Goal: Information Seeking & Learning: Learn about a topic

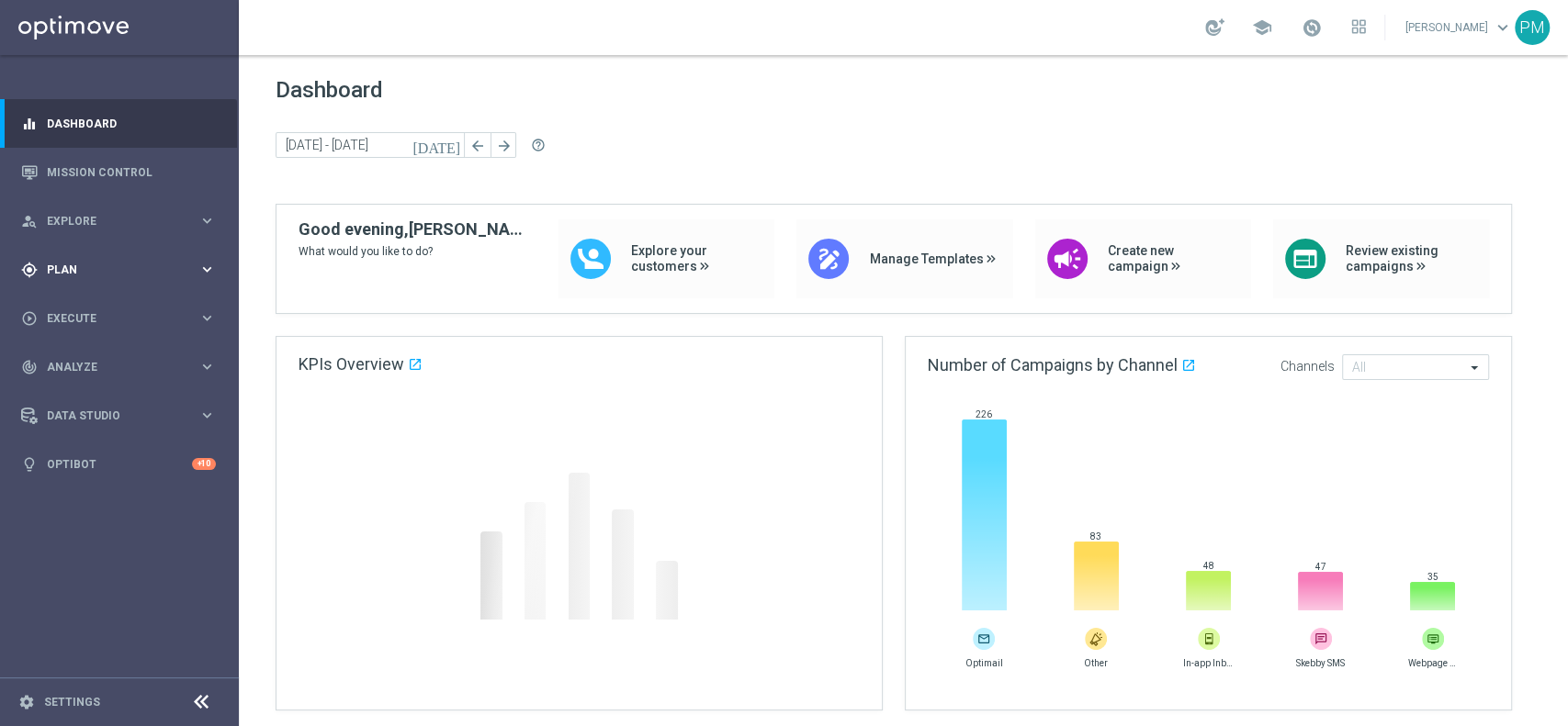
click at [109, 280] on div "gps_fixed Plan keyboard_arrow_right" at bounding box center [118, 270] width 237 height 49
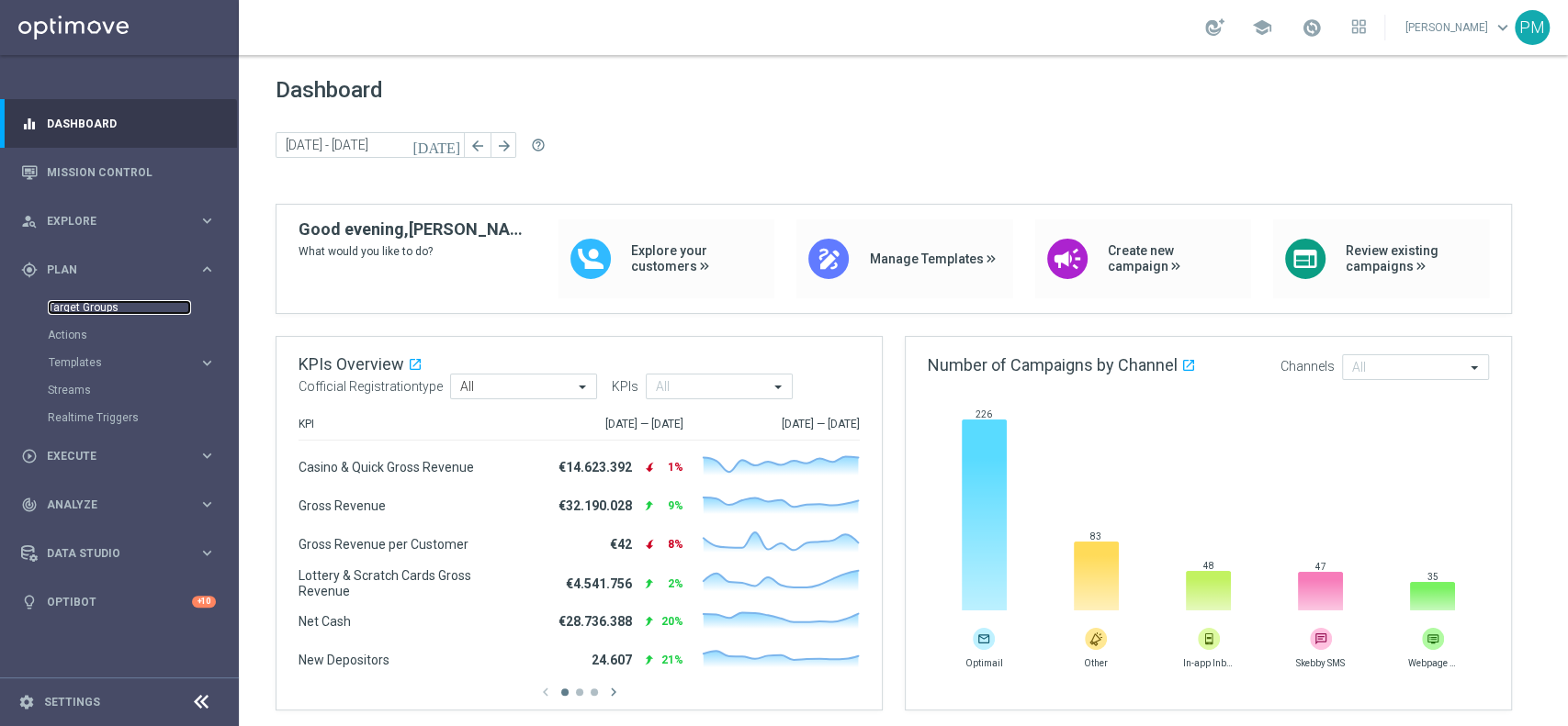
click at [117, 303] on link "Target Groups" at bounding box center [119, 307] width 144 height 15
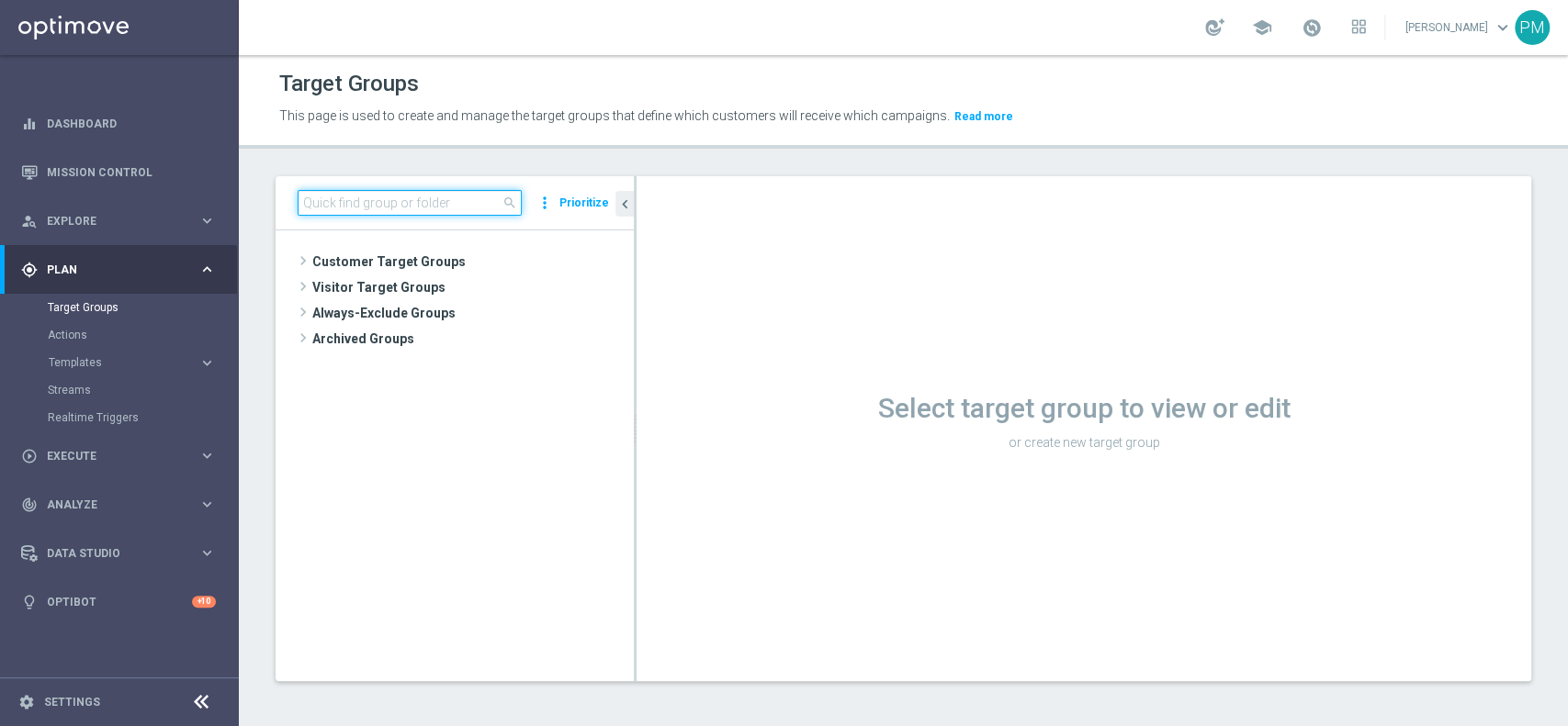
click at [406, 200] on input at bounding box center [409, 202] width 224 height 25
paste input "Multi Talent ggr nb lm > 0 1st Others [PERSON_NAME]"
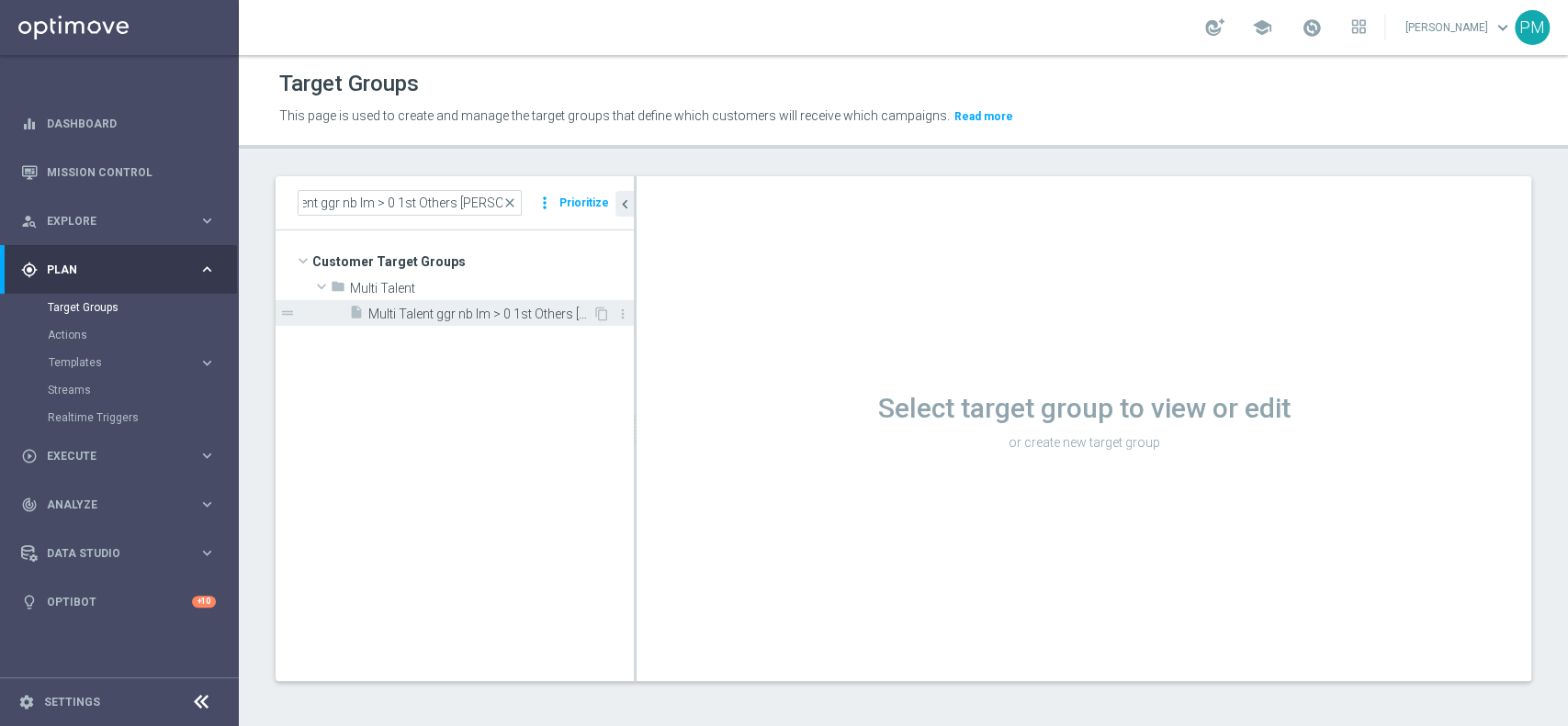
click at [506, 309] on span "Multi Talent ggr nb lm > 0 1st Others [PERSON_NAME]" at bounding box center [480, 315] width 224 height 16
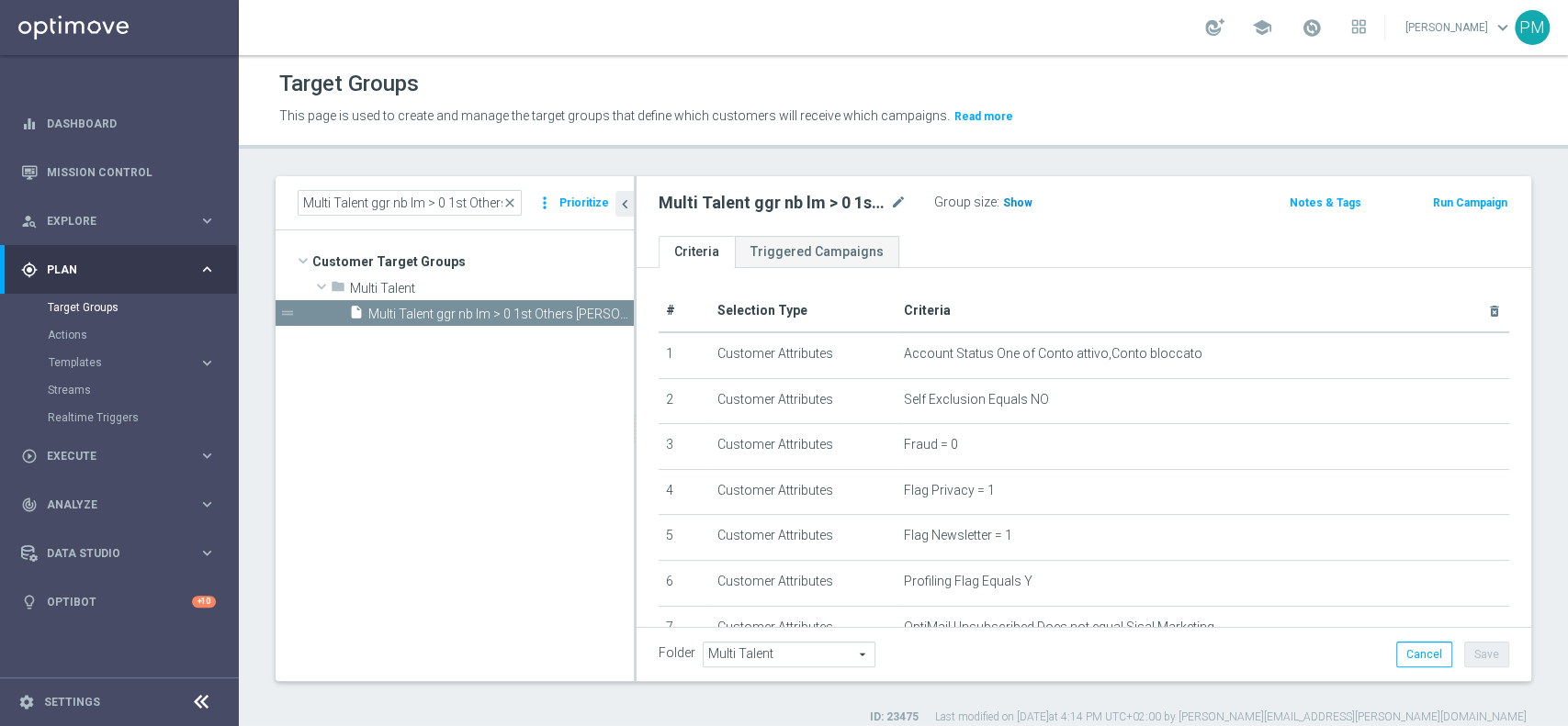
click at [1010, 192] on h3 "Show" at bounding box center [1018, 202] width 33 height 21
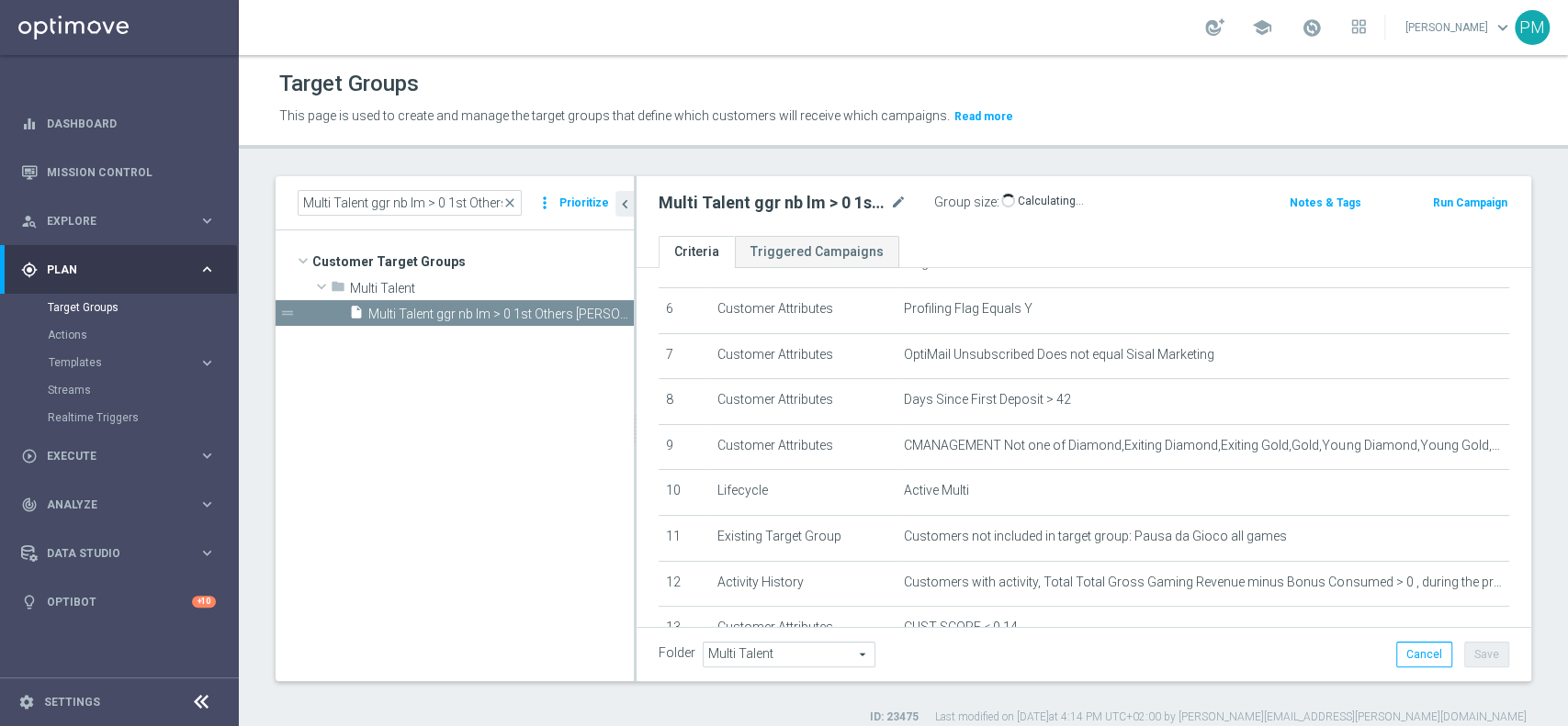
scroll to position [462, 0]
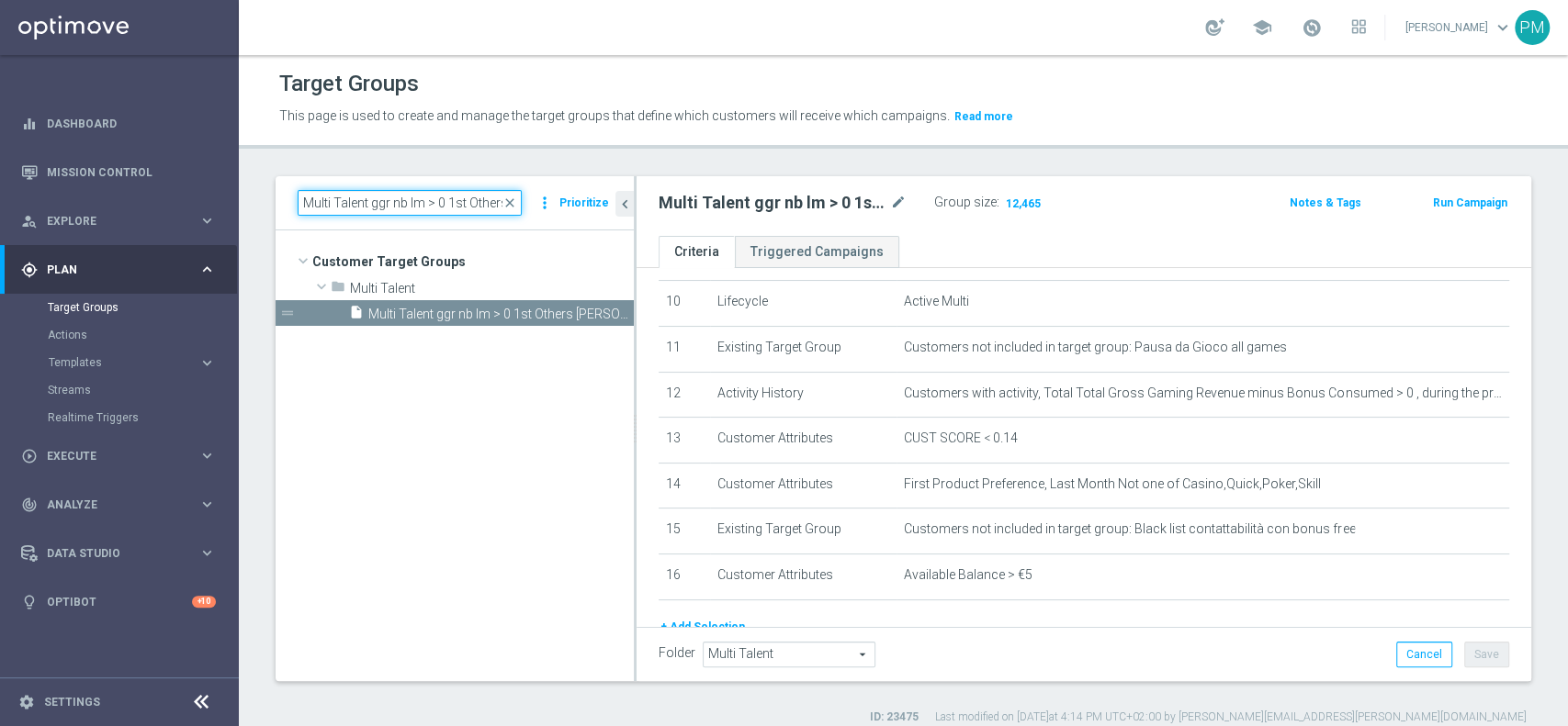
click at [488, 202] on input "Multi Talent ggr nb lm > 0 1st Others [PERSON_NAME]" at bounding box center [409, 202] width 224 height 25
type input "Multi Talent ggr nb lm > 0 1st Others lm NO saldo"
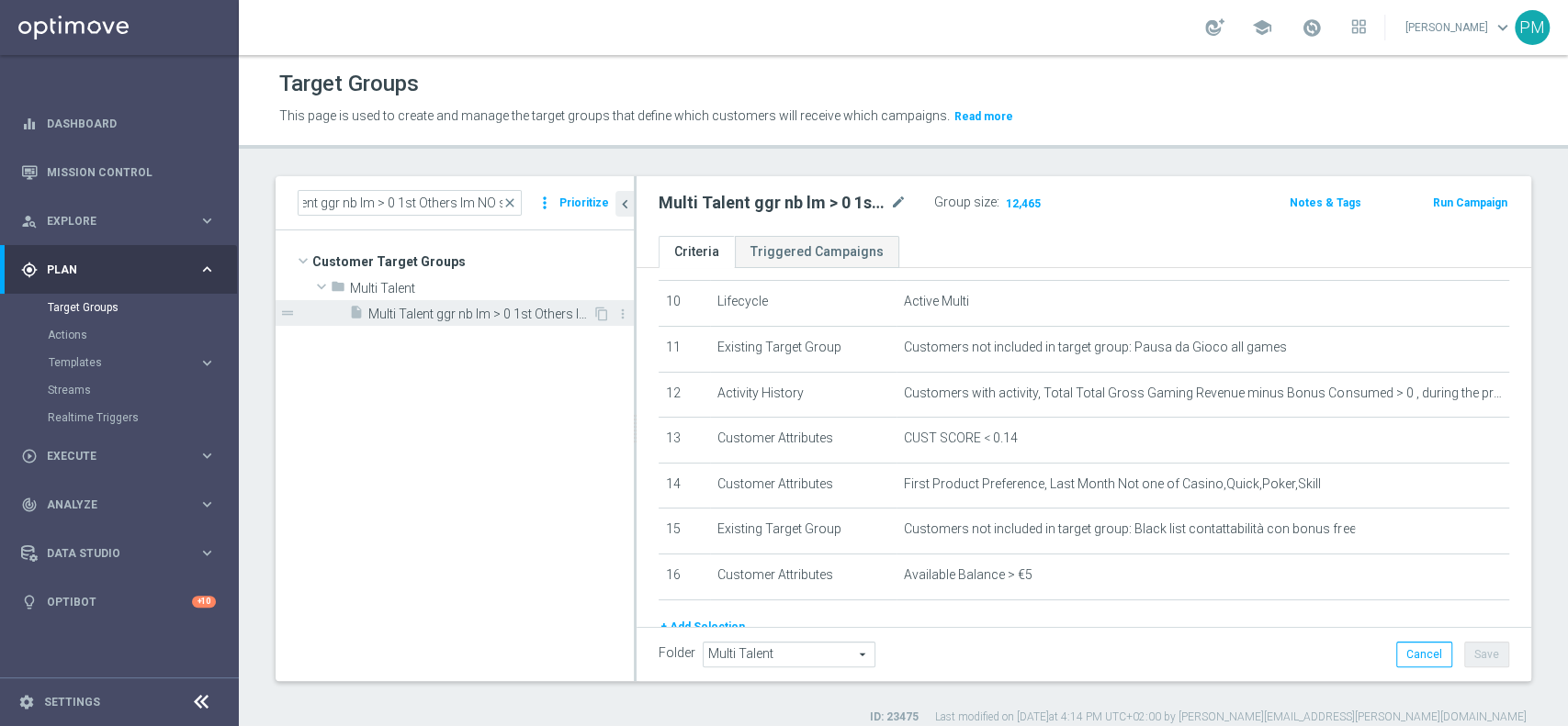
click at [517, 305] on div "insert_drive_file Multi Talent ggr nb lm > 0 1st Others lm no saldo" at bounding box center [470, 313] width 243 height 25
click at [1016, 198] on span "Show" at bounding box center [1018, 202] width 29 height 13
click at [86, 226] on div "person_search Explore" at bounding box center [109, 221] width 177 height 17
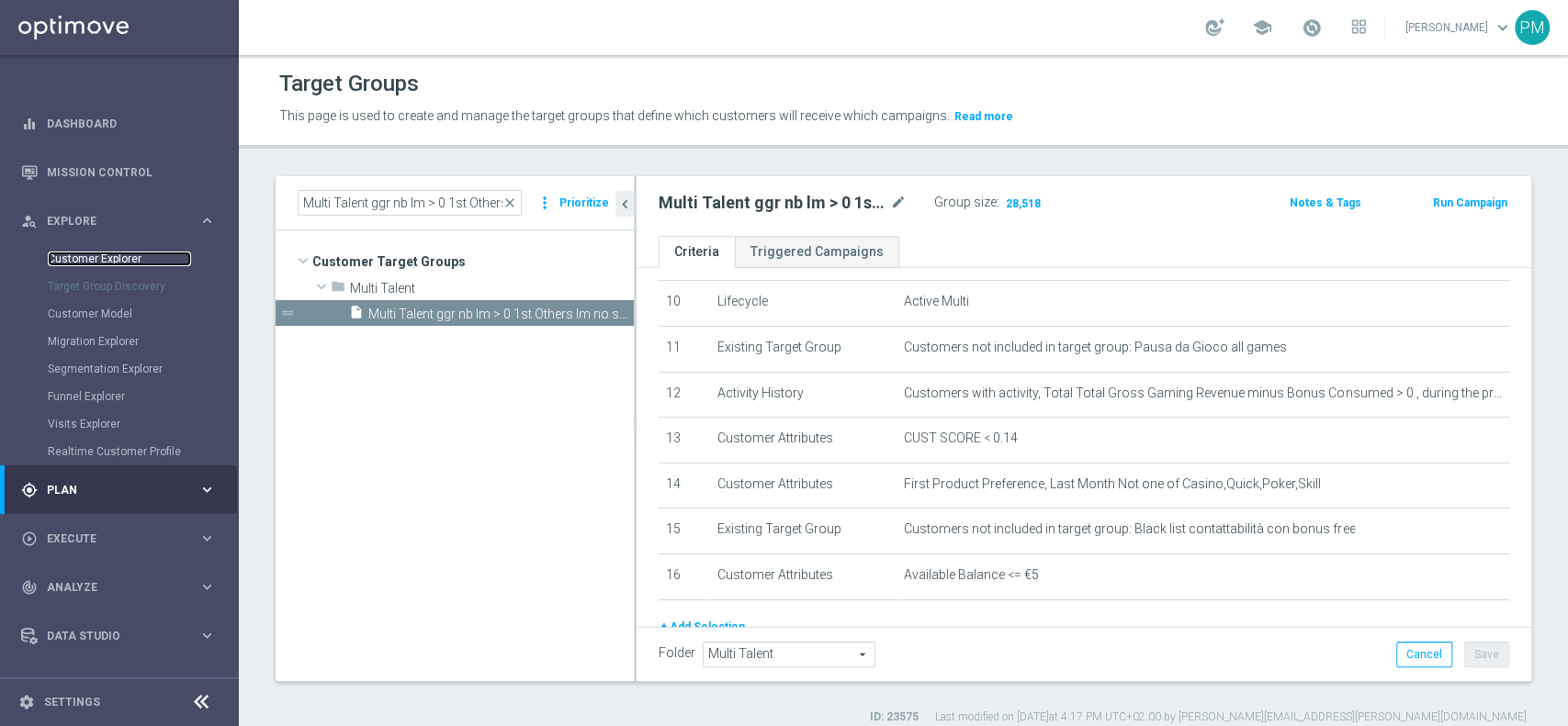
click at [86, 257] on link "Customer Explorer" at bounding box center [119, 258] width 144 height 15
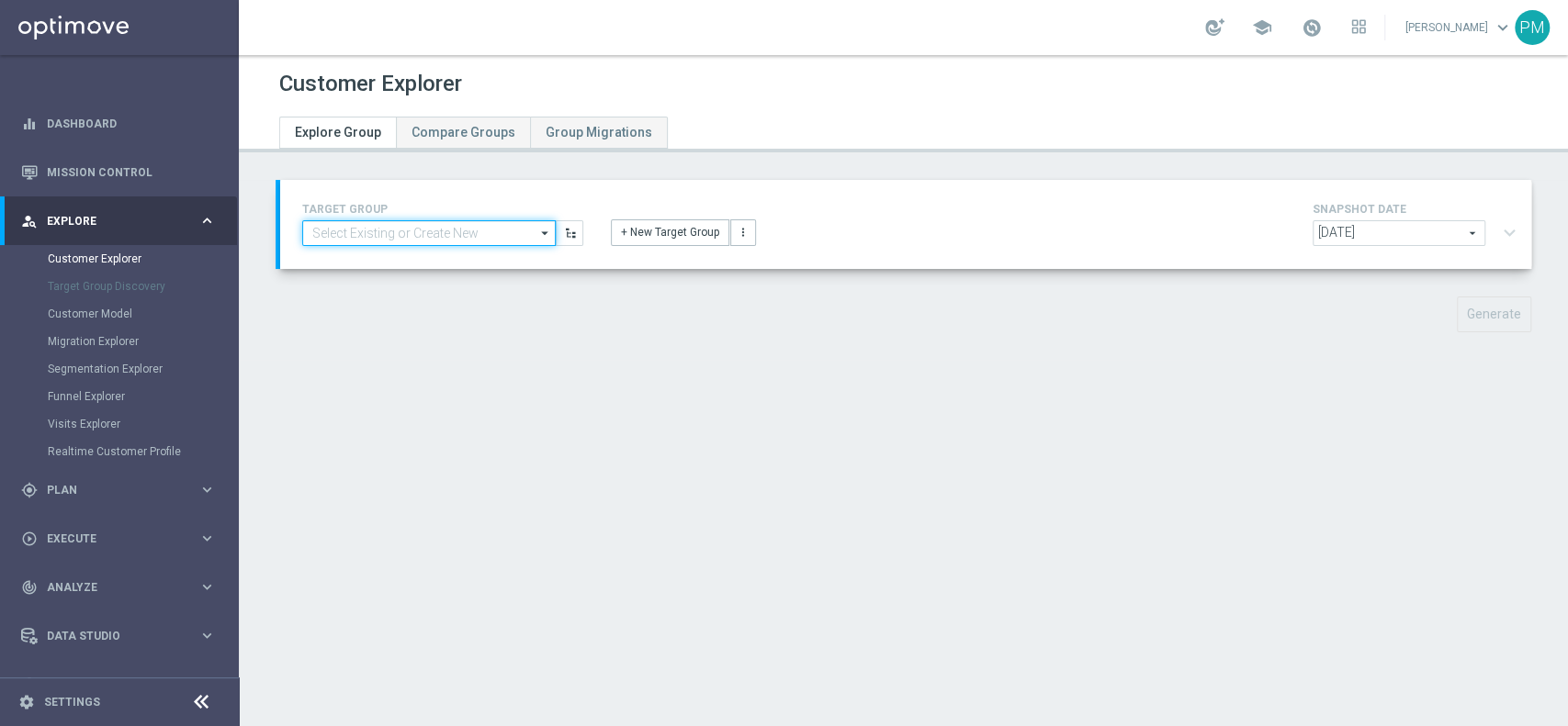
click at [471, 226] on input at bounding box center [428, 234] width 253 height 25
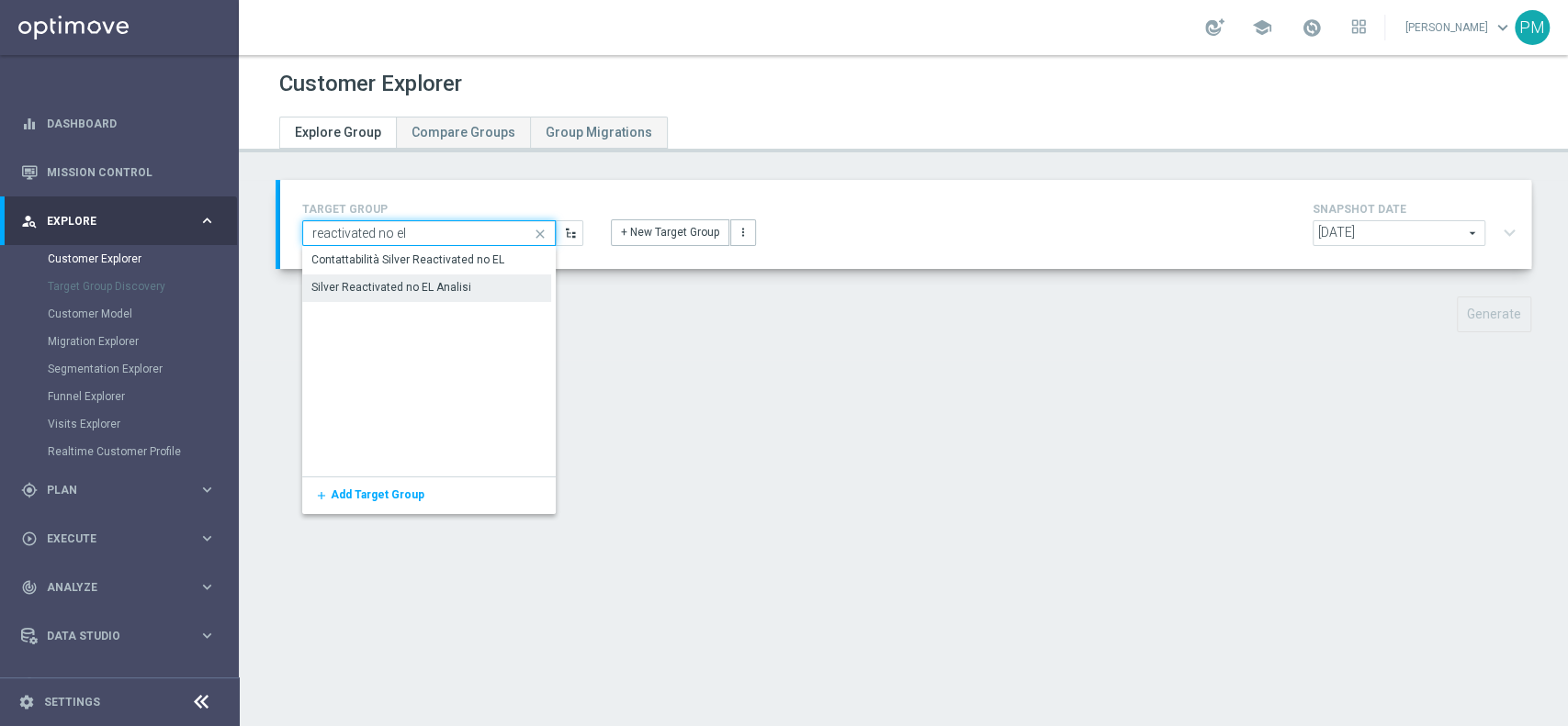
type input "reactivated no el"
click at [457, 277] on div "Silver Reactivated no EL Analisi" at bounding box center [426, 288] width 249 height 27
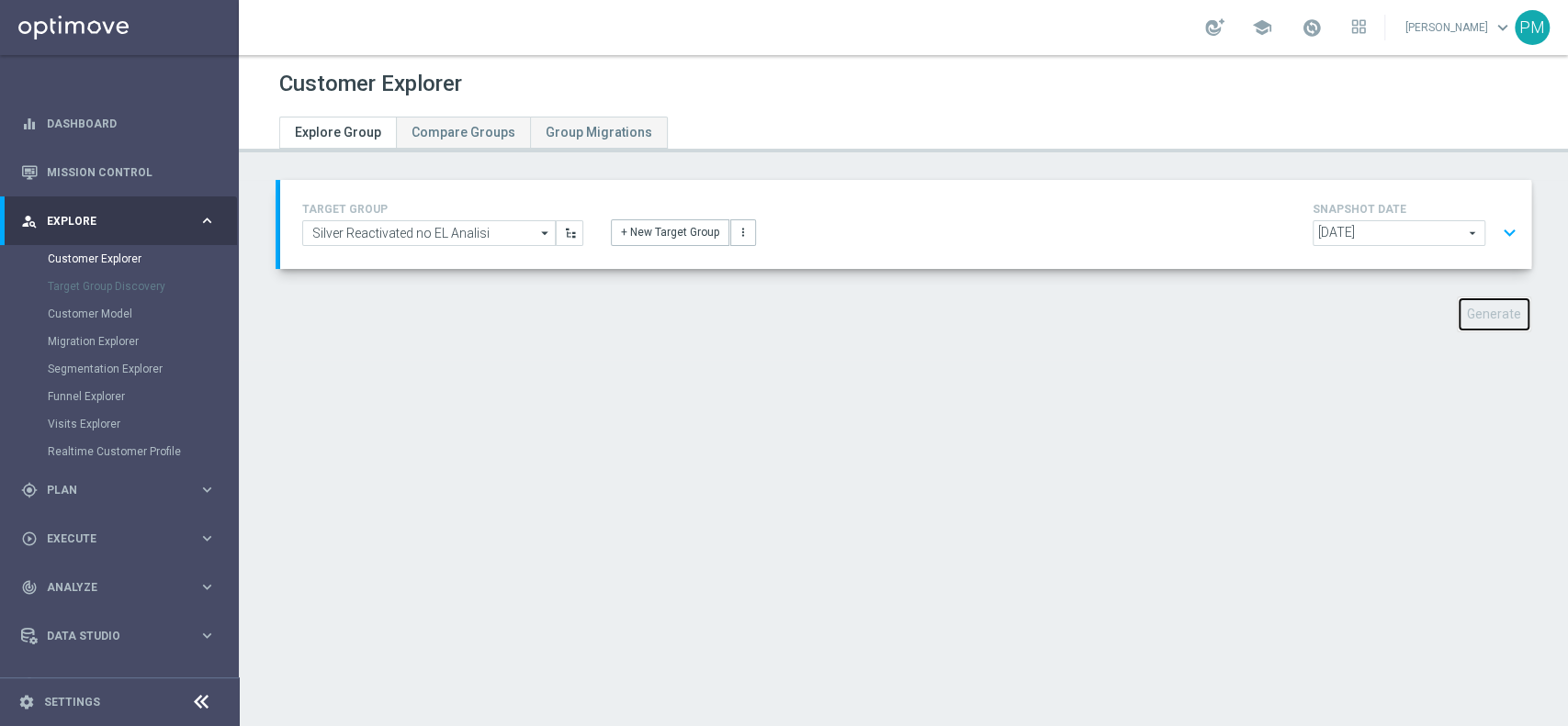
click at [1460, 307] on button "Generate" at bounding box center [1494, 314] width 74 height 36
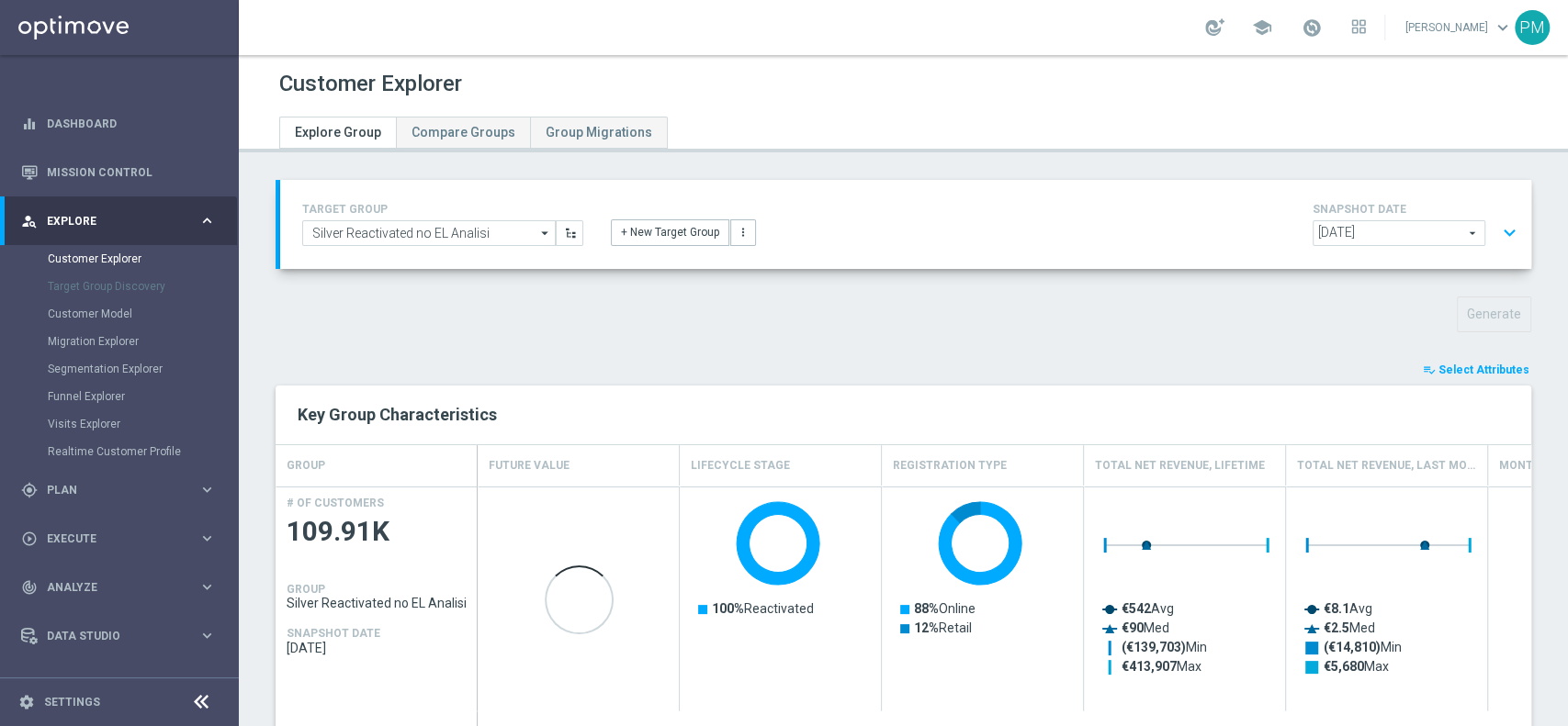
click at [1449, 366] on span "Select Attributes" at bounding box center [1483, 369] width 91 height 13
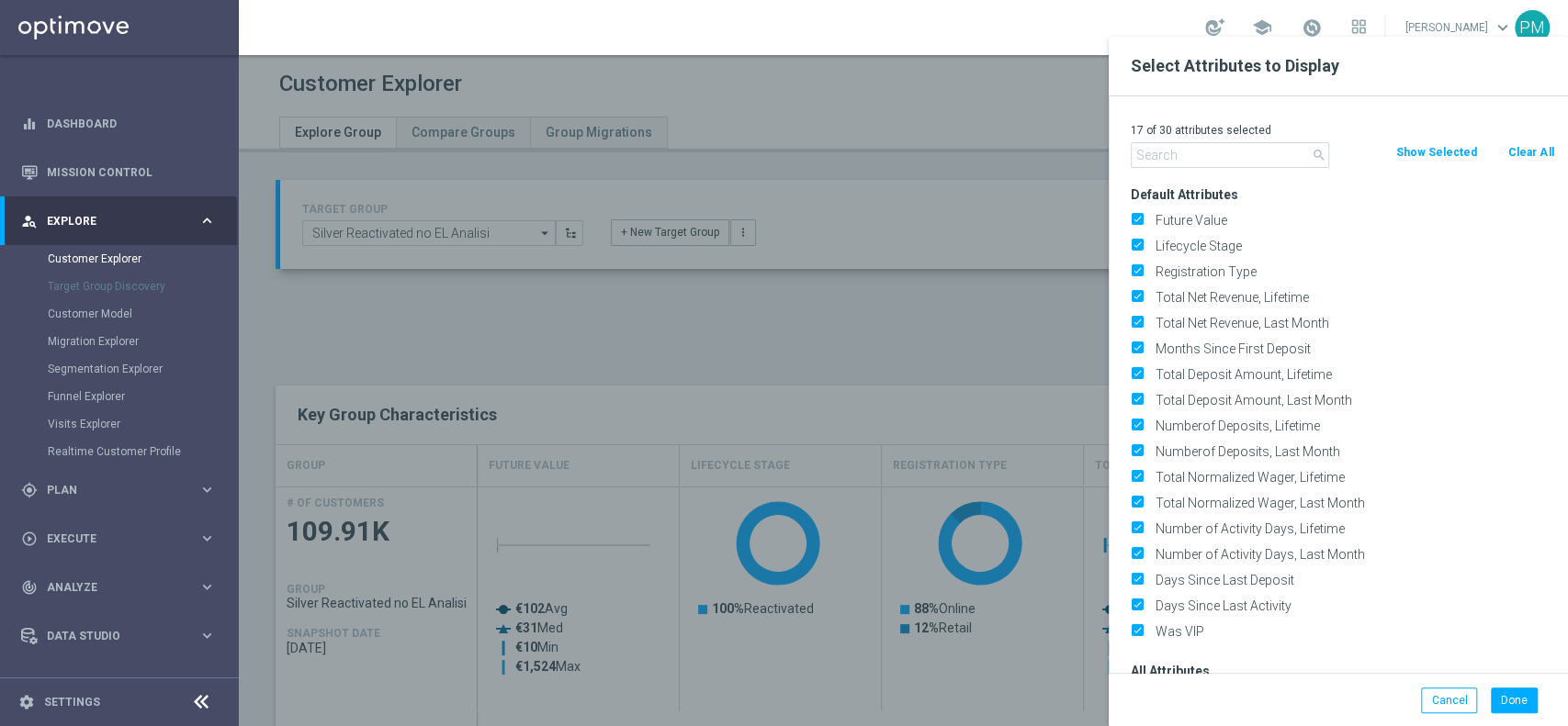
drag, startPoint x: 1528, startPoint y: 145, endPoint x: 1368, endPoint y: 159, distance: 160.6
click at [1523, 146] on button "Clear All" at bounding box center [1531, 152] width 49 height 21
checkbox input "false"
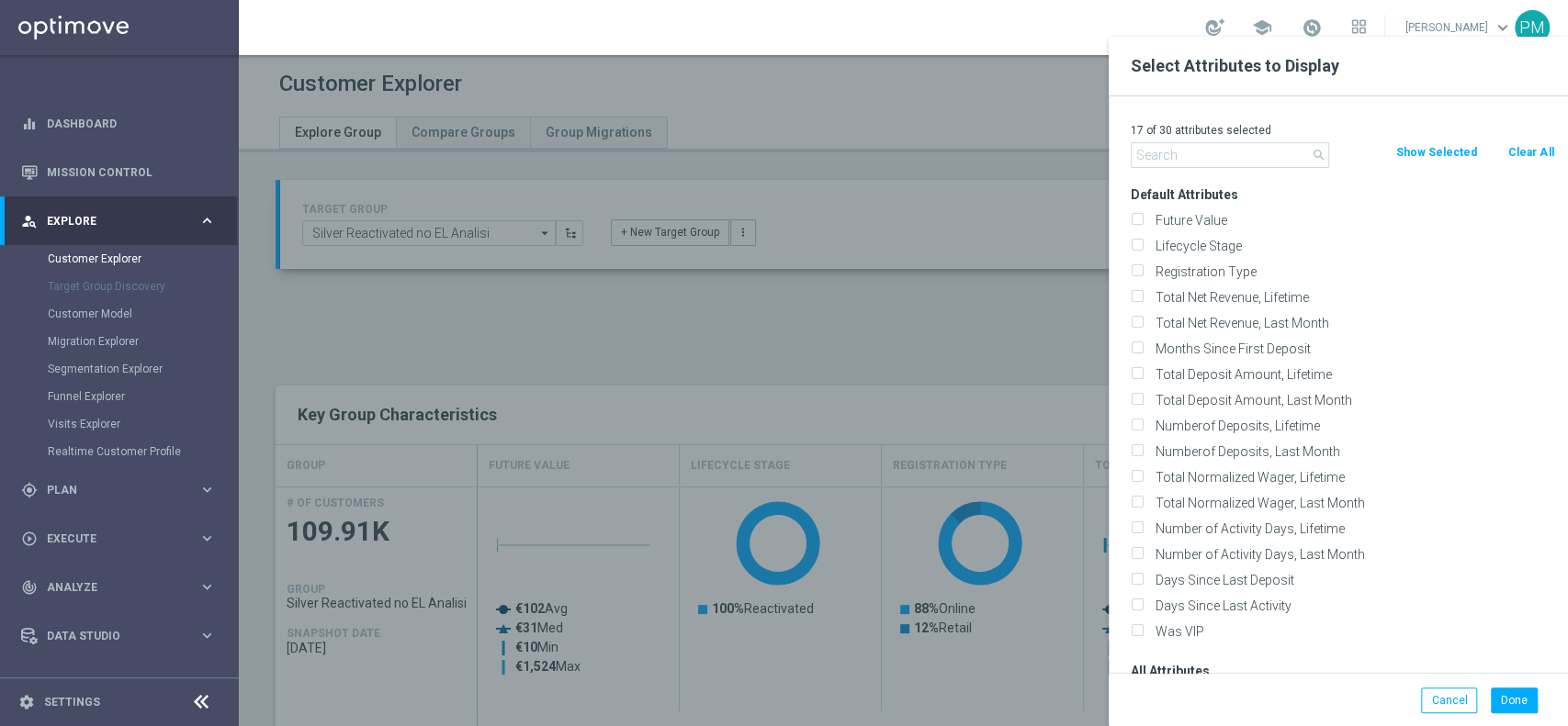
checkbox input "false"
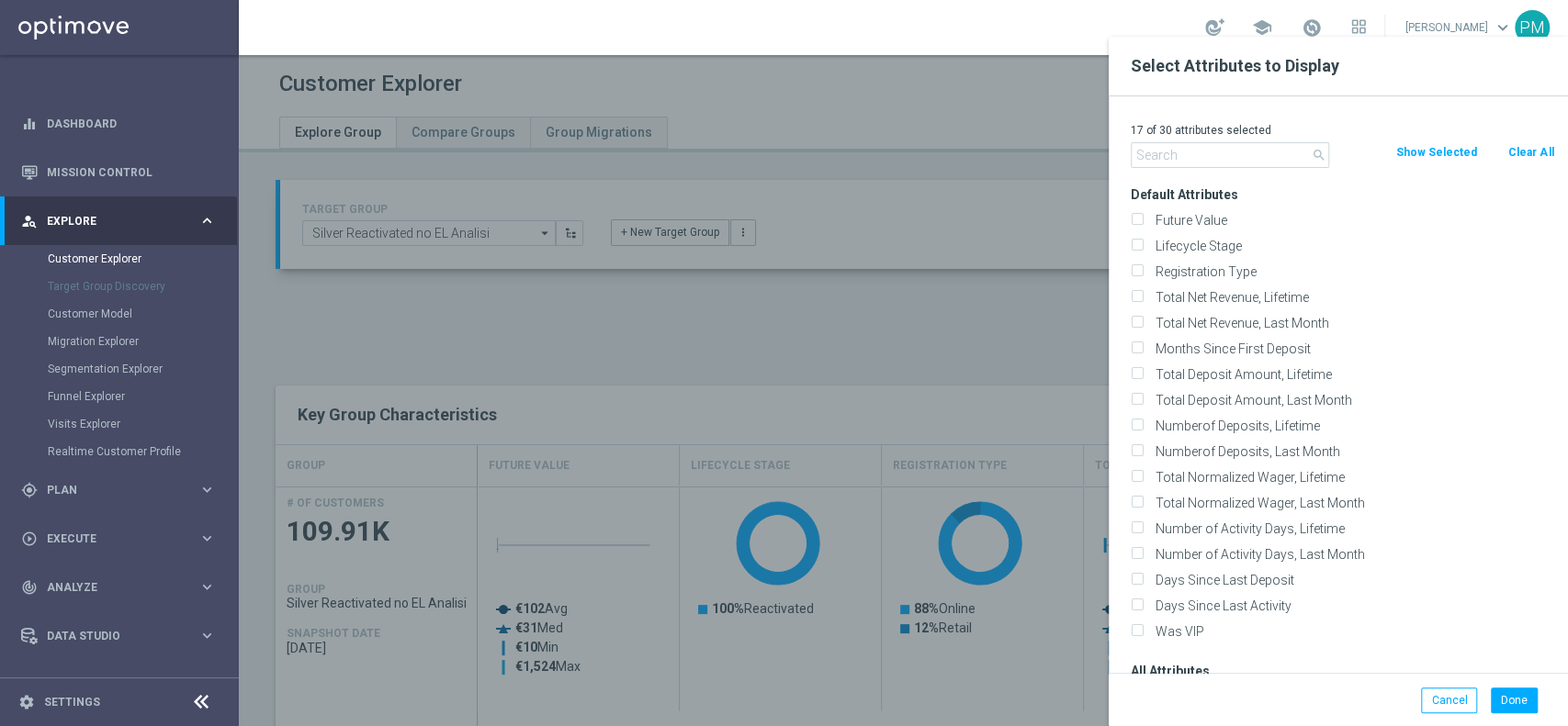
checkbox input "false"
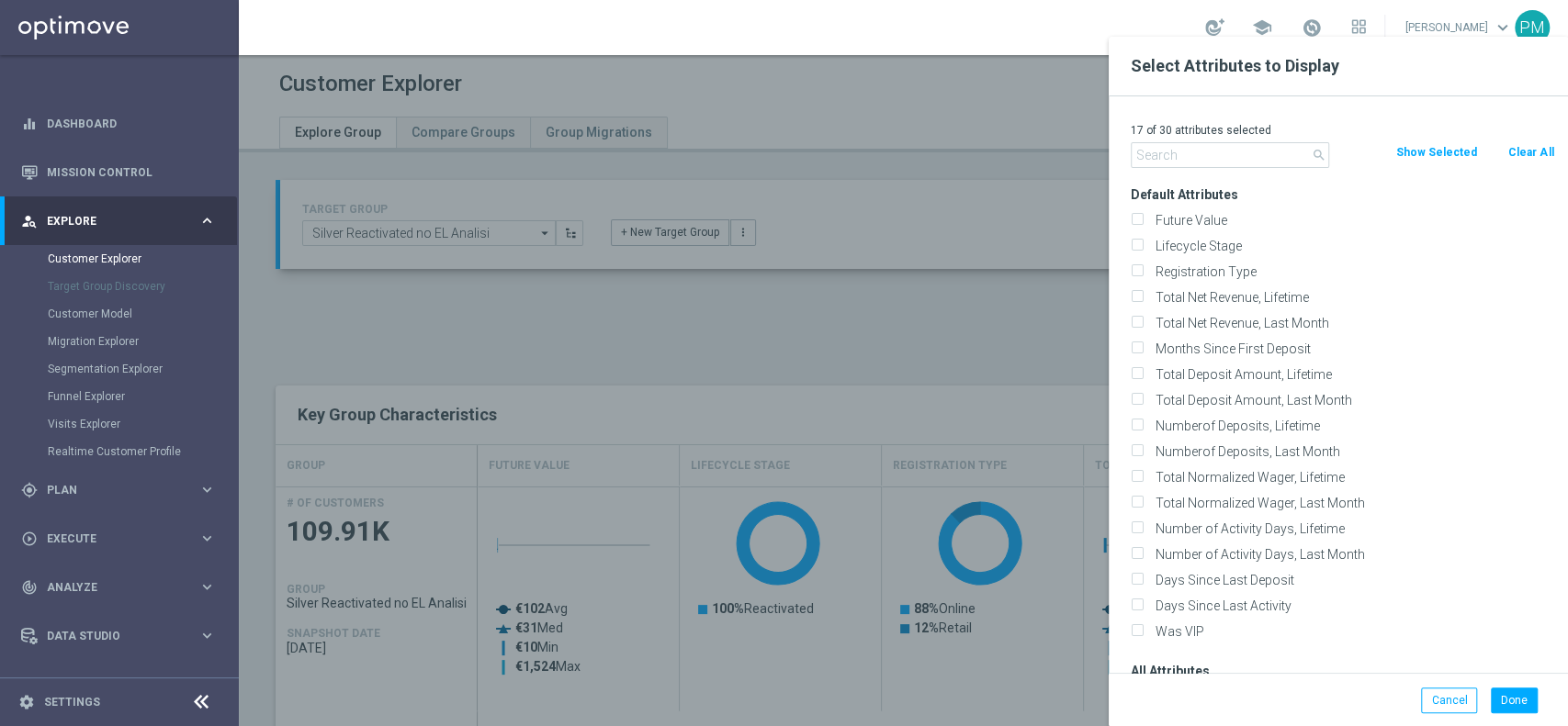
checkbox input "false"
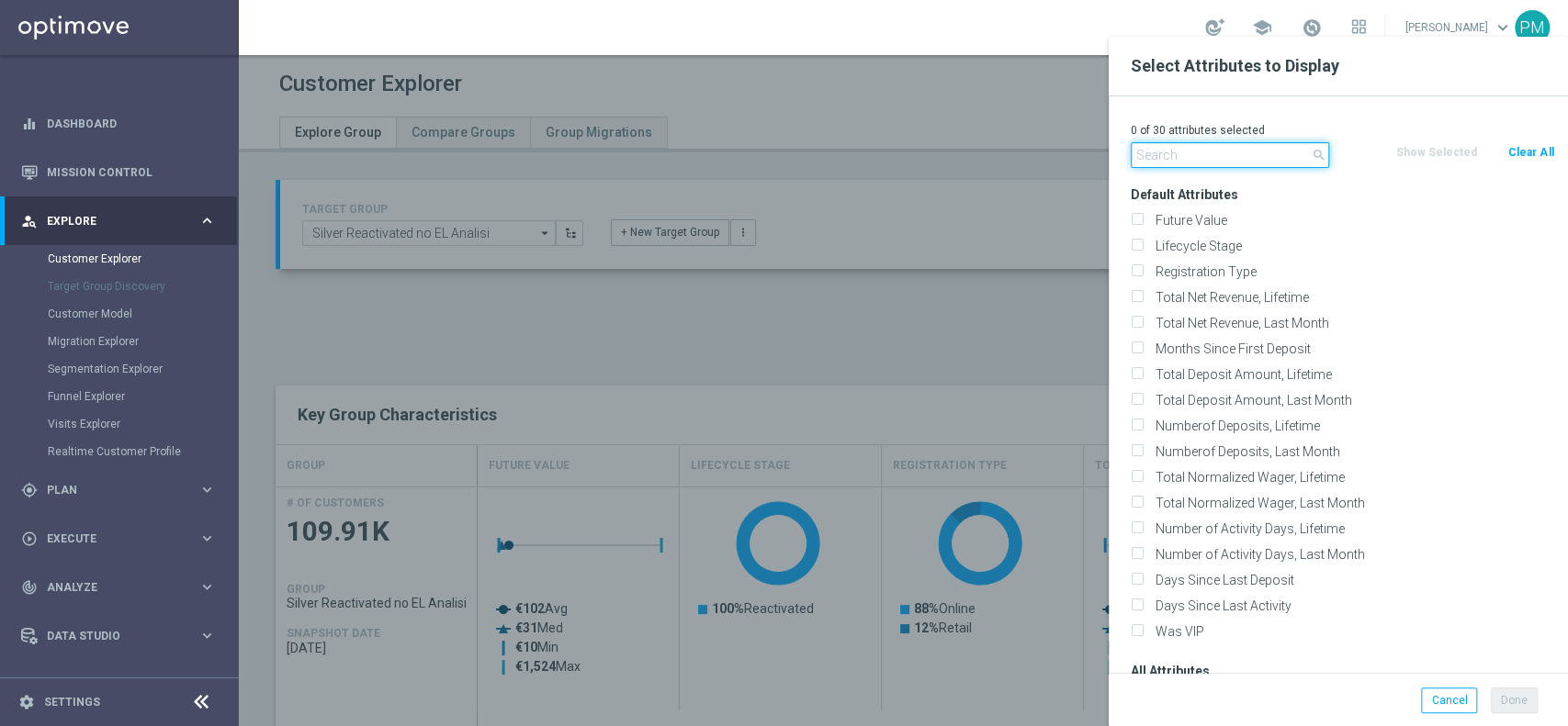
click at [1299, 151] on input "text" at bounding box center [1230, 155] width 198 height 25
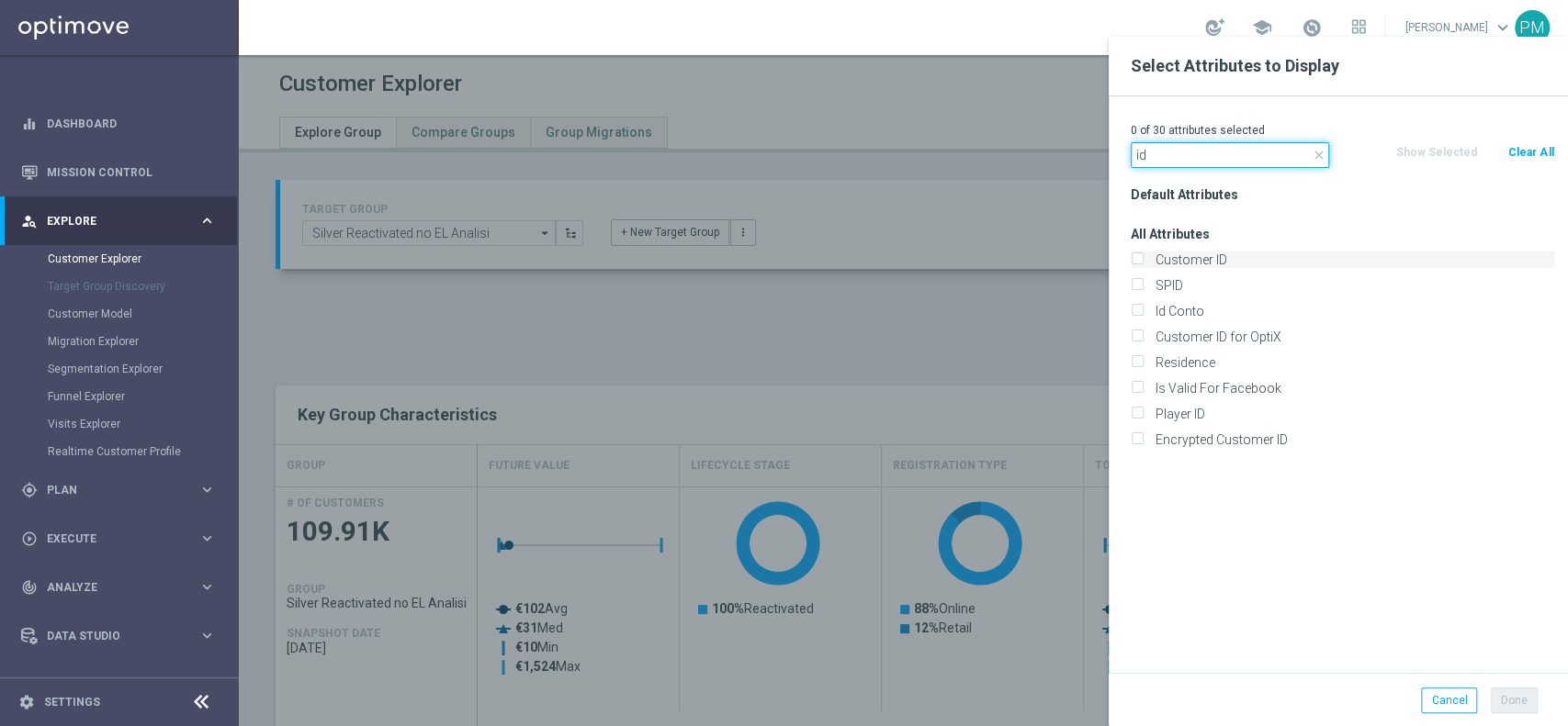
type input "id"
click at [1198, 264] on label "Customer ID" at bounding box center [1351, 259] width 405 height 17
click at [1143, 264] on input "Customer ID" at bounding box center [1137, 262] width 12 height 12
checkbox input "true"
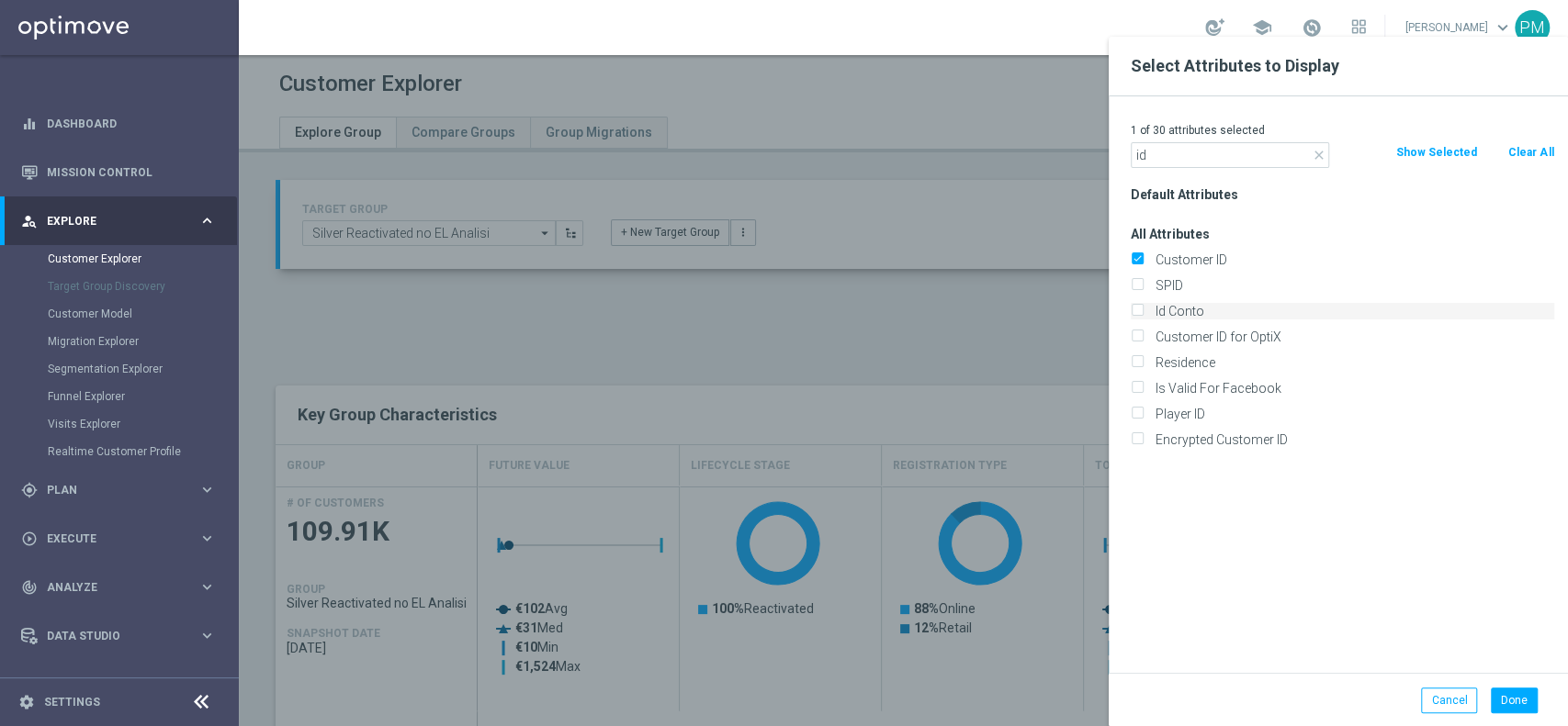
click at [1194, 303] on label "Id Conto" at bounding box center [1351, 311] width 405 height 17
click at [1143, 308] on input "Id Conto" at bounding box center [1137, 314] width 12 height 12
checkbox input "true"
click at [1218, 140] on div "2 of 30 attributes selected" at bounding box center [1342, 130] width 451 height 23
click at [1214, 157] on input "id" at bounding box center [1230, 155] width 198 height 25
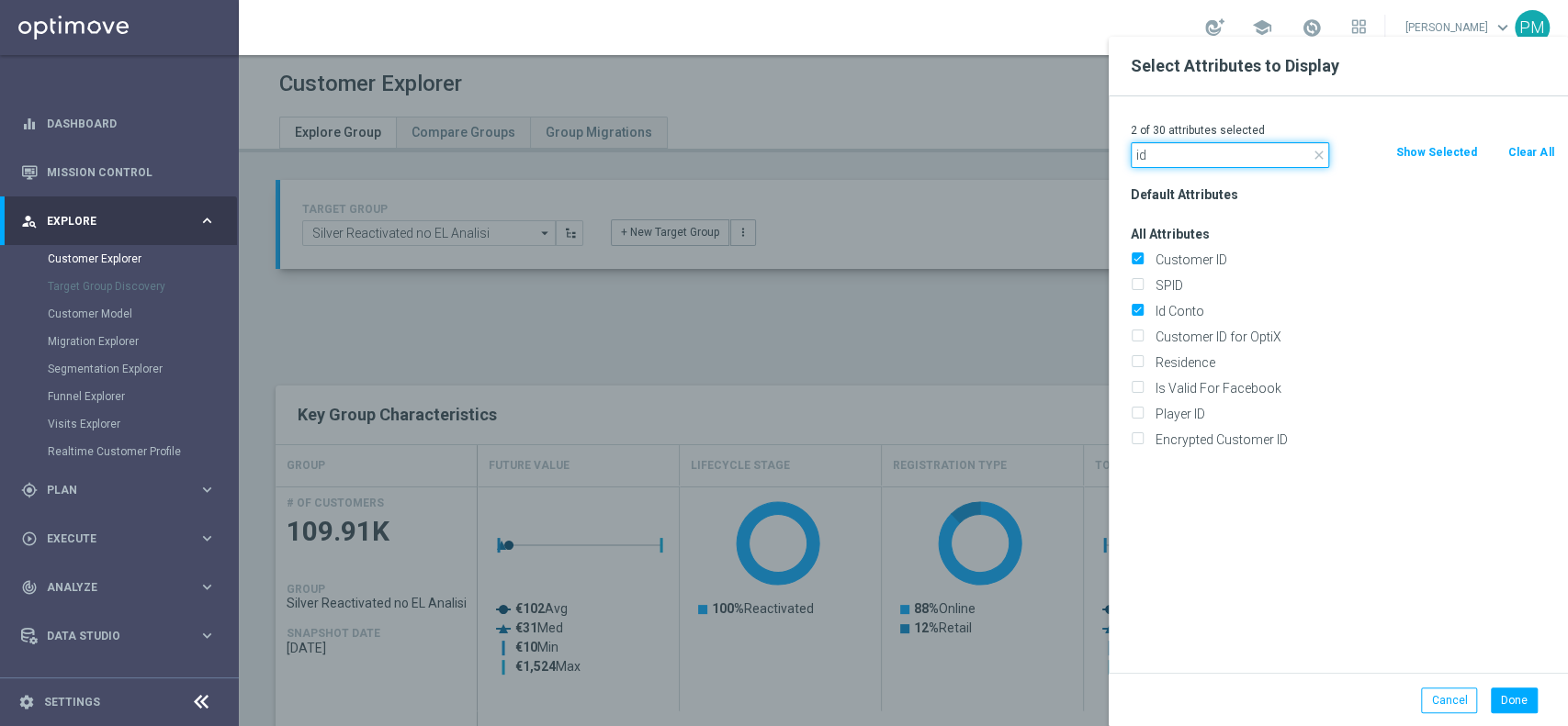
click at [1214, 157] on input "id" at bounding box center [1230, 155] width 198 height 25
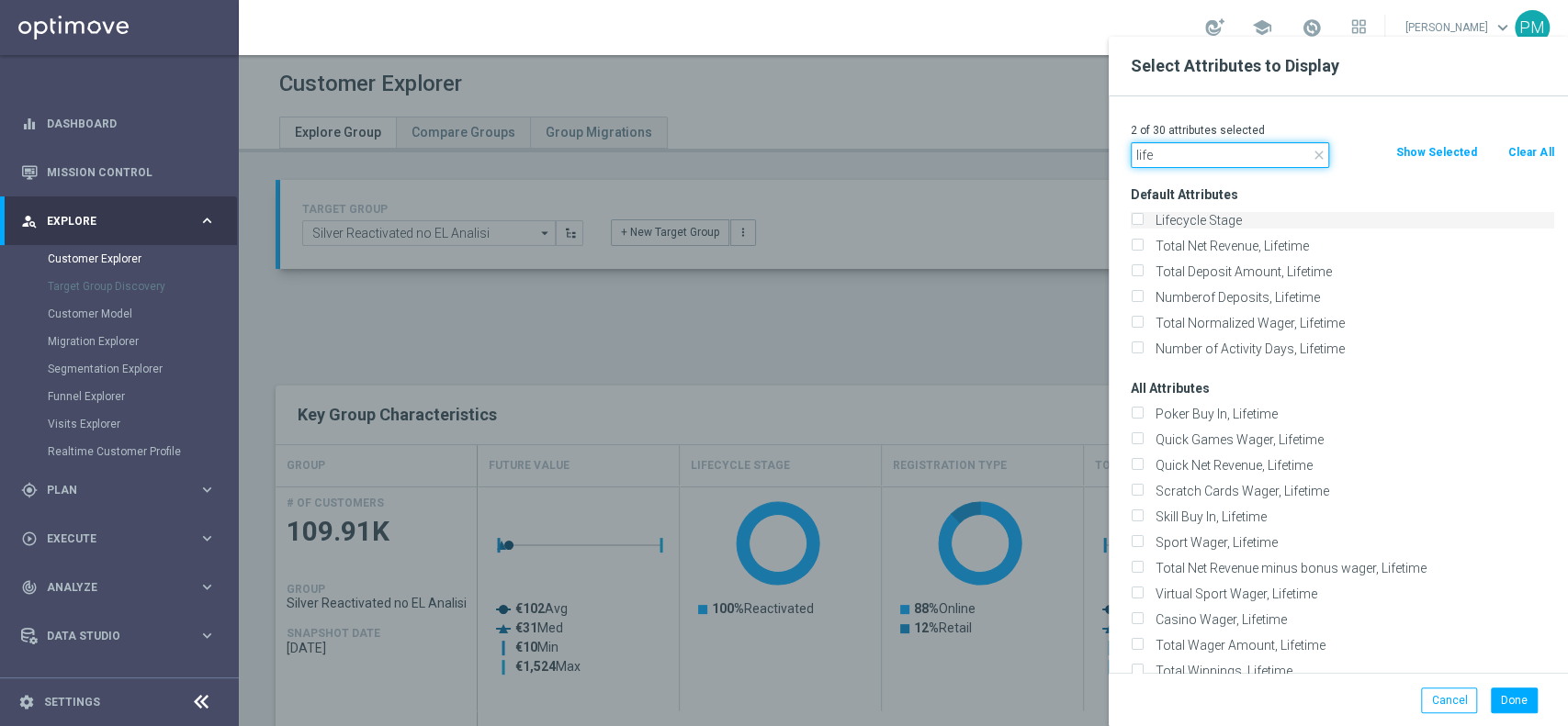
type input "life"
click at [1208, 217] on label "Lifecycle Stage" at bounding box center [1351, 220] width 405 height 17
click at [1143, 217] on input "Lifecycle Stage" at bounding box center [1137, 223] width 12 height 12
checkbox input "true"
click at [1515, 702] on button "Done" at bounding box center [1514, 701] width 47 height 25
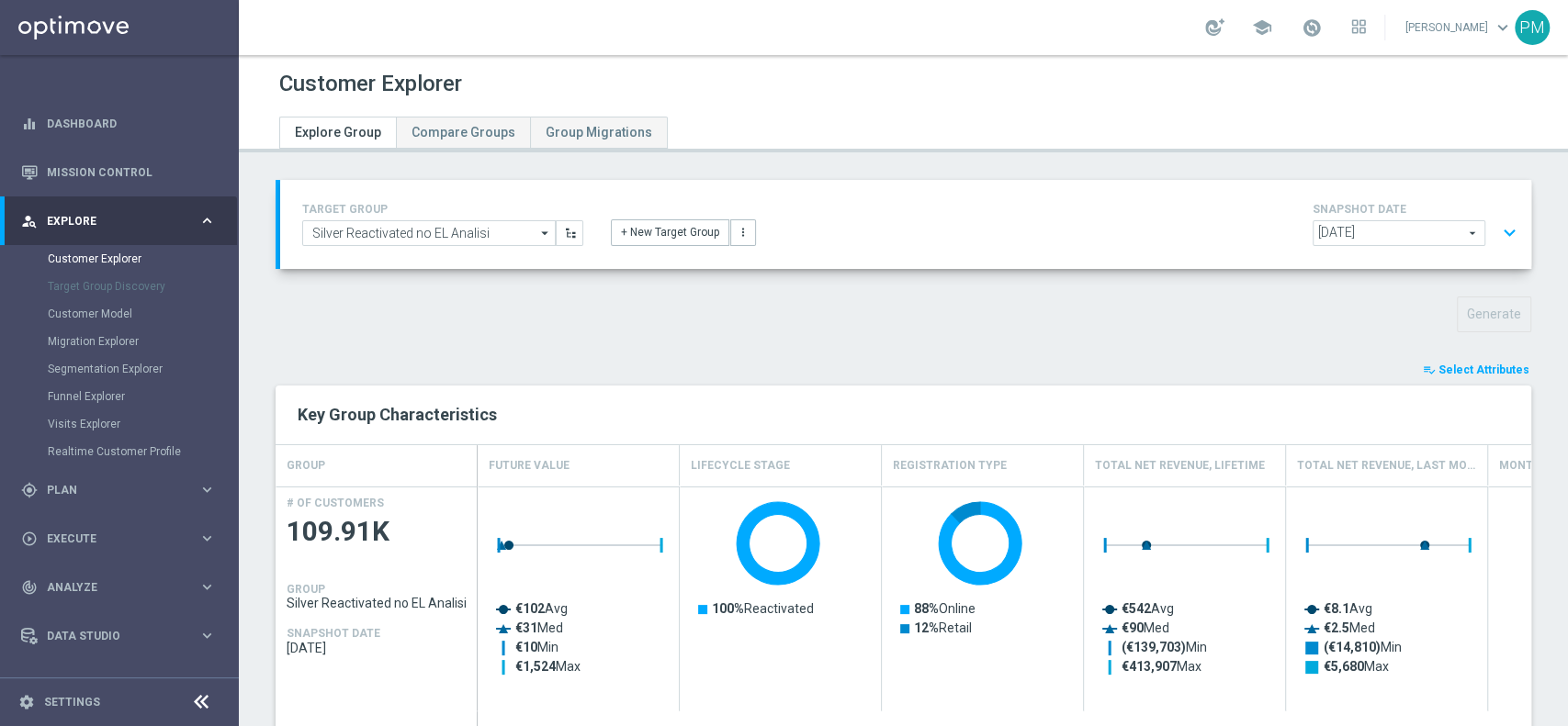
type input "Search"
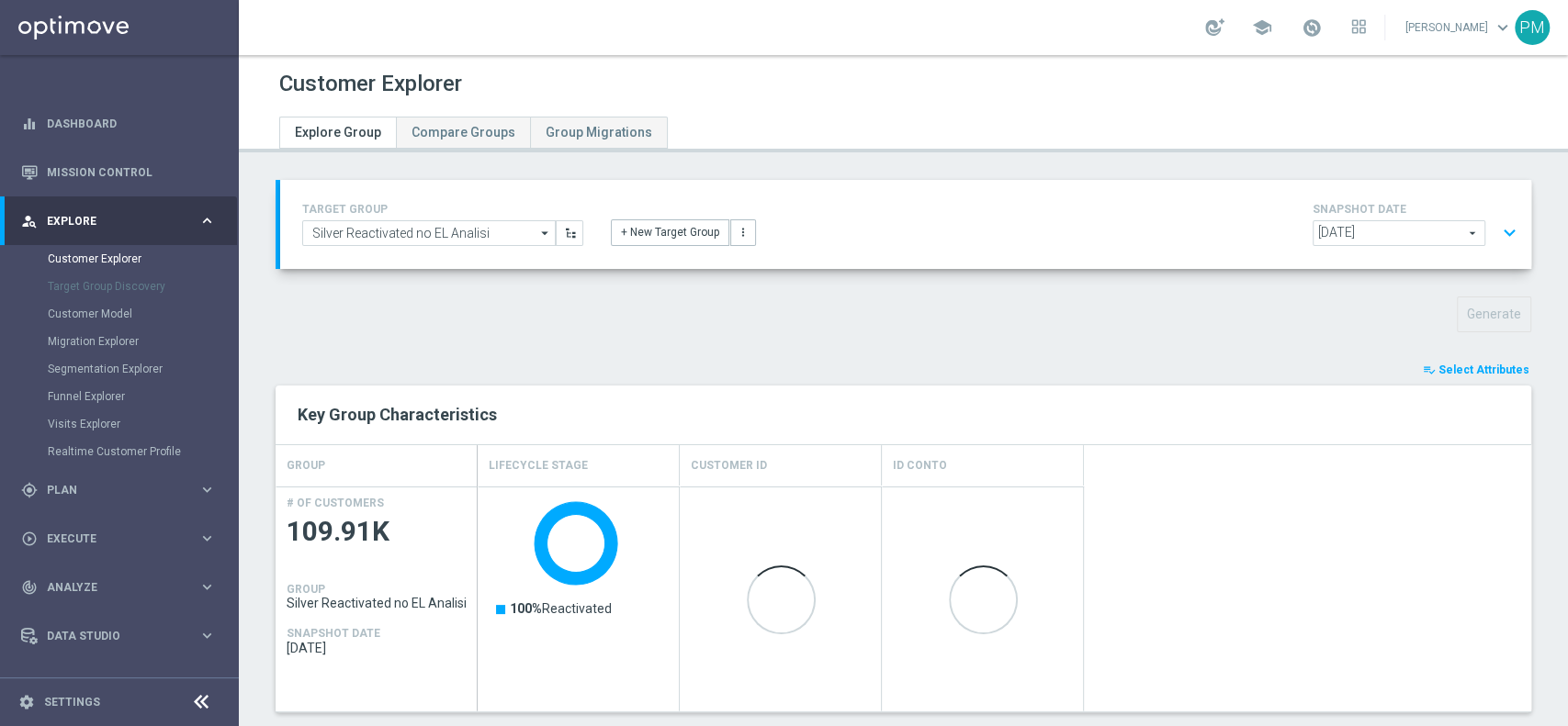
scroll to position [566, 0]
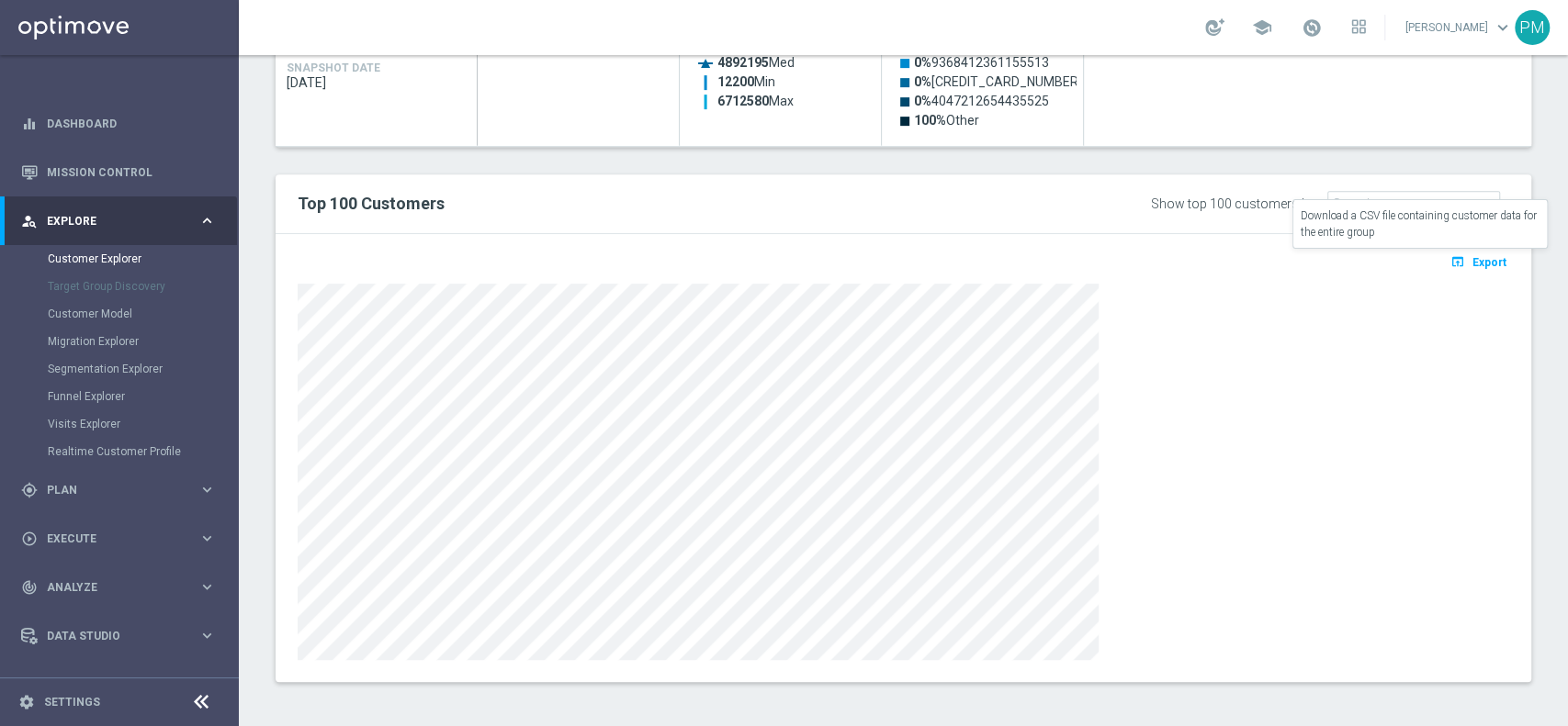
click at [1464, 253] on button "open_in_browser Export" at bounding box center [1478, 262] width 62 height 23
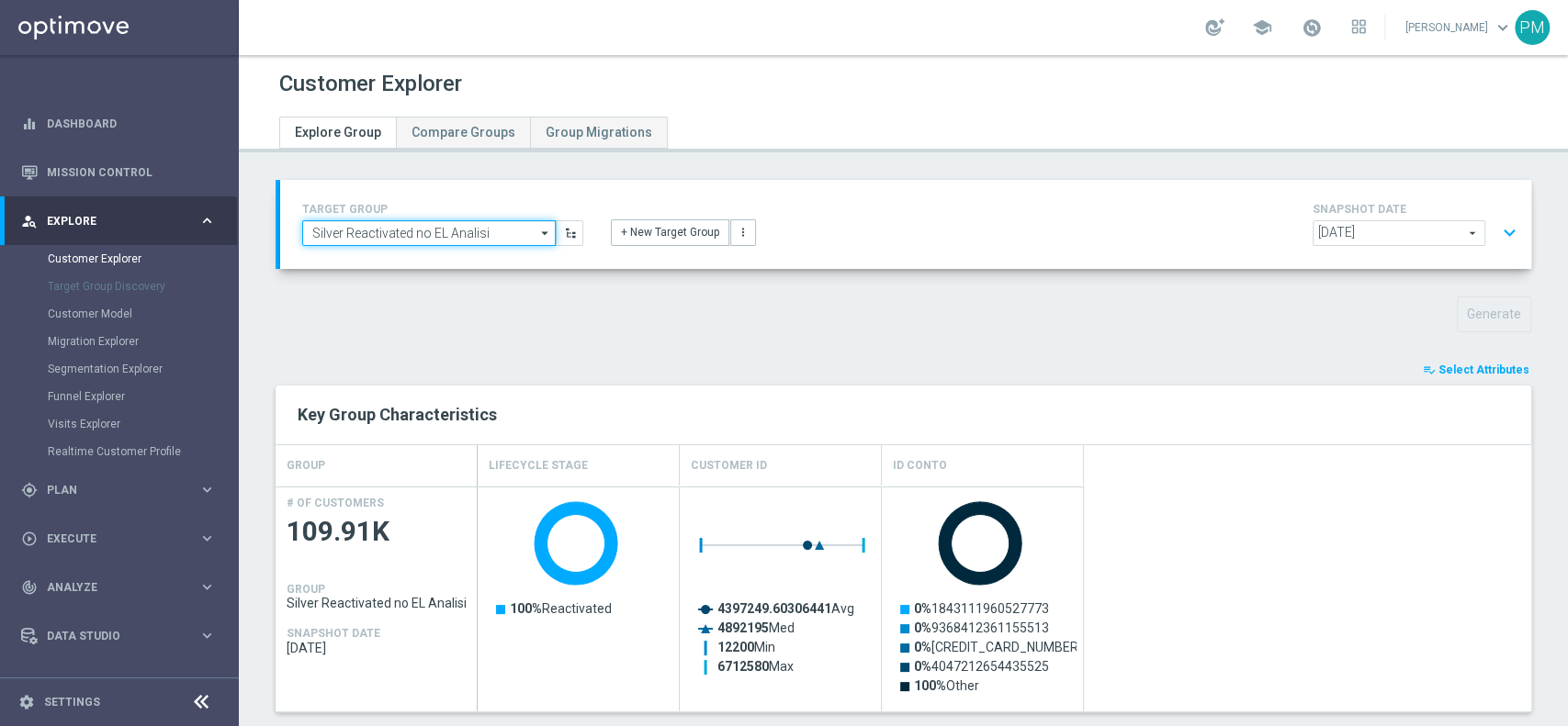
click at [433, 238] on input "Silver Reactivated no EL Analisi" at bounding box center [428, 234] width 253 height 25
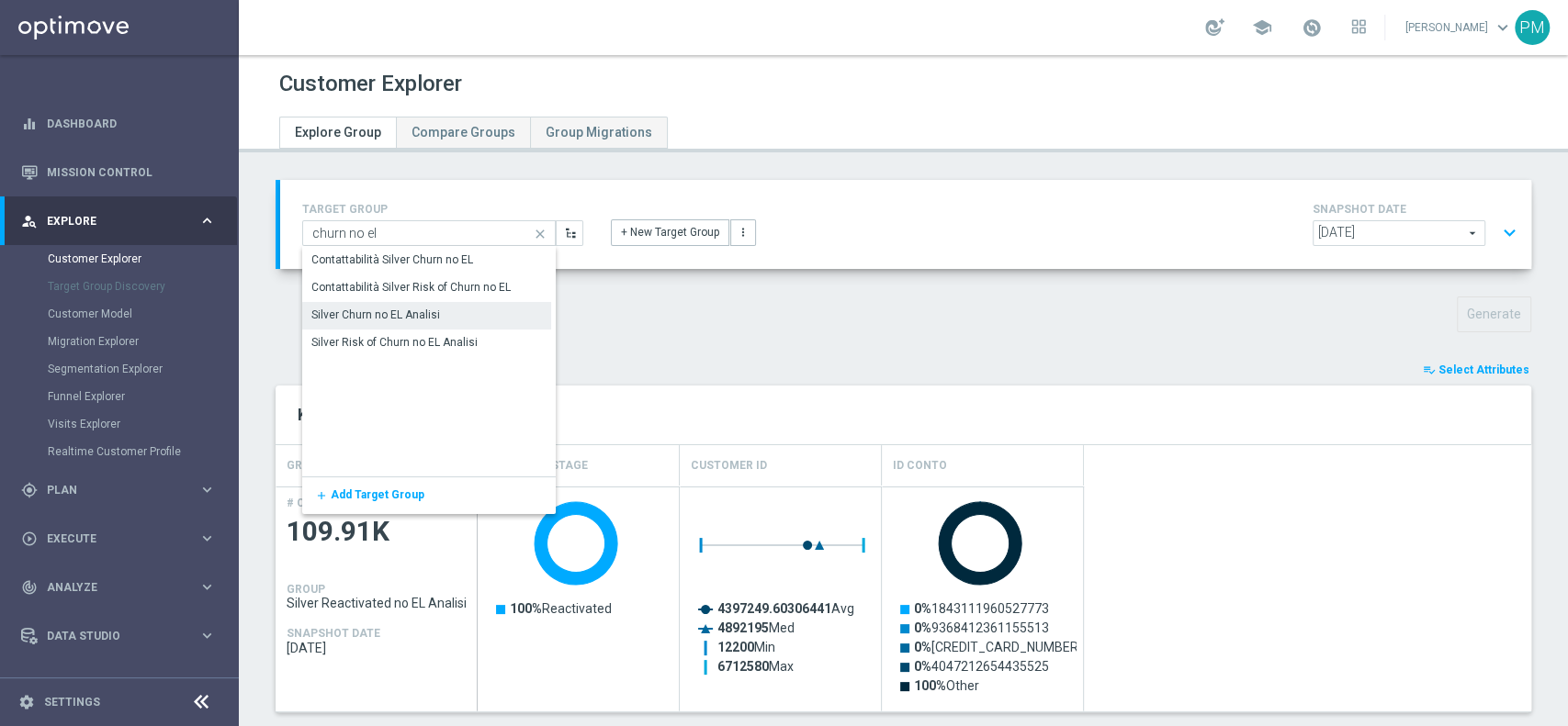
click at [422, 304] on div "Silver Churn no EL Analisi" at bounding box center [426, 315] width 249 height 25
type input "Silver Churn no EL Analisi"
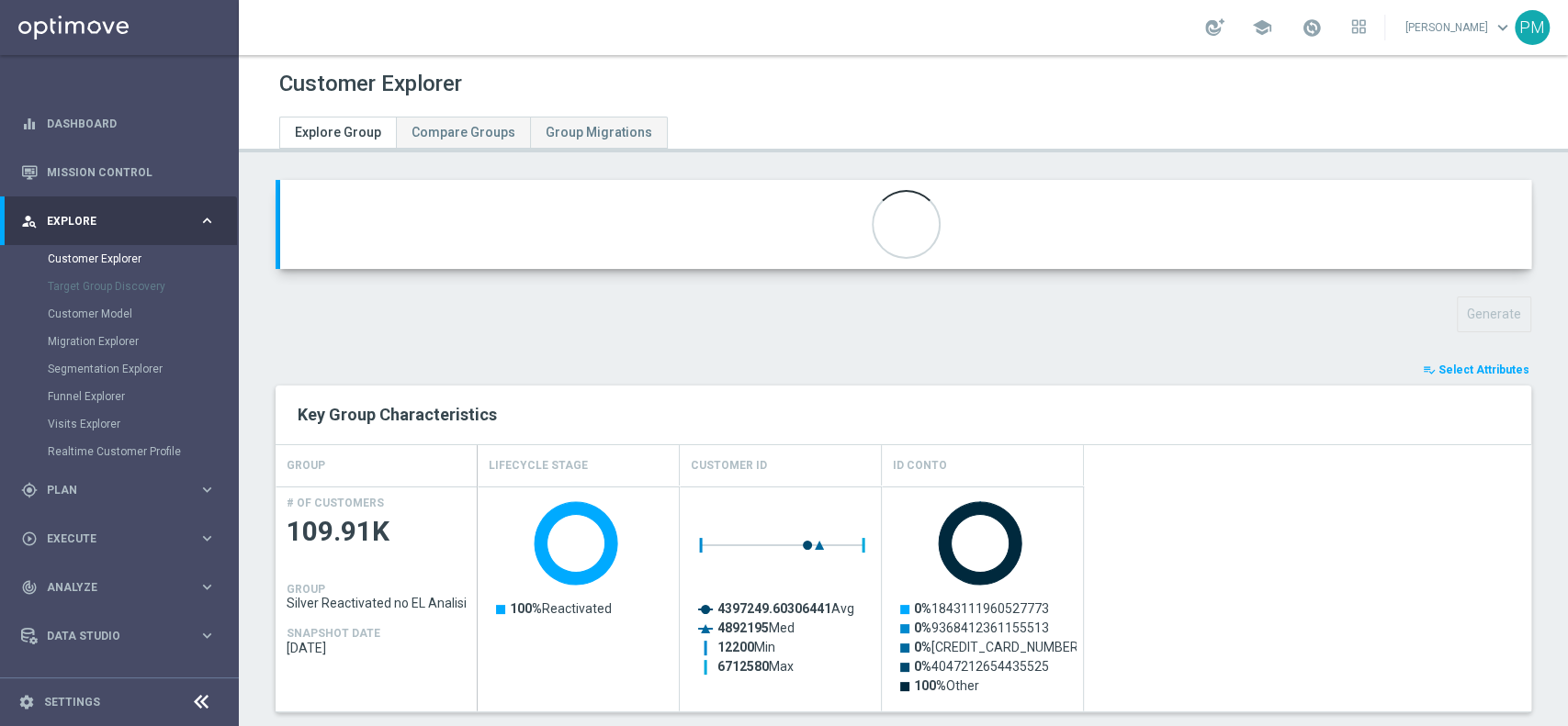
type input "Customer Target Groups"
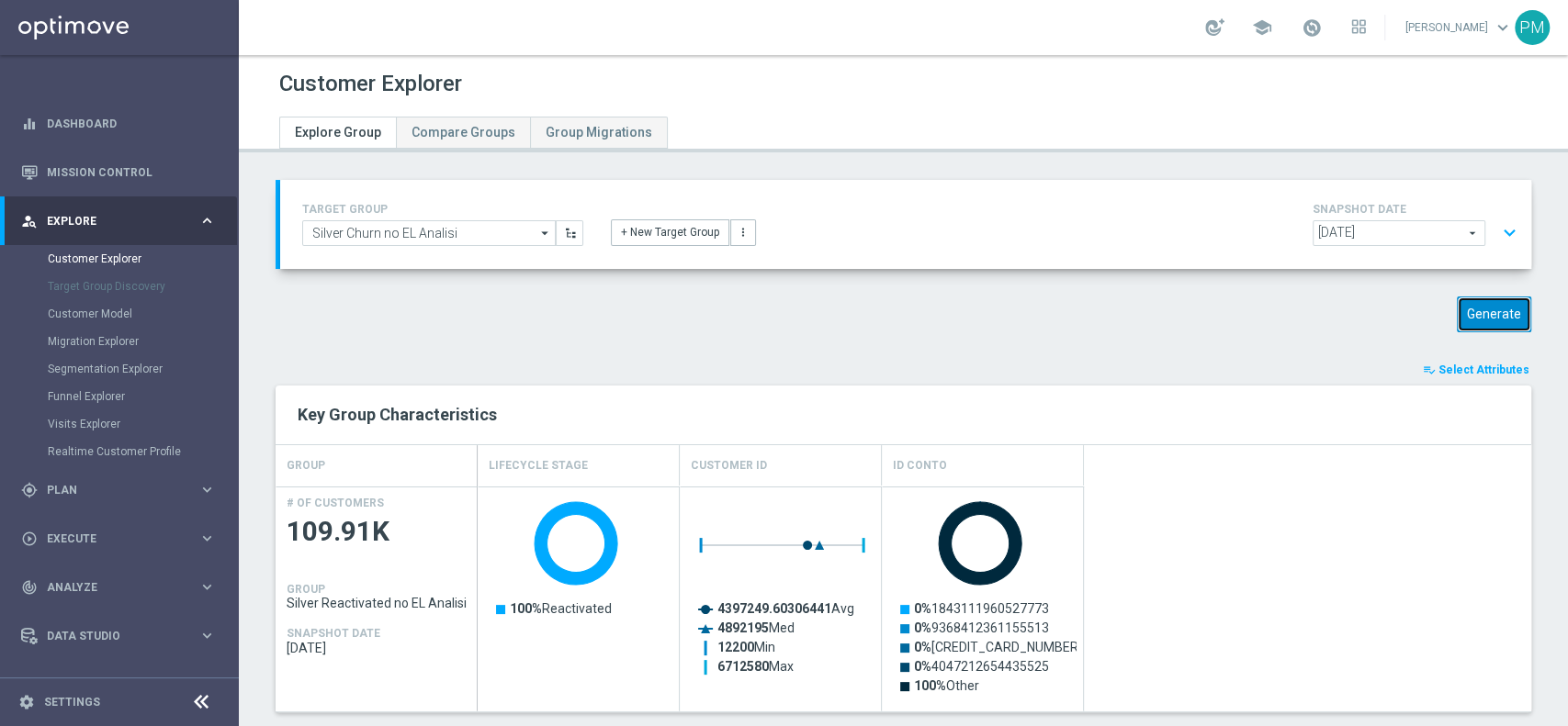
click at [1484, 311] on button "Generate" at bounding box center [1494, 314] width 74 height 36
click at [1501, 236] on button "expand_more" at bounding box center [1509, 234] width 26 height 35
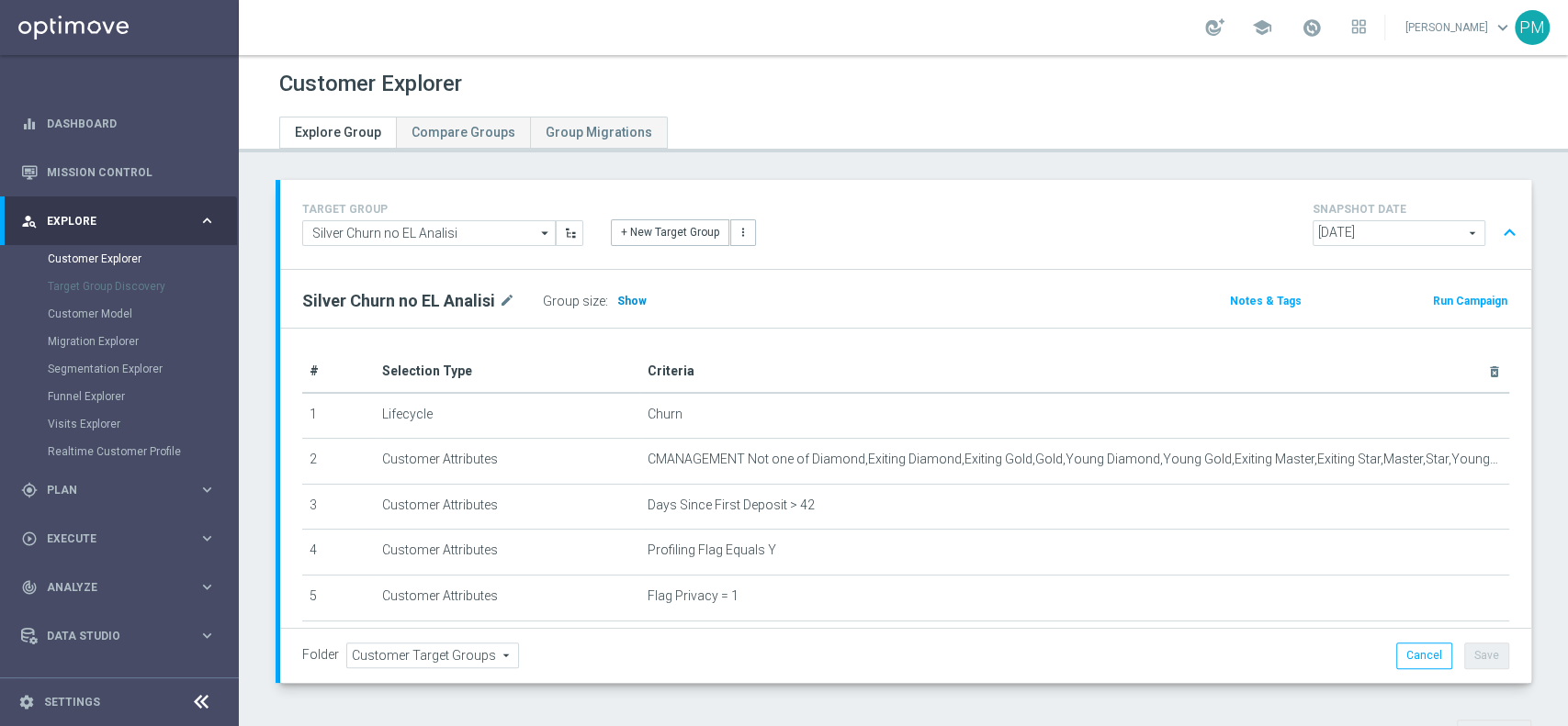
click at [628, 306] on span "Show" at bounding box center [632, 301] width 29 height 13
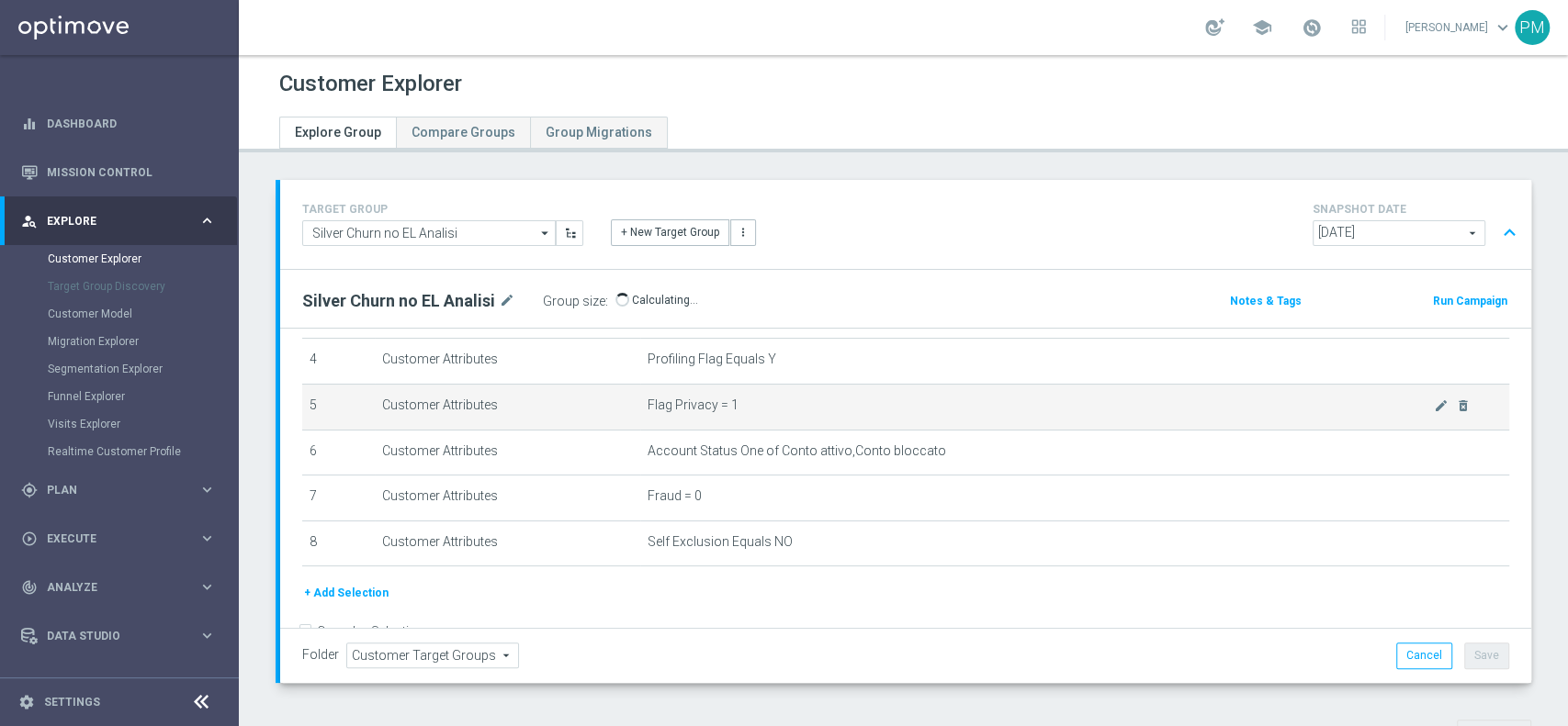
scroll to position [233, 0]
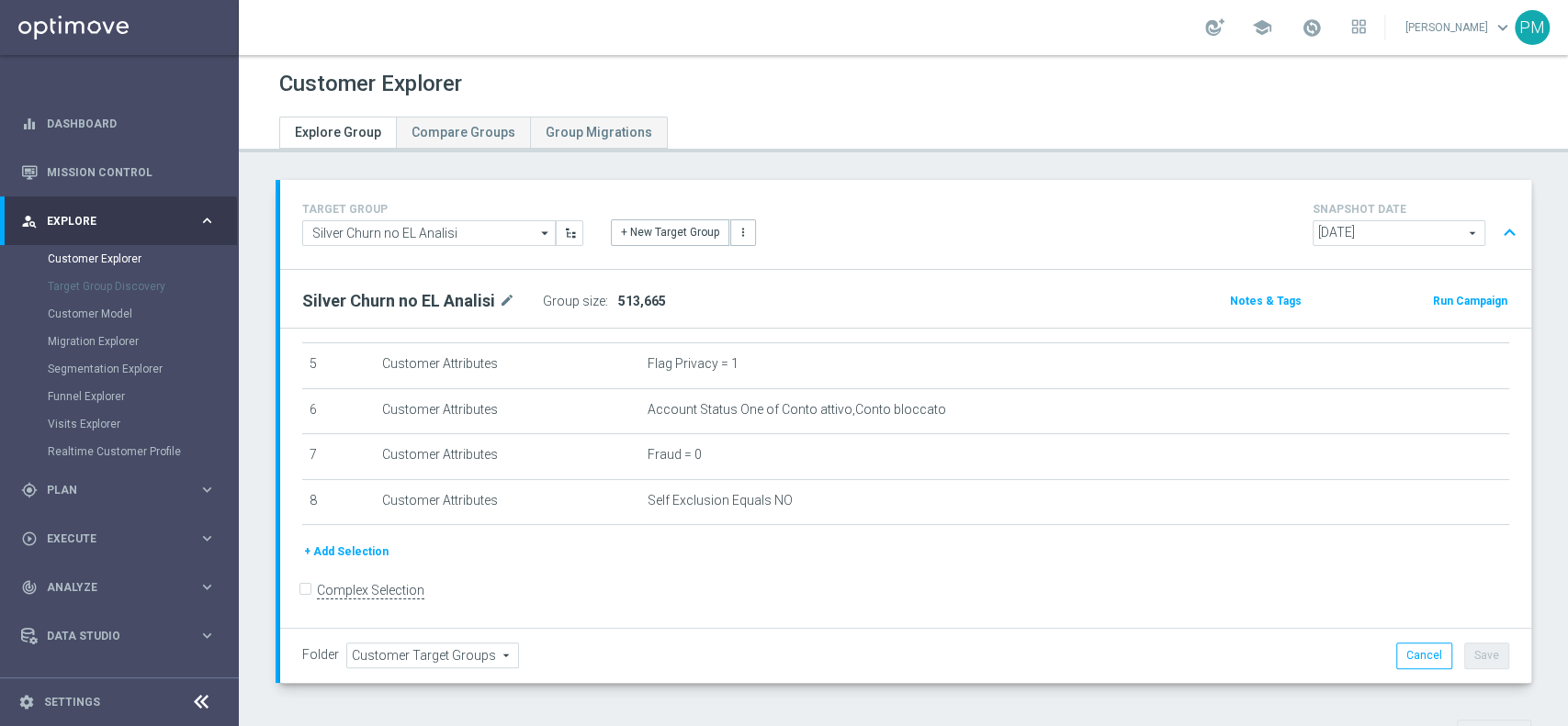
click at [1499, 228] on button "expand_less" at bounding box center [1509, 234] width 26 height 35
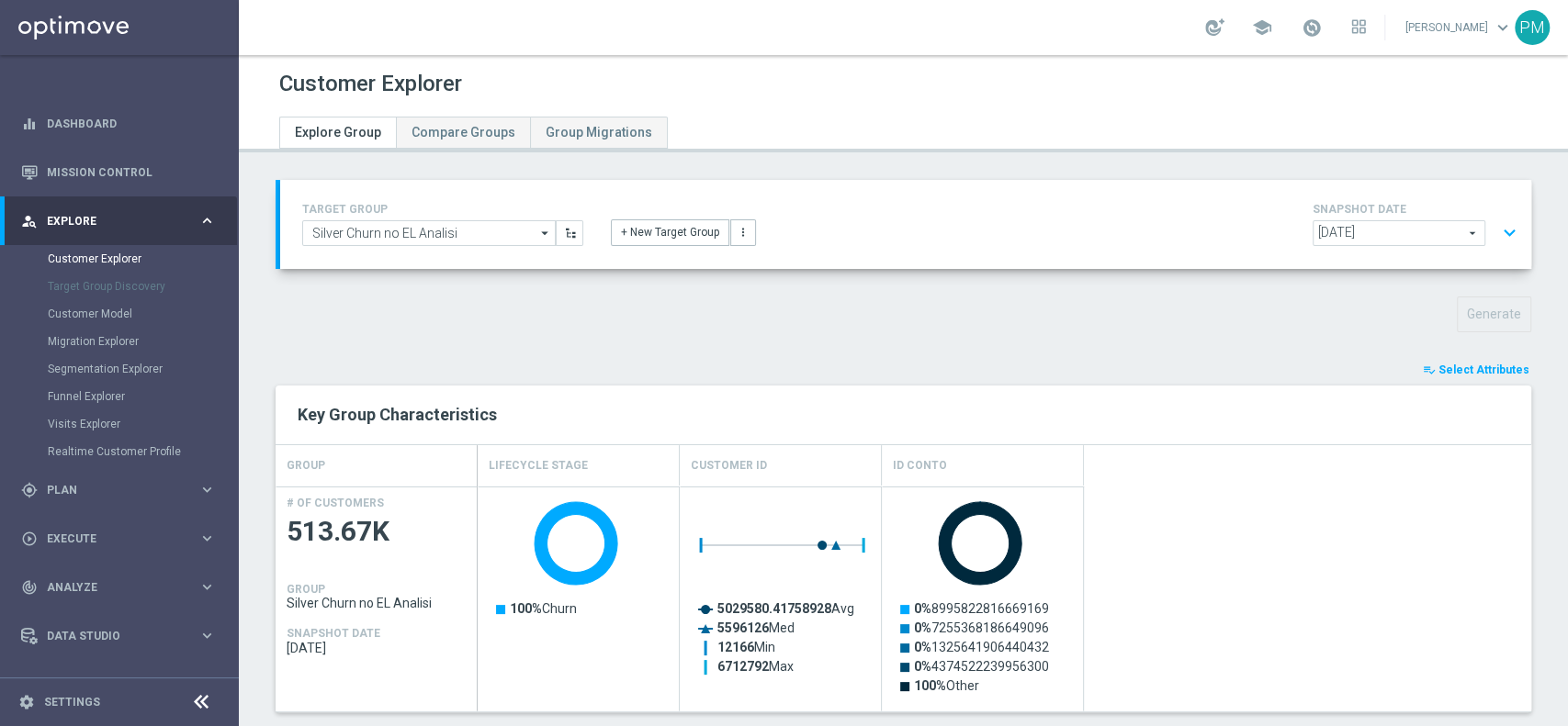
click at [1497, 224] on button "expand_more" at bounding box center [1509, 234] width 26 height 35
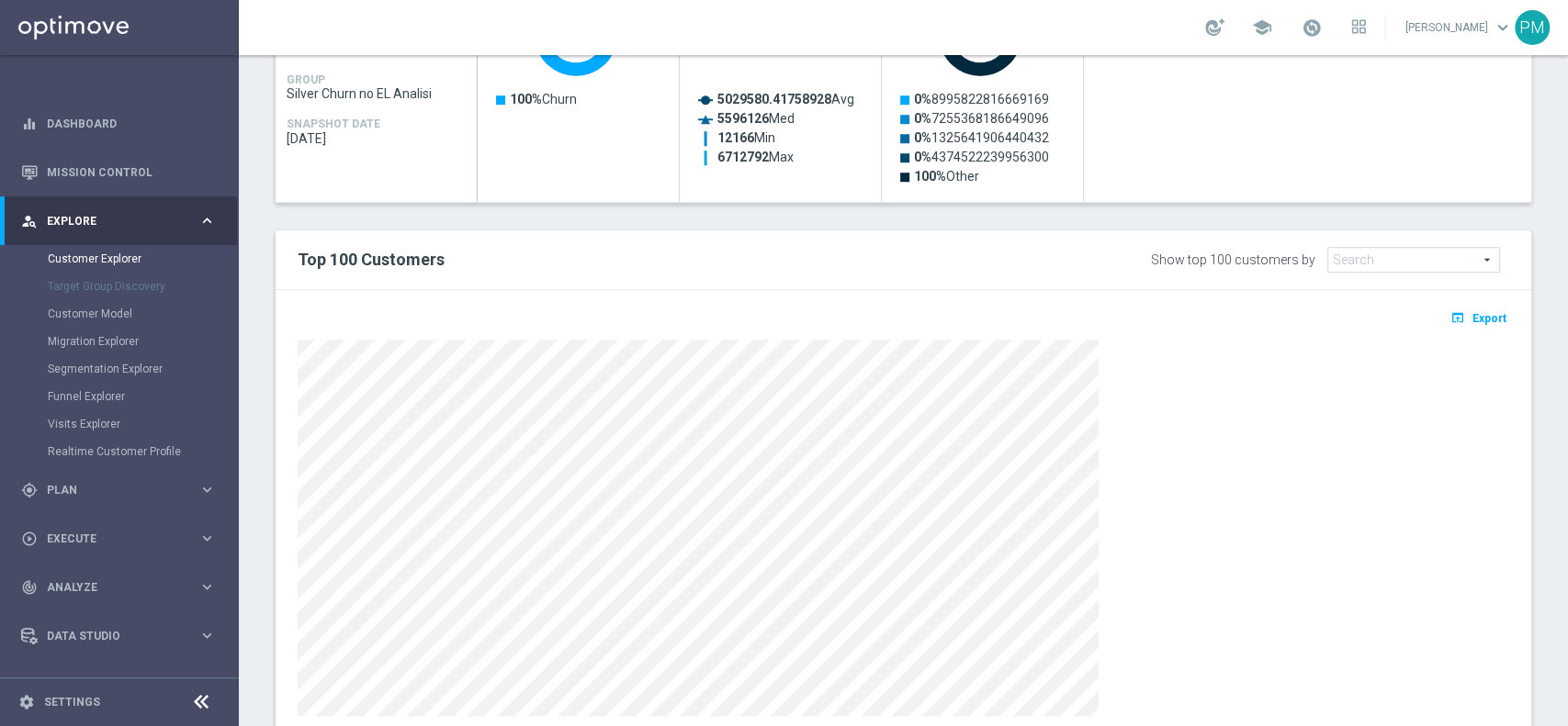
scroll to position [989, 0]
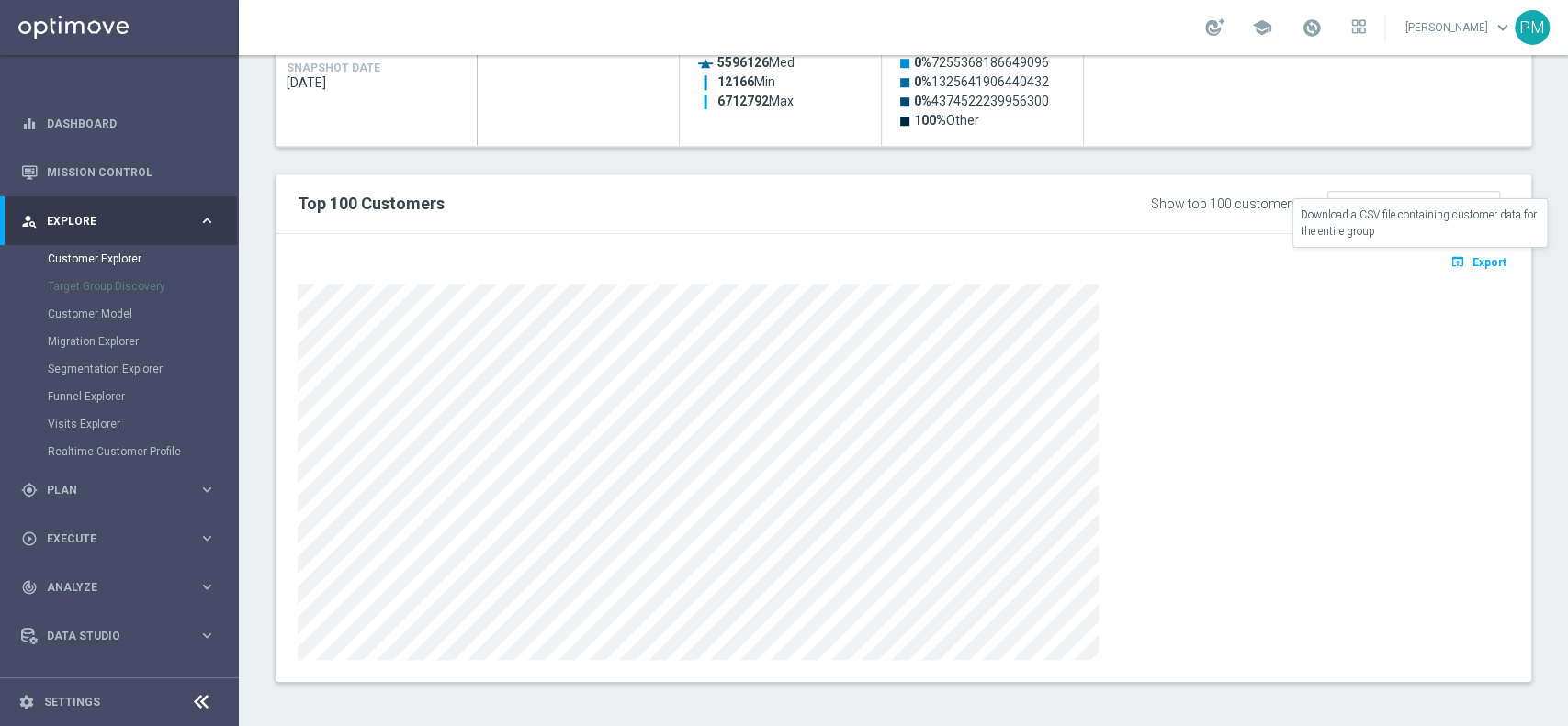
click at [1472, 261] on span "Export" at bounding box center [1489, 262] width 34 height 13
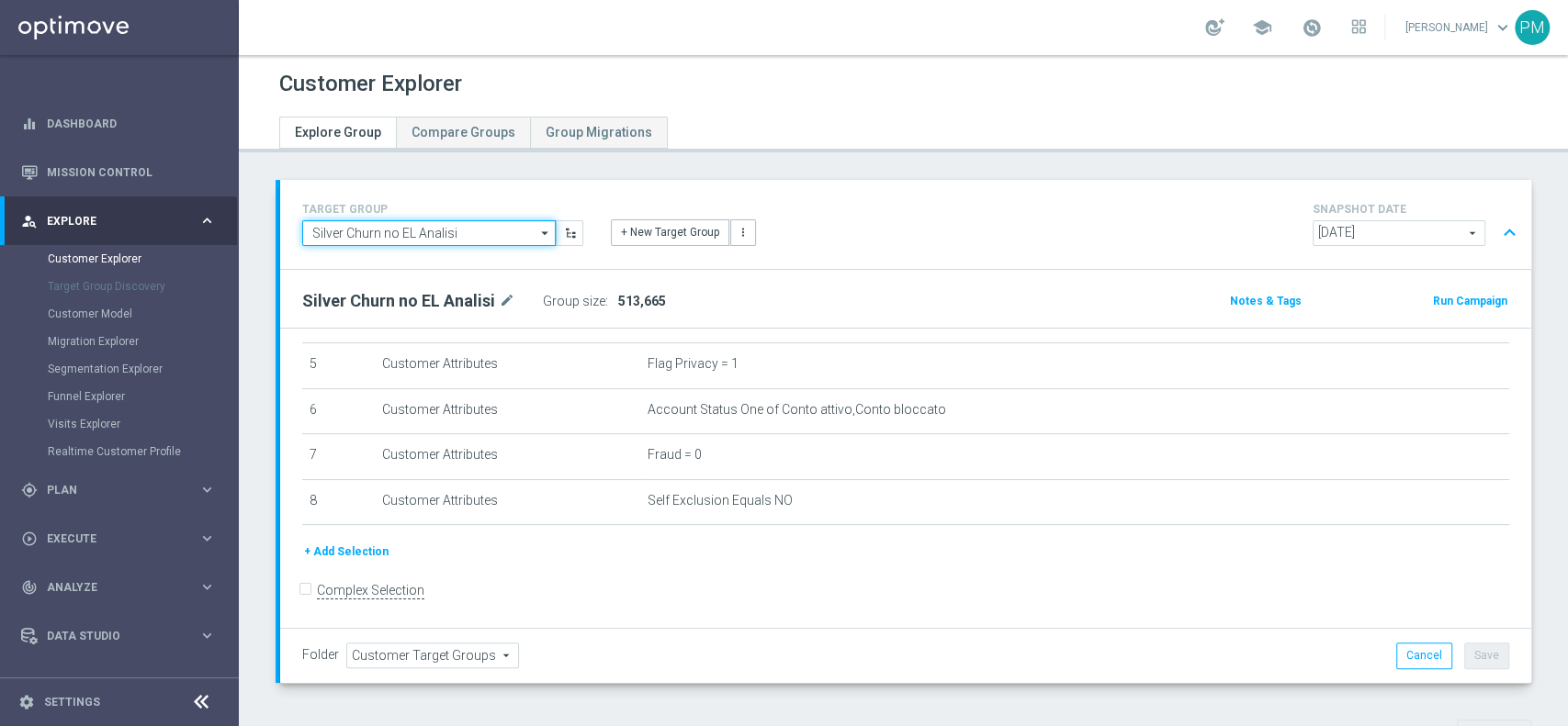
click at [456, 236] on input "Silver Churn no EL Analisi" at bounding box center [428, 234] width 253 height 25
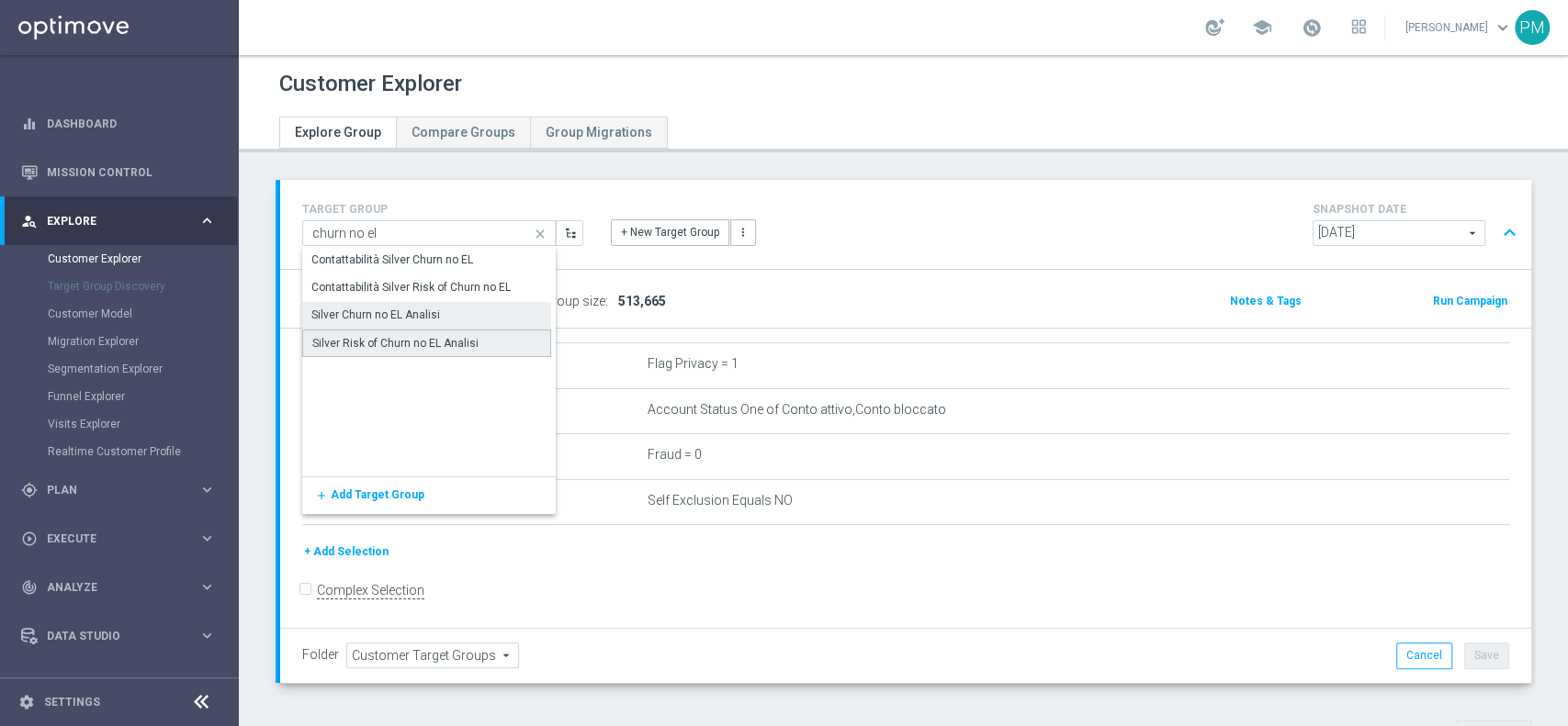
click at [409, 342] on div "Silver Risk of Churn no EL Analisi" at bounding box center [395, 343] width 166 height 17
type input "Silver Risk of Churn no EL Analisi"
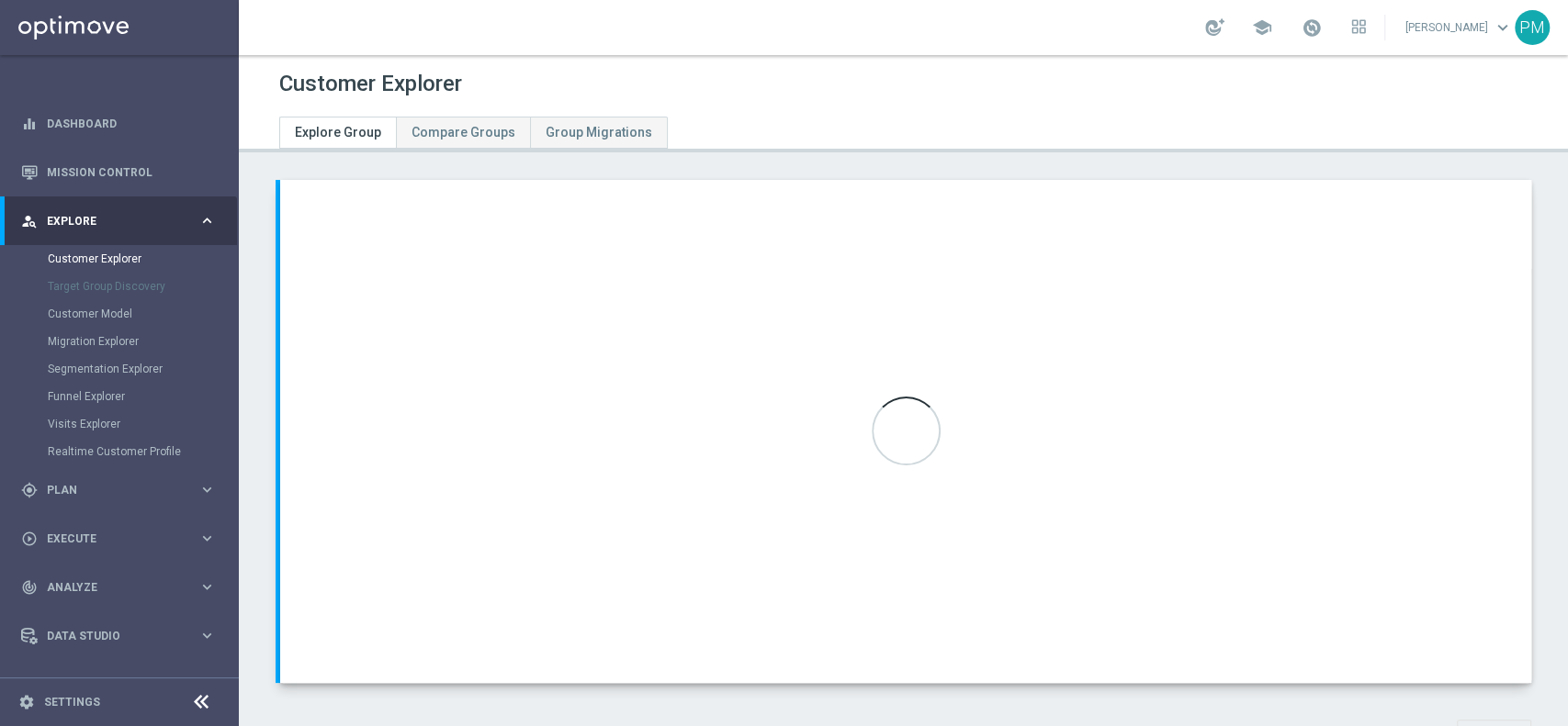
type input "Active Multi Riattivati cont"
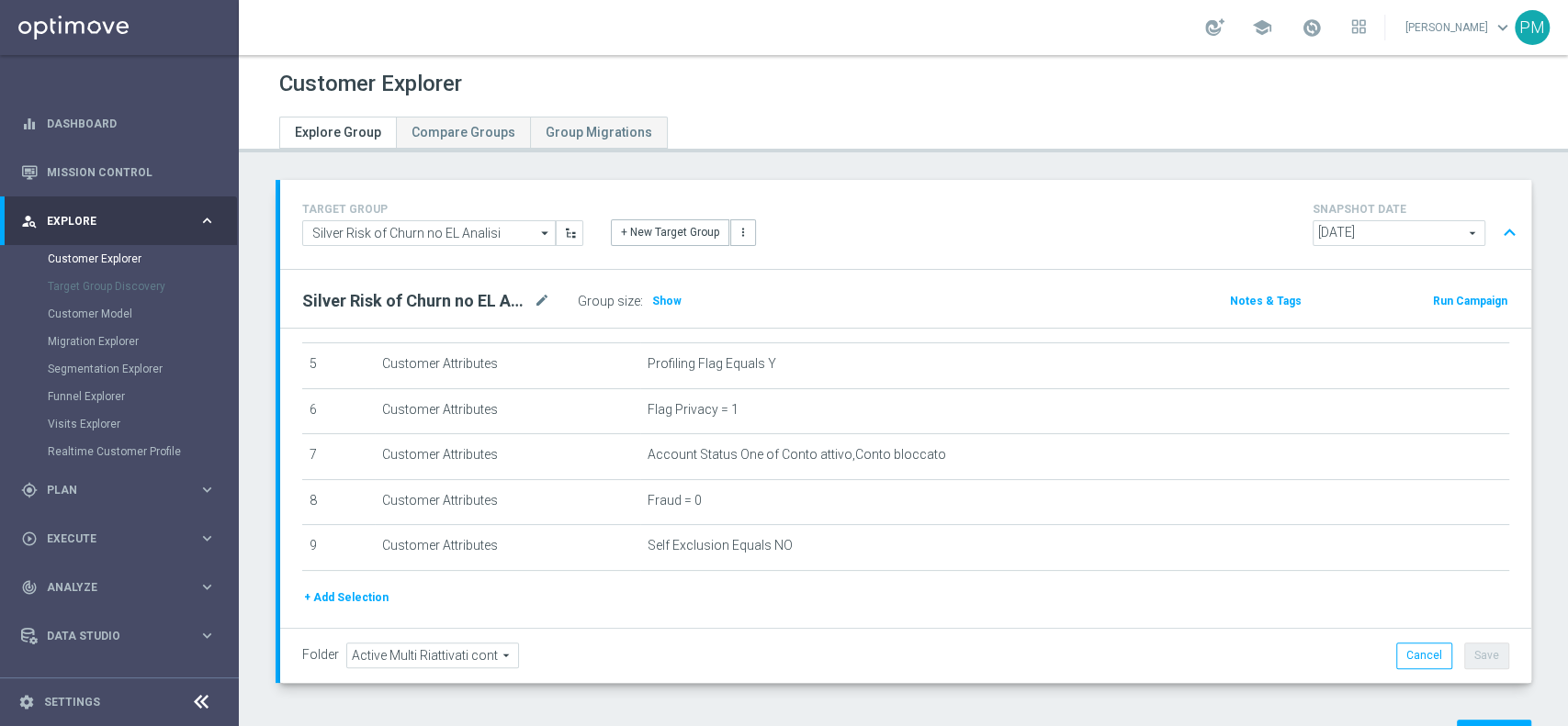
click at [1497, 232] on button "expand_less" at bounding box center [1509, 234] width 26 height 35
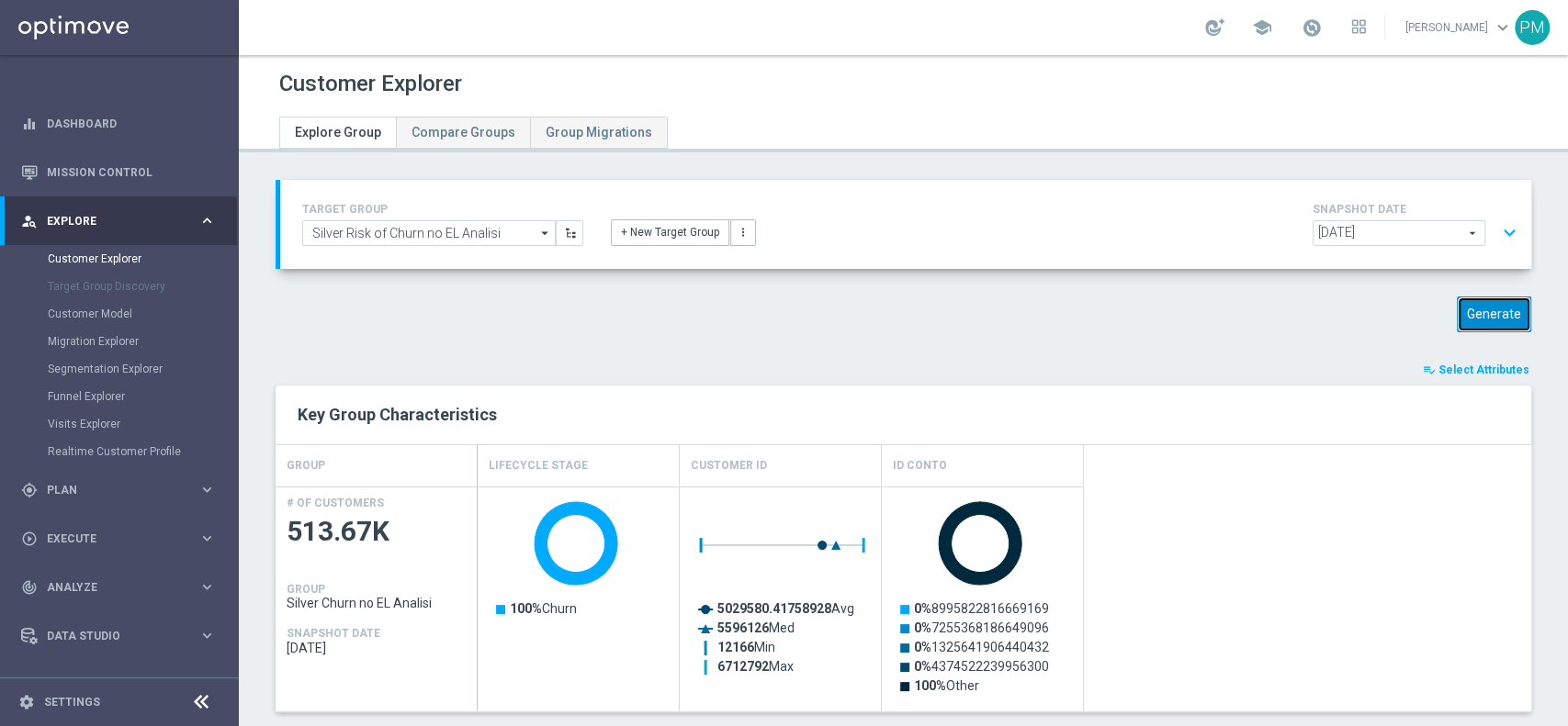
click at [1460, 314] on button "Generate" at bounding box center [1494, 314] width 74 height 36
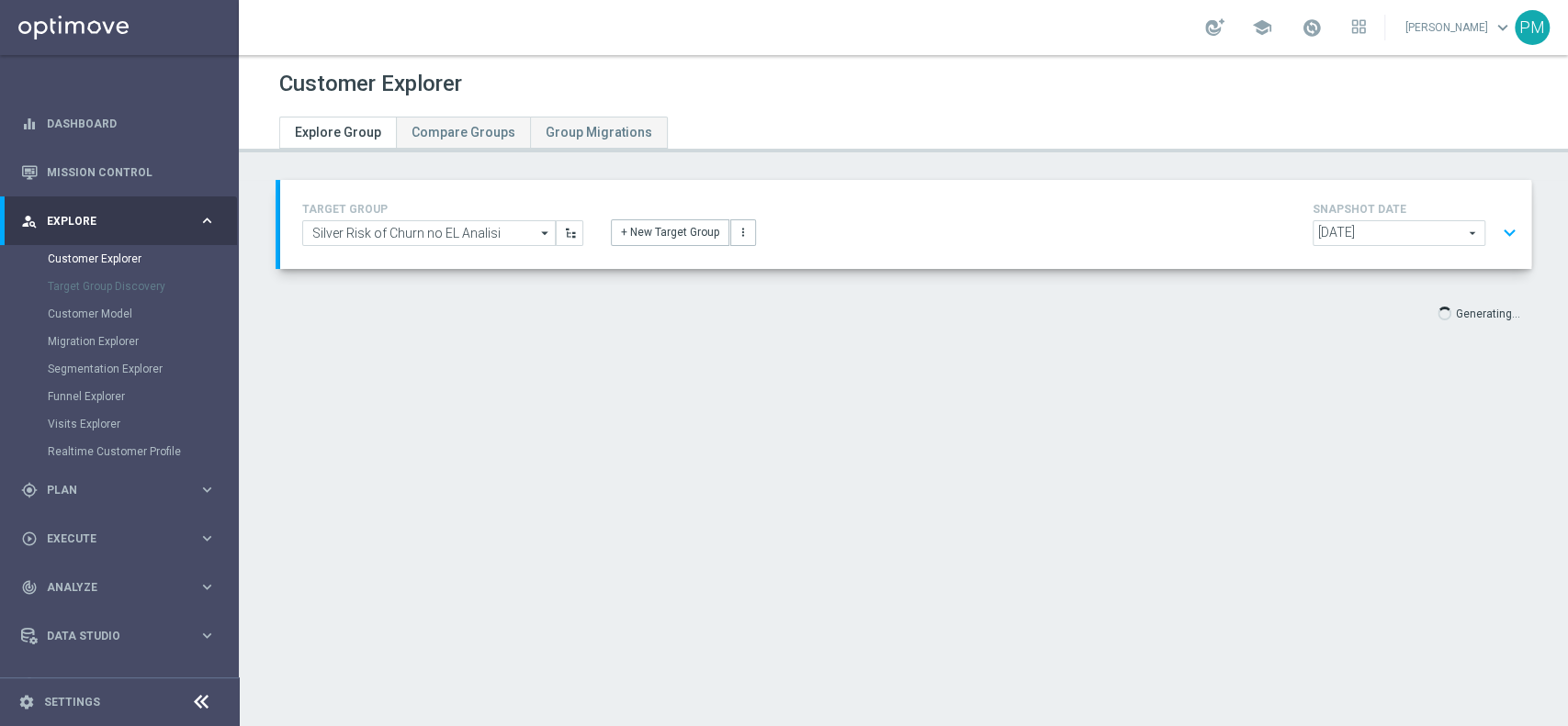
click at [1497, 229] on button "expand_more" at bounding box center [1509, 234] width 26 height 35
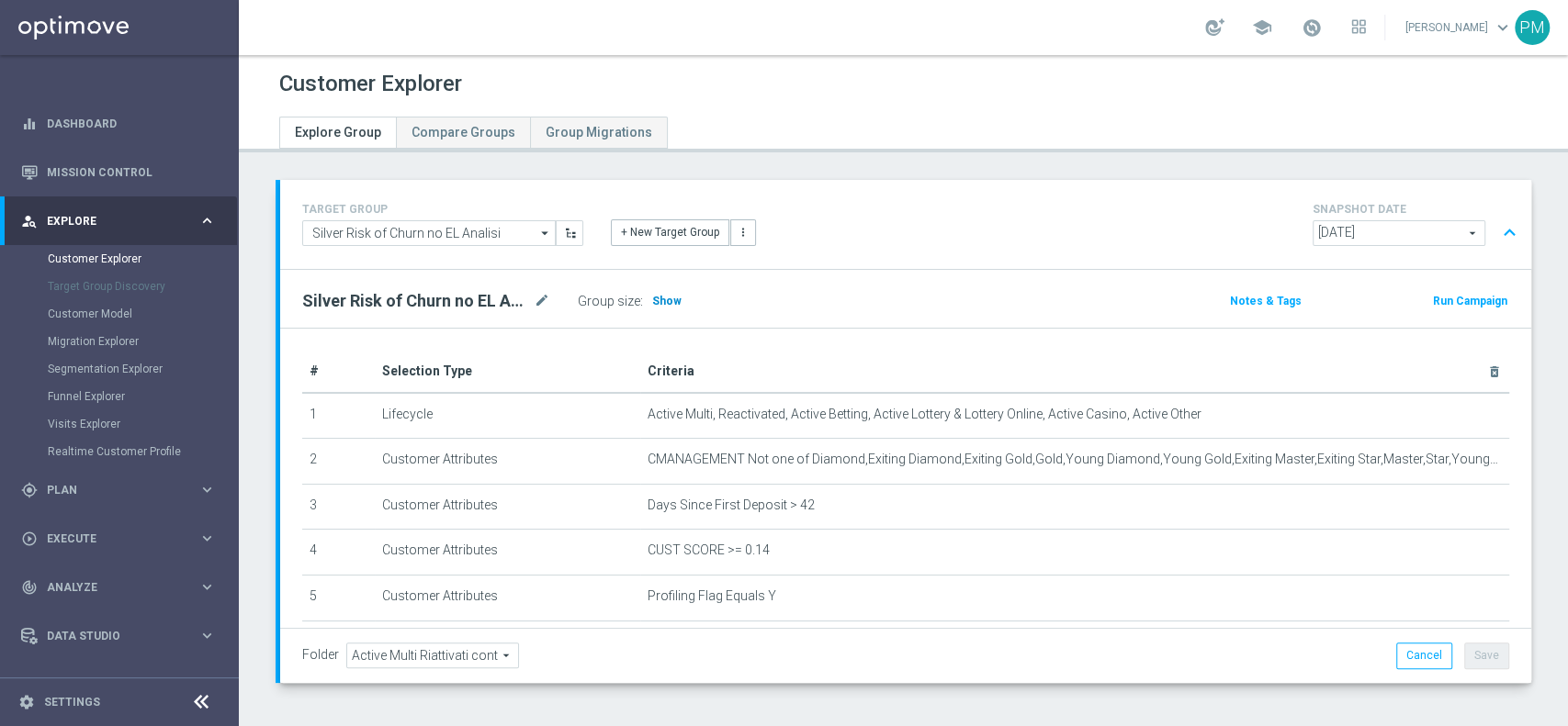
click at [656, 295] on span "Show" at bounding box center [667, 301] width 29 height 13
click at [1497, 226] on button "expand_less" at bounding box center [1509, 234] width 26 height 35
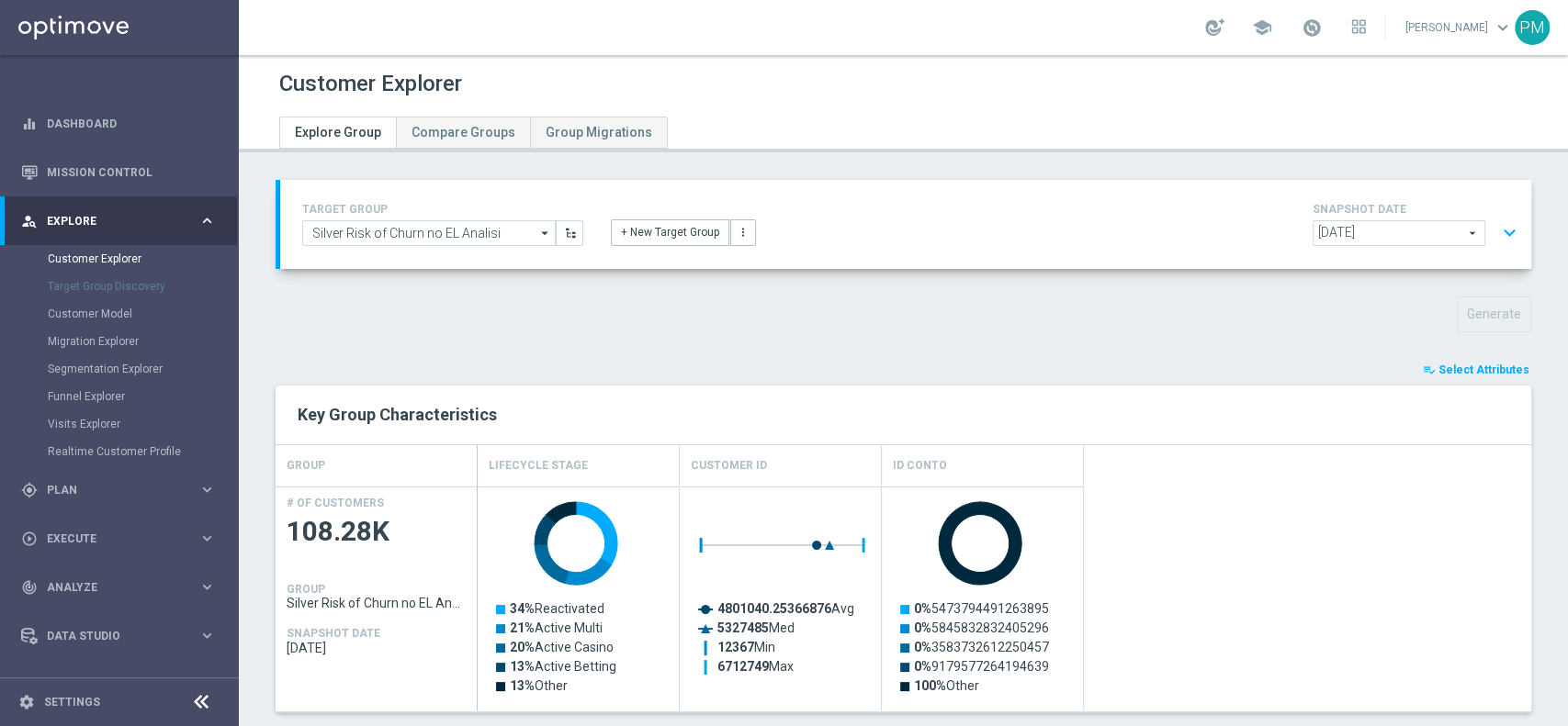
scroll to position [566, 0]
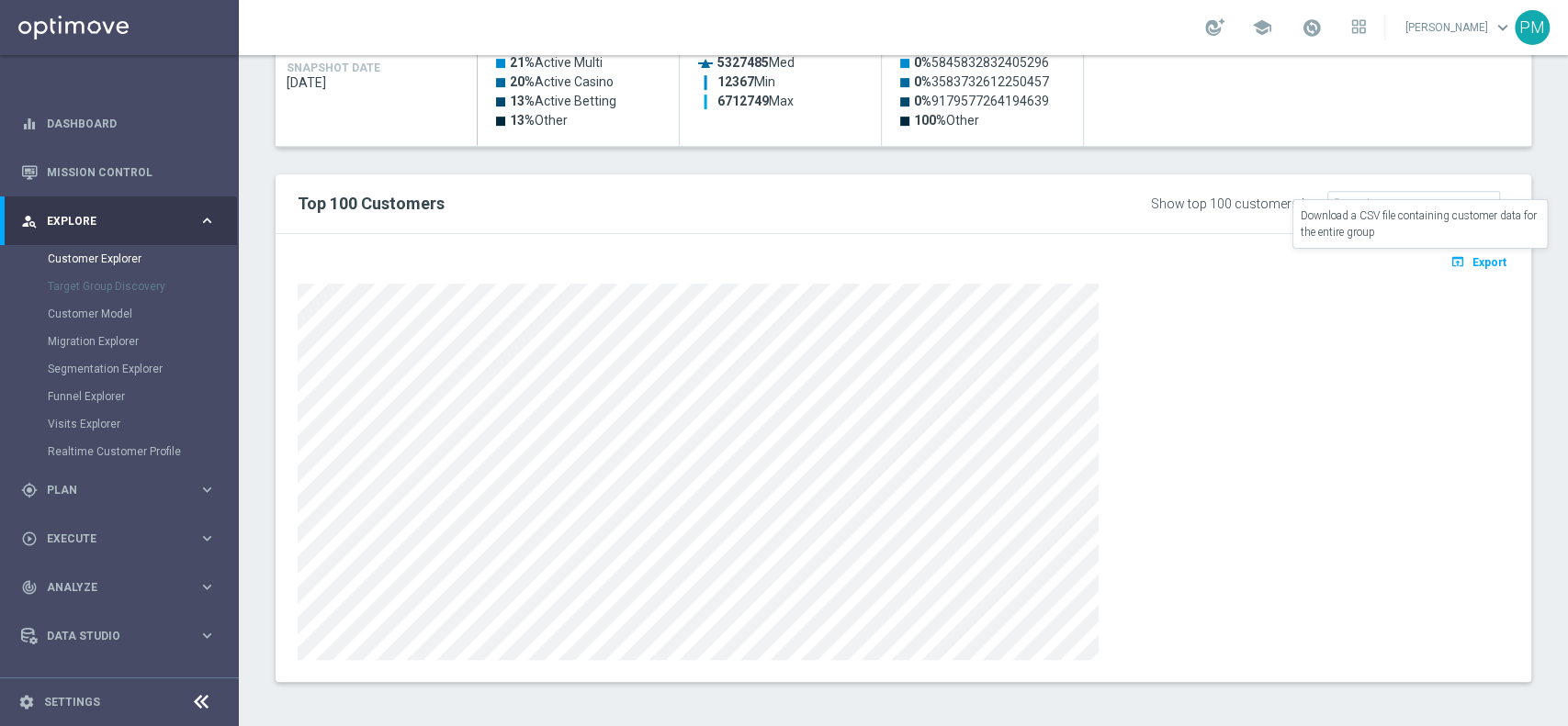
click at [1460, 268] on button "open_in_browser Export" at bounding box center [1478, 262] width 62 height 23
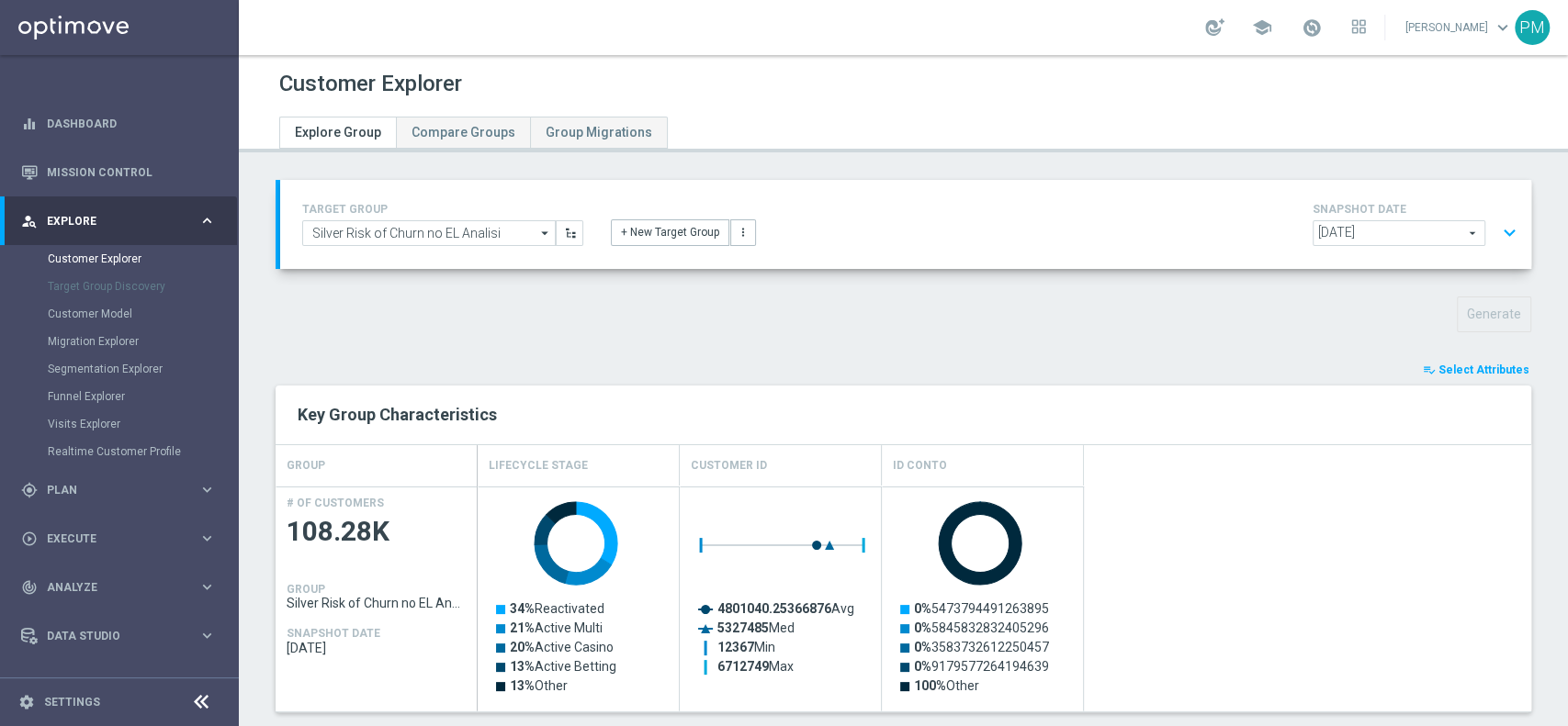
click at [1497, 227] on button "expand_more" at bounding box center [1509, 234] width 26 height 35
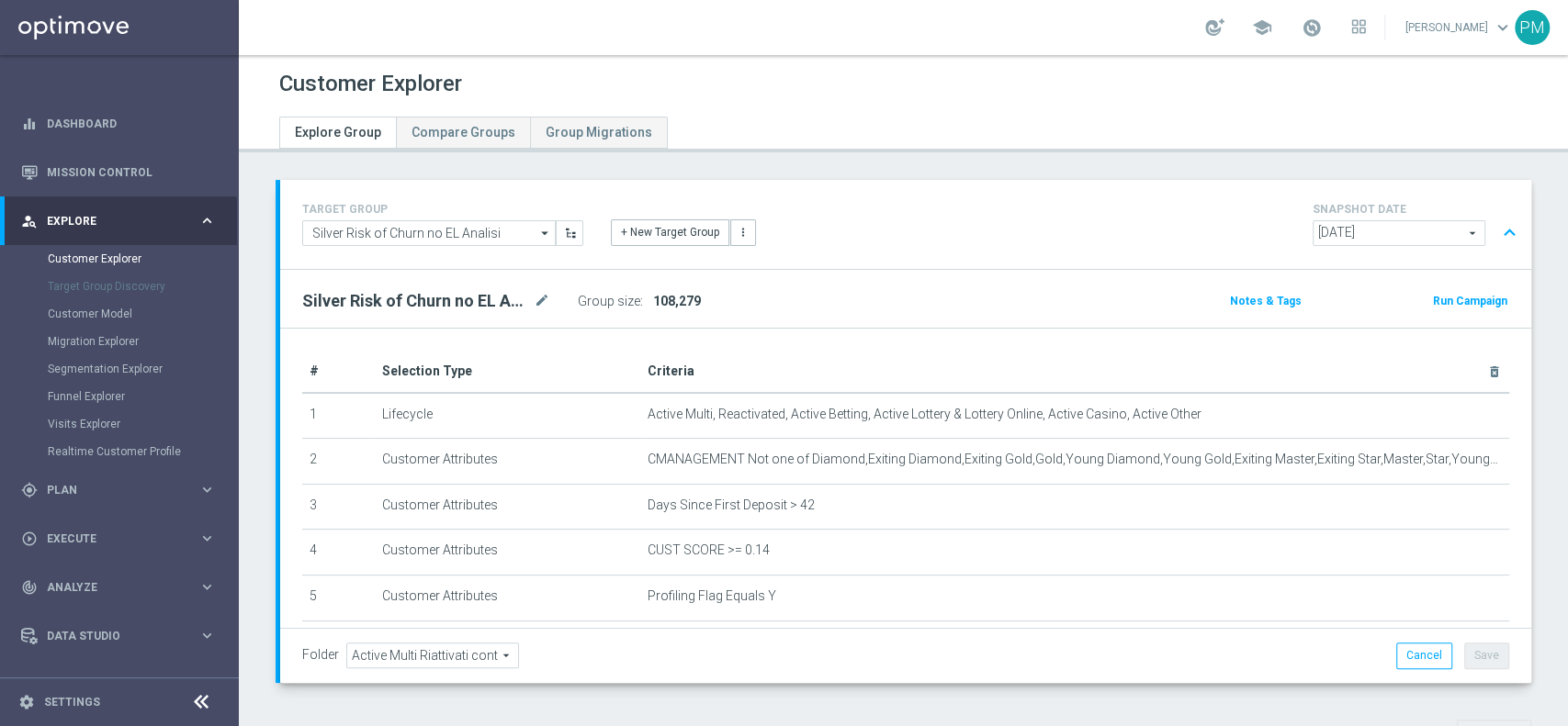
click at [1497, 232] on button "expand_less" at bounding box center [1509, 234] width 26 height 35
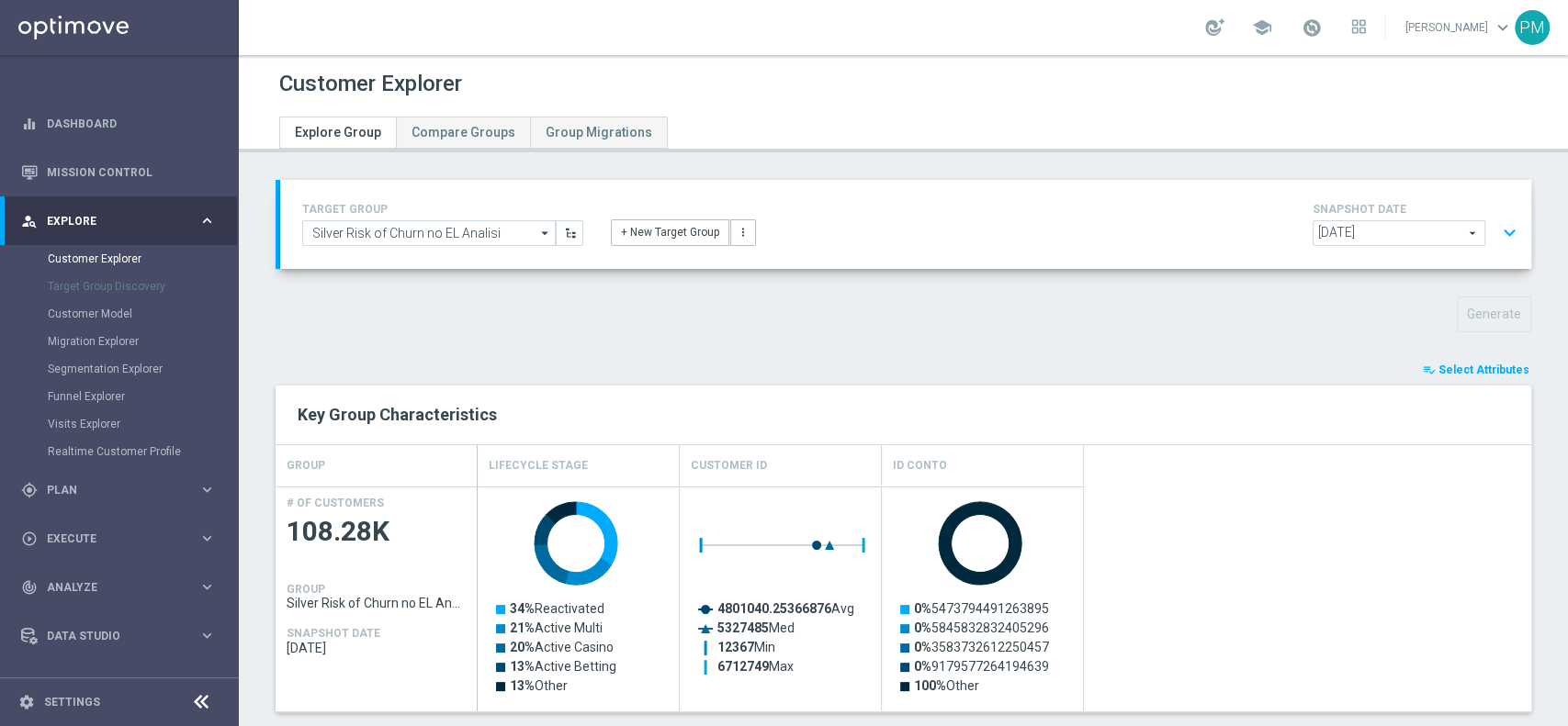
click at [1497, 223] on button "expand_more" at bounding box center [1509, 234] width 26 height 35
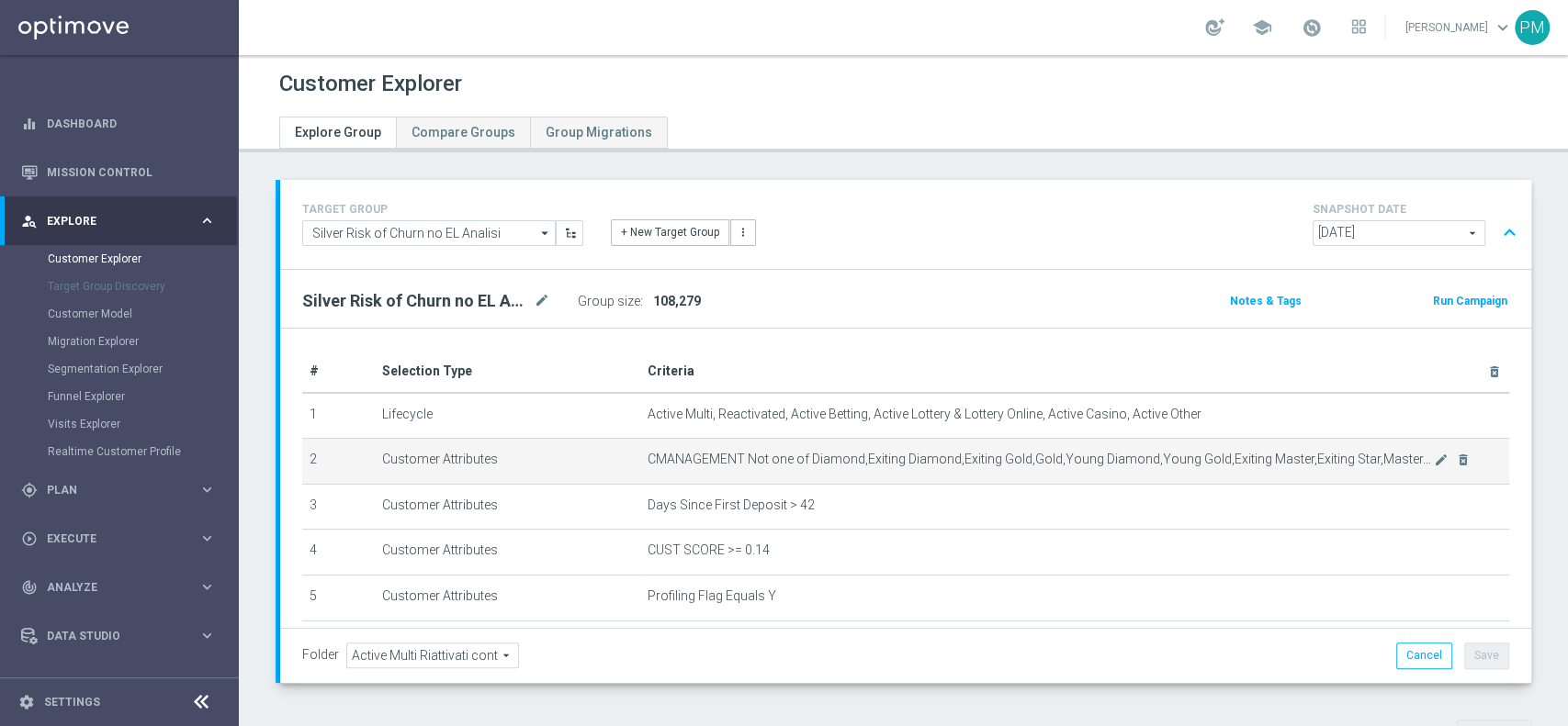
scroll to position [44, 0]
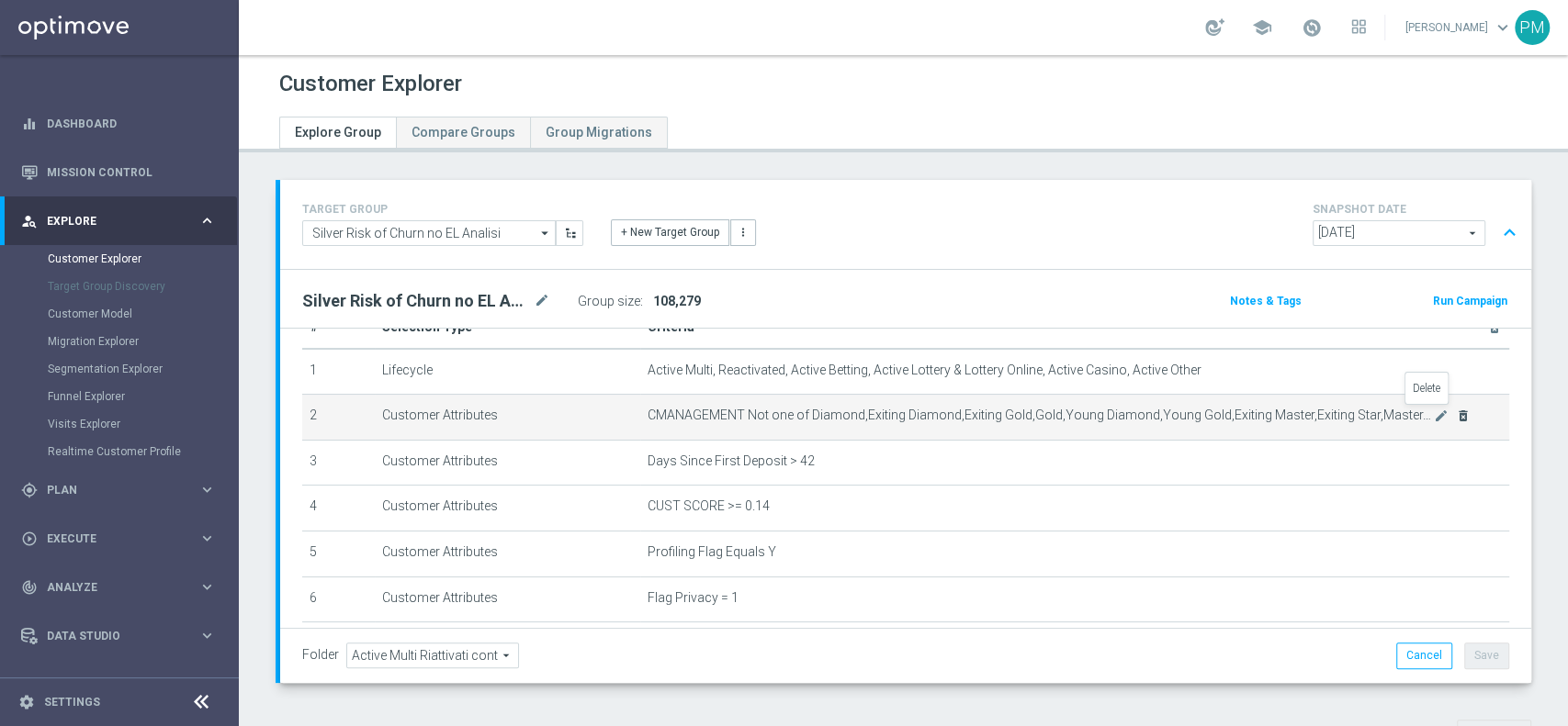
click at [1456, 416] on icon "delete_forever" at bounding box center [1462, 415] width 15 height 15
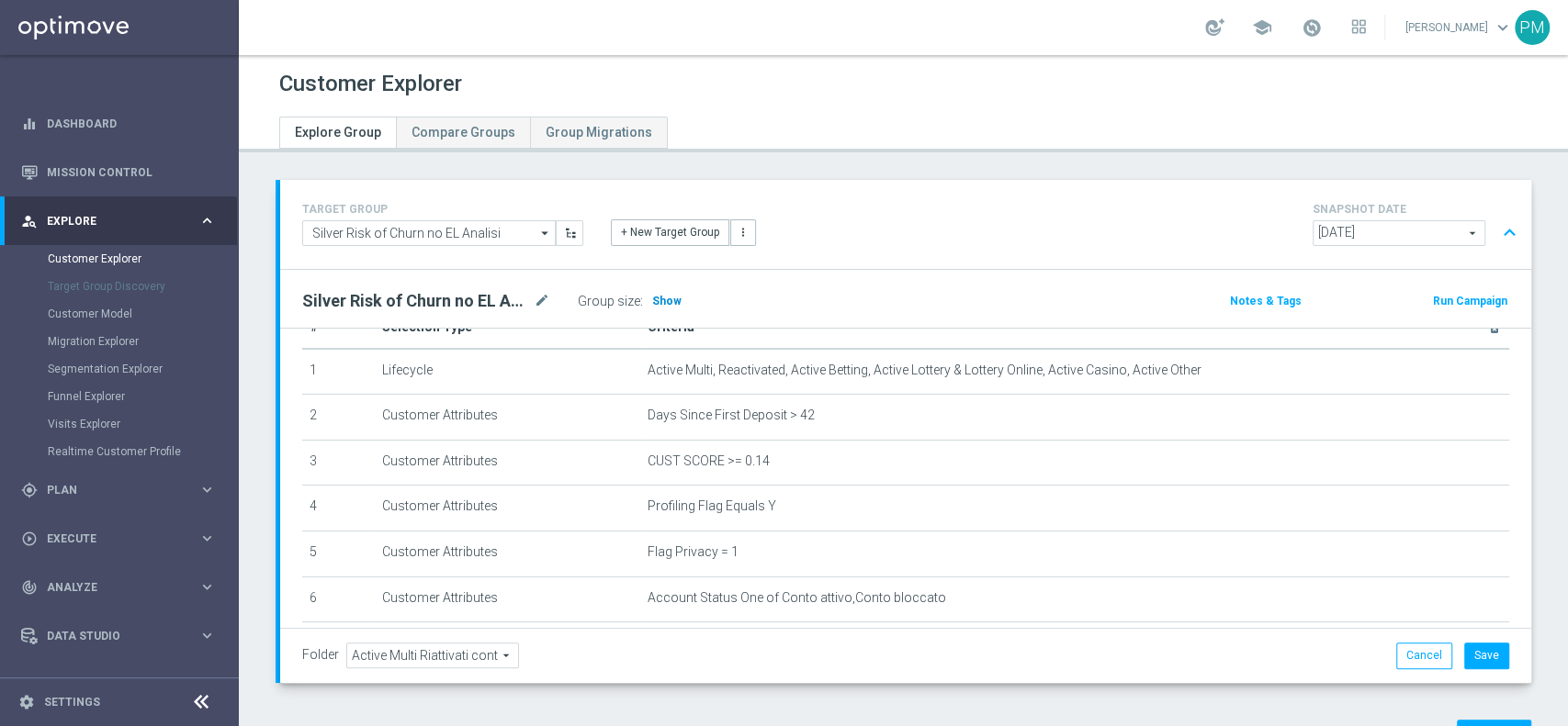
click at [665, 310] on h3 "Show" at bounding box center [667, 301] width 33 height 21
click at [57, 482] on div "gps_fixed Plan" at bounding box center [109, 490] width 177 height 17
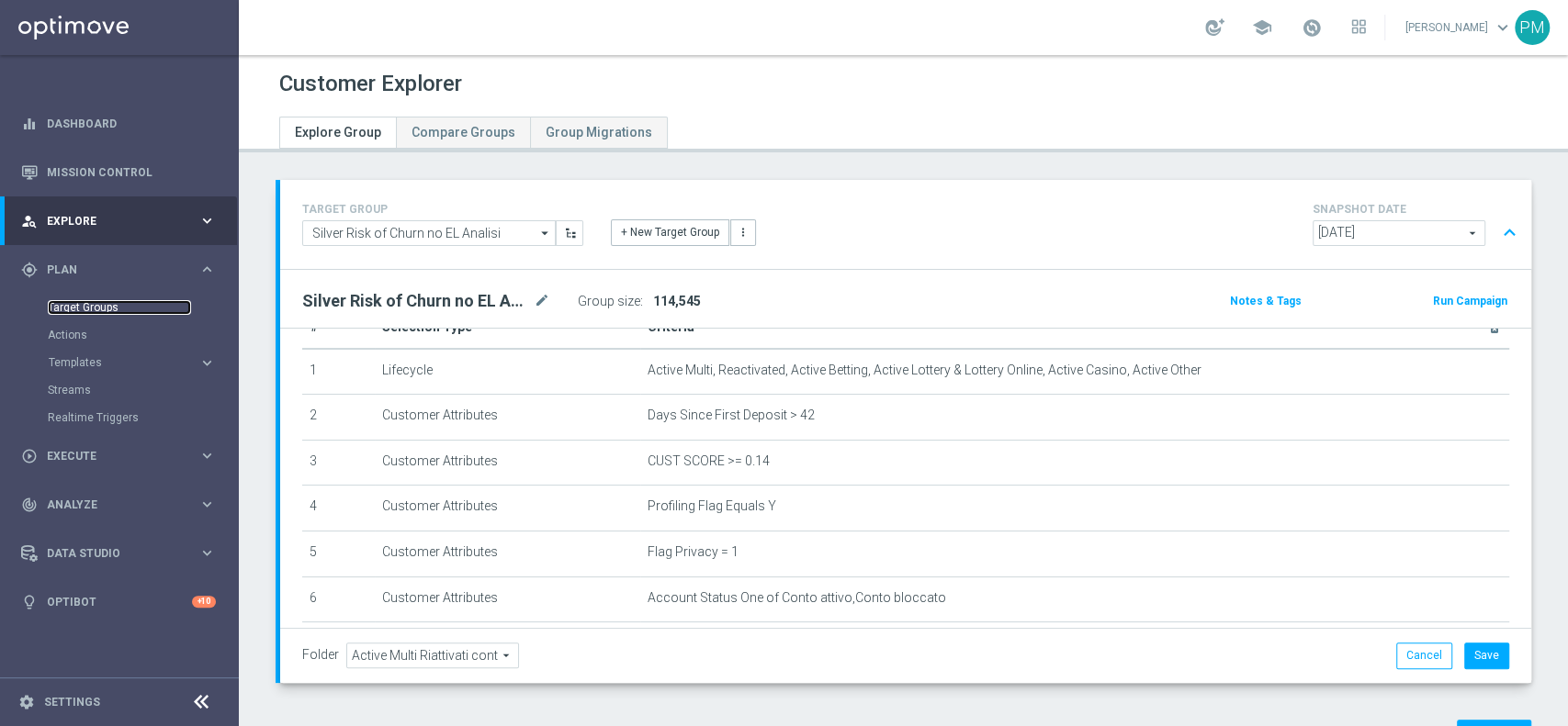
click at [103, 304] on link "Target Groups" at bounding box center [119, 307] width 144 height 15
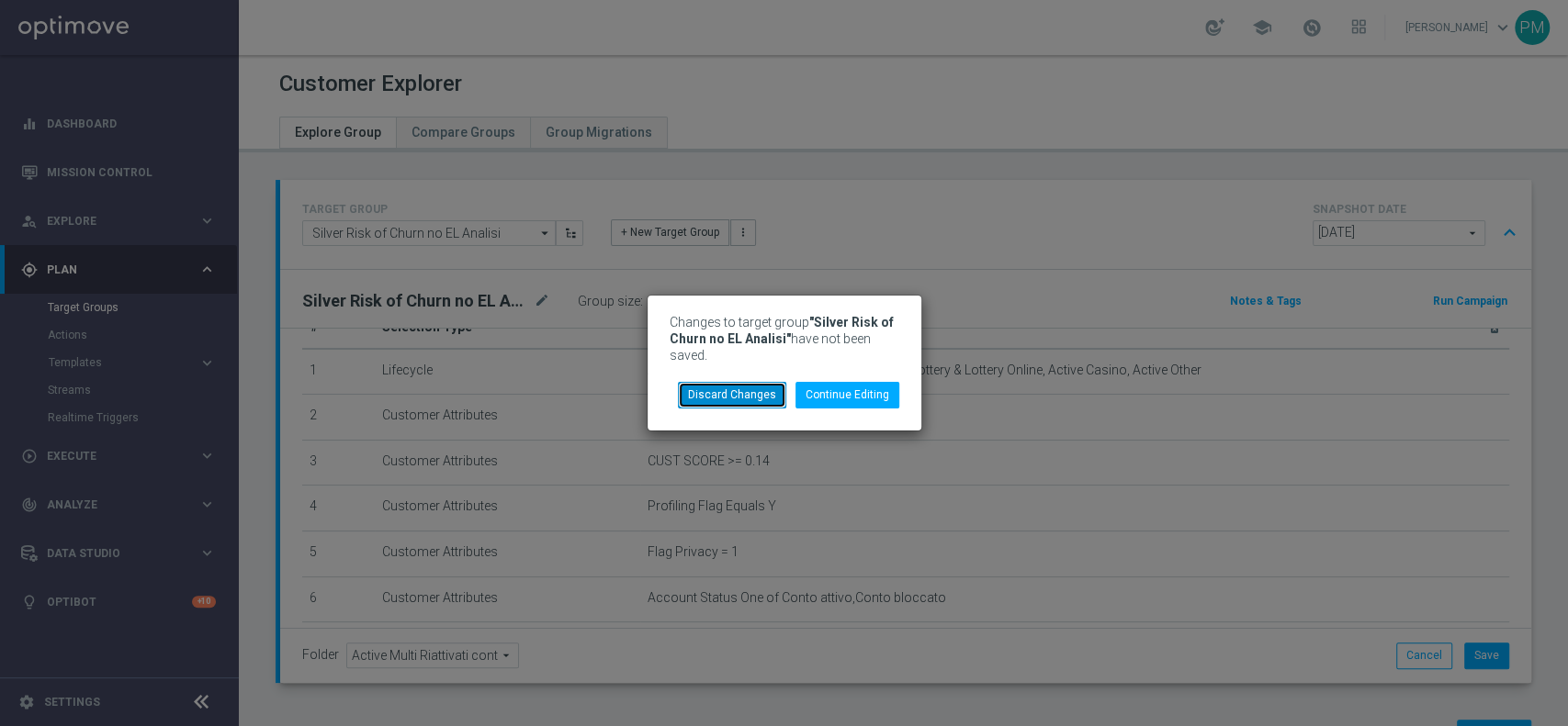
click at [753, 398] on button "Discard Changes" at bounding box center [731, 395] width 109 height 25
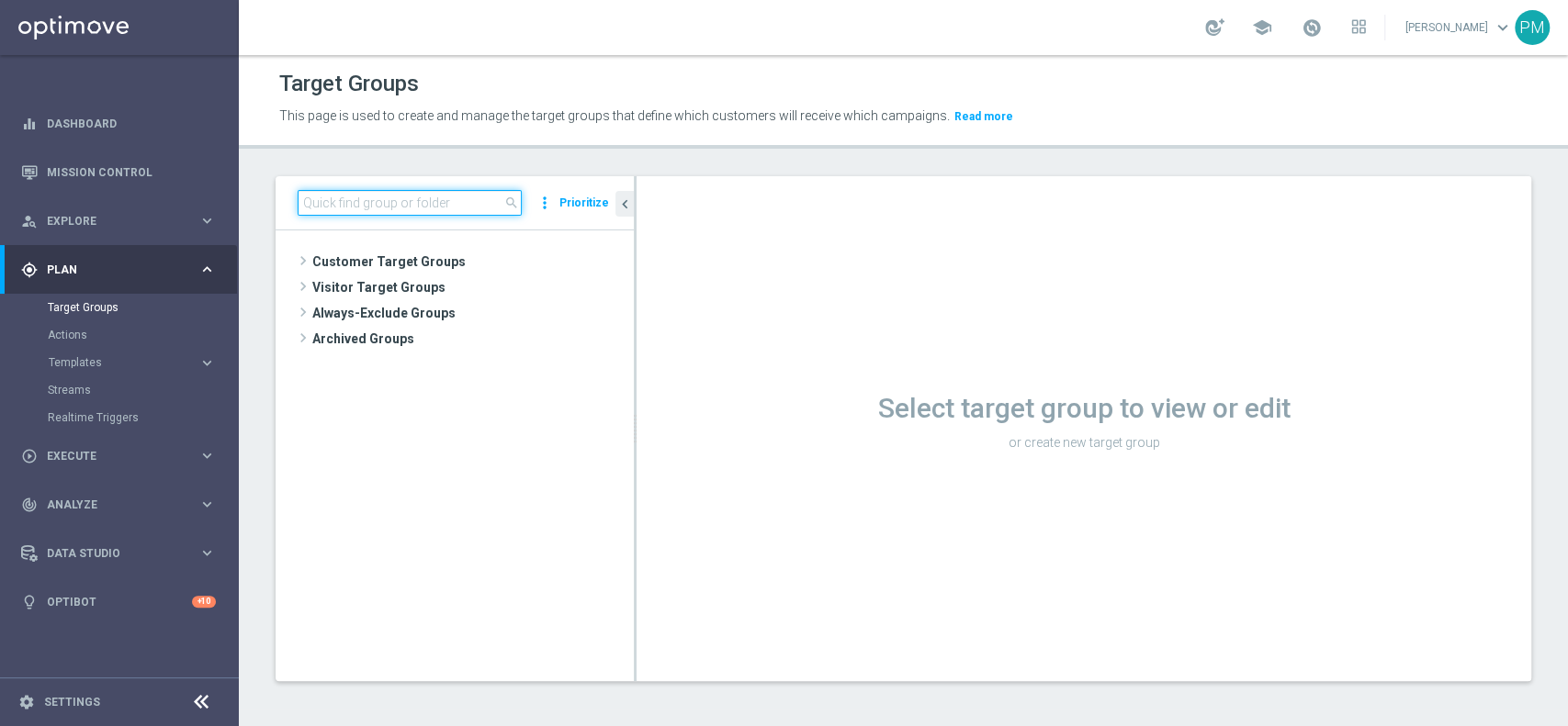
click at [462, 202] on input at bounding box center [409, 202] width 224 height 25
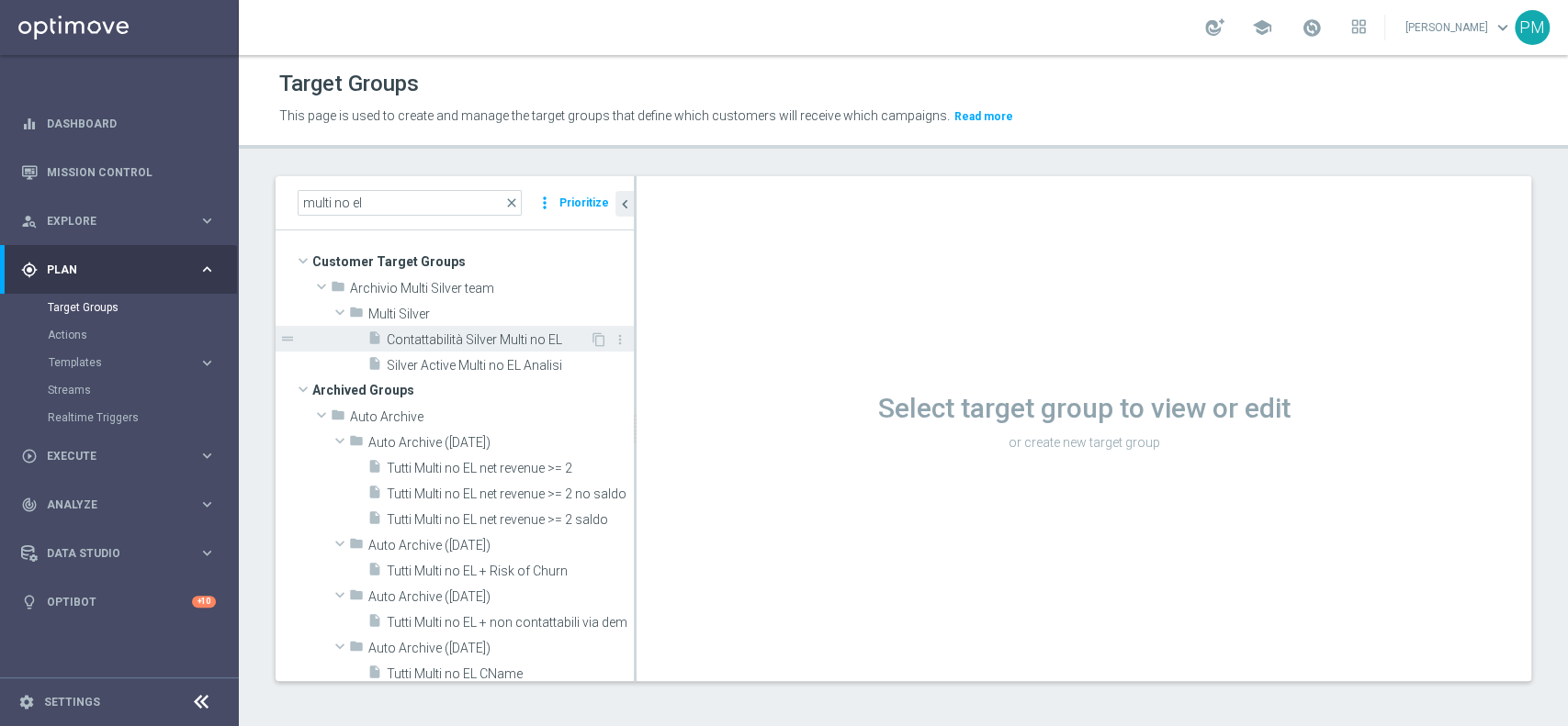
click at [451, 328] on div "insert_drive_file Contattabilità Silver Multi no EL" at bounding box center [478, 339] width 222 height 25
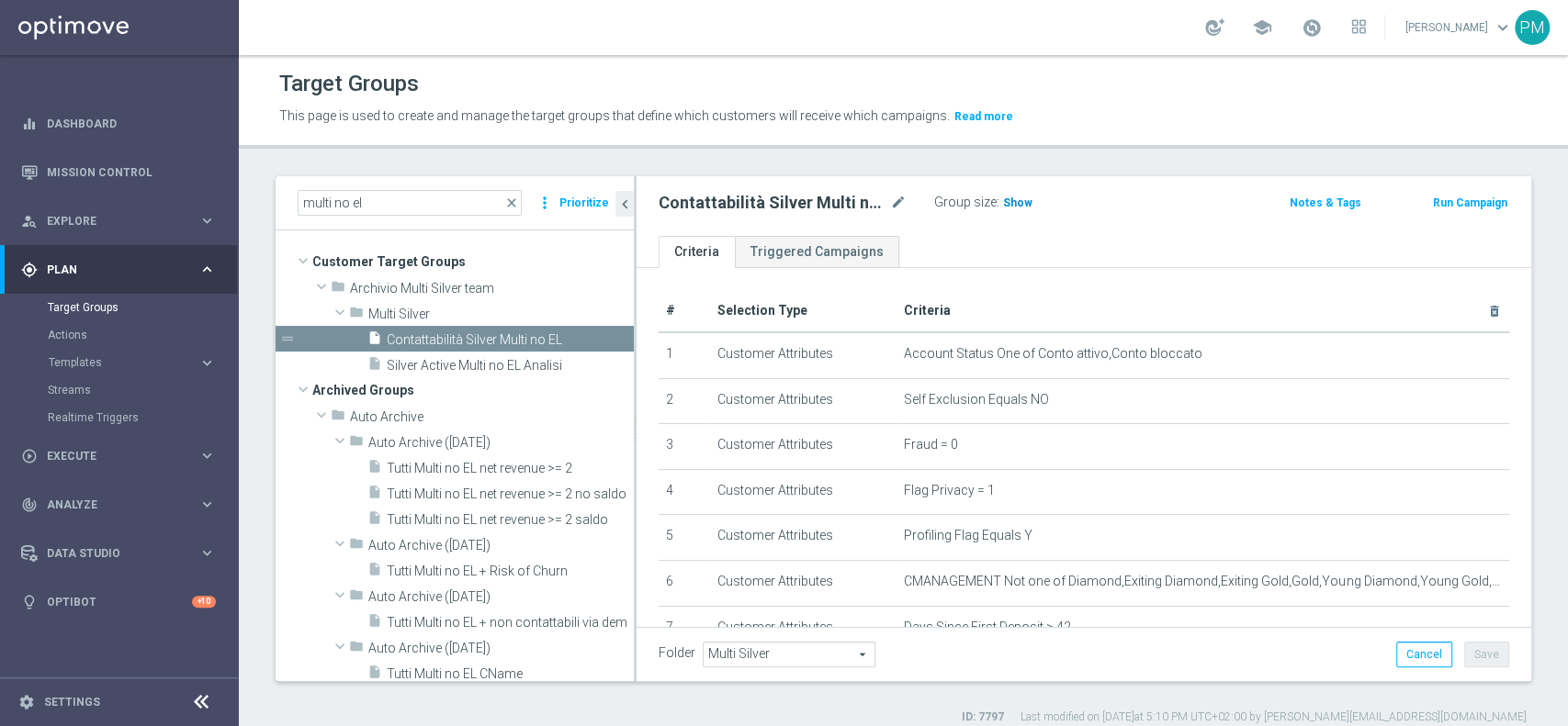
click at [1017, 203] on span "Show" at bounding box center [1018, 202] width 29 height 13
click at [314, 202] on input "multi no el" at bounding box center [409, 202] width 224 height 25
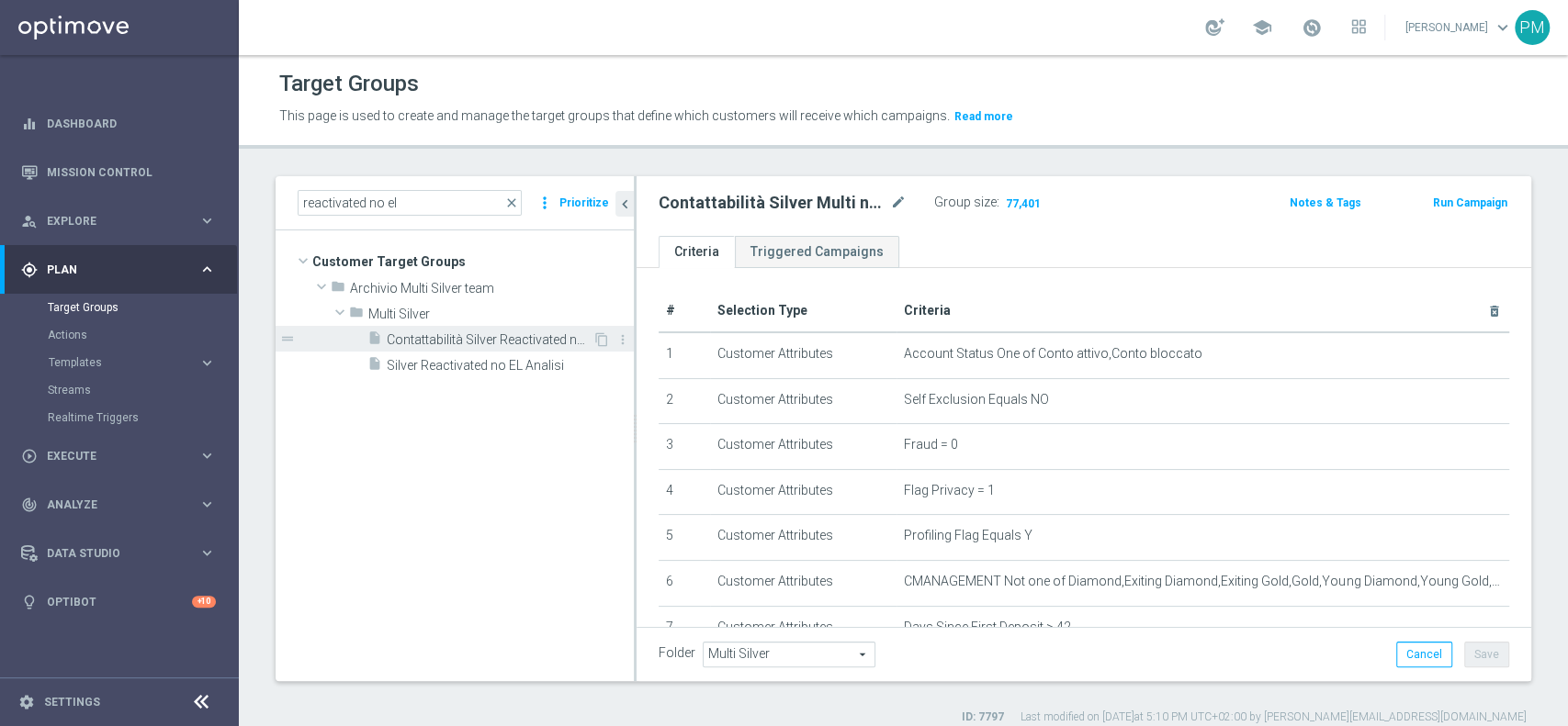
click at [437, 336] on span "Contattabilità Silver Reactivated no EL" at bounding box center [490, 340] width 205 height 16
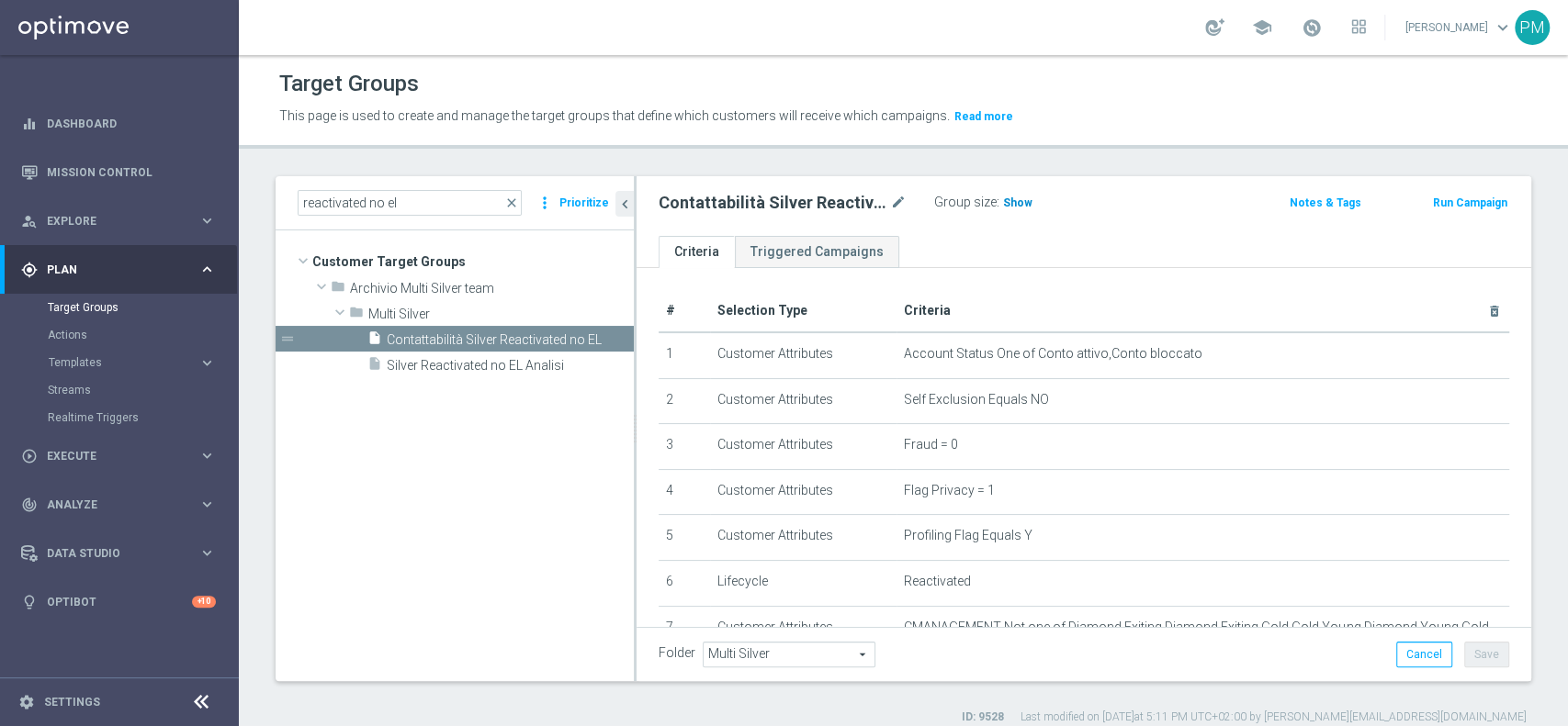
click at [1012, 197] on span "Show" at bounding box center [1018, 202] width 29 height 13
click at [319, 194] on input "reactivated no el" at bounding box center [409, 202] width 224 height 25
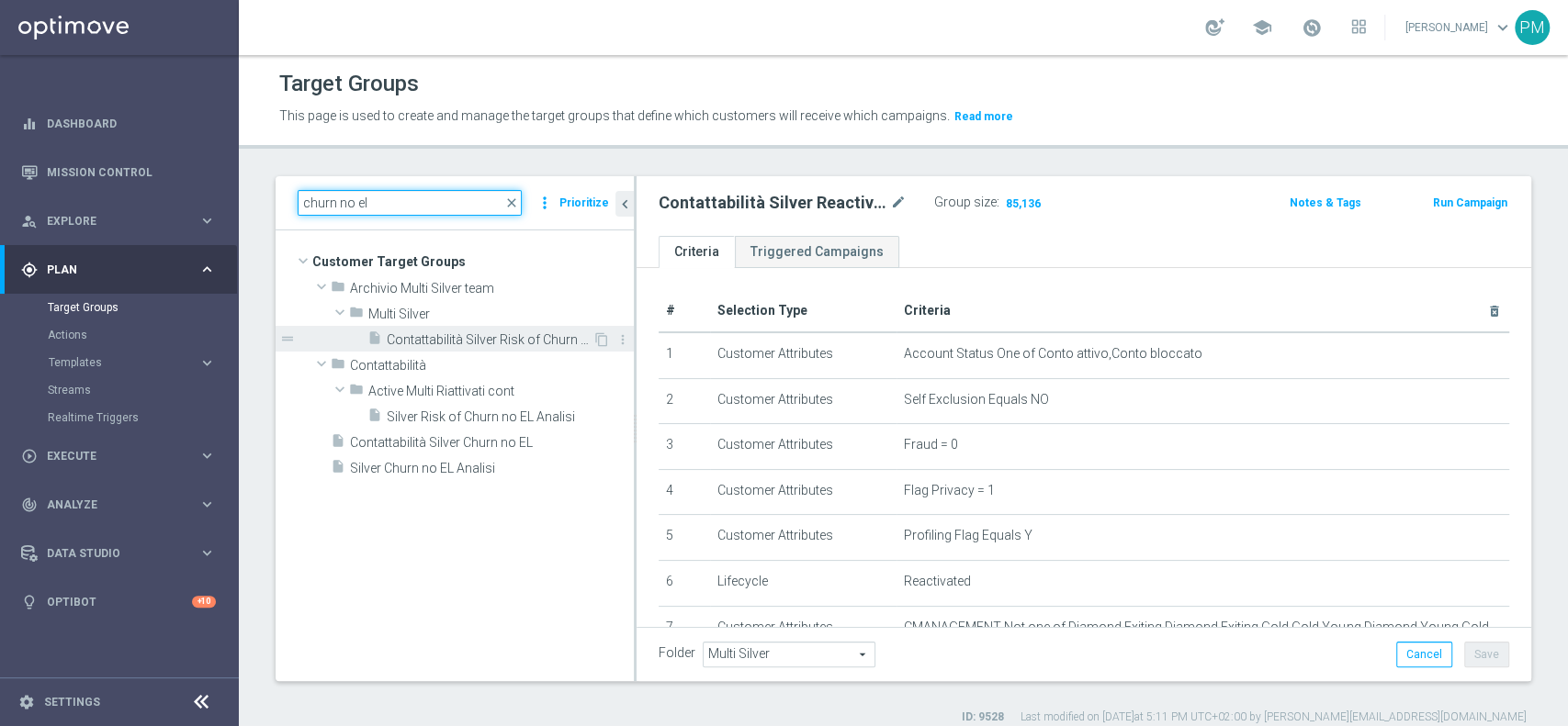
type input "churn no el"
click at [420, 340] on span "Contattabilità Silver Risk of Churn no EL" at bounding box center [490, 340] width 205 height 16
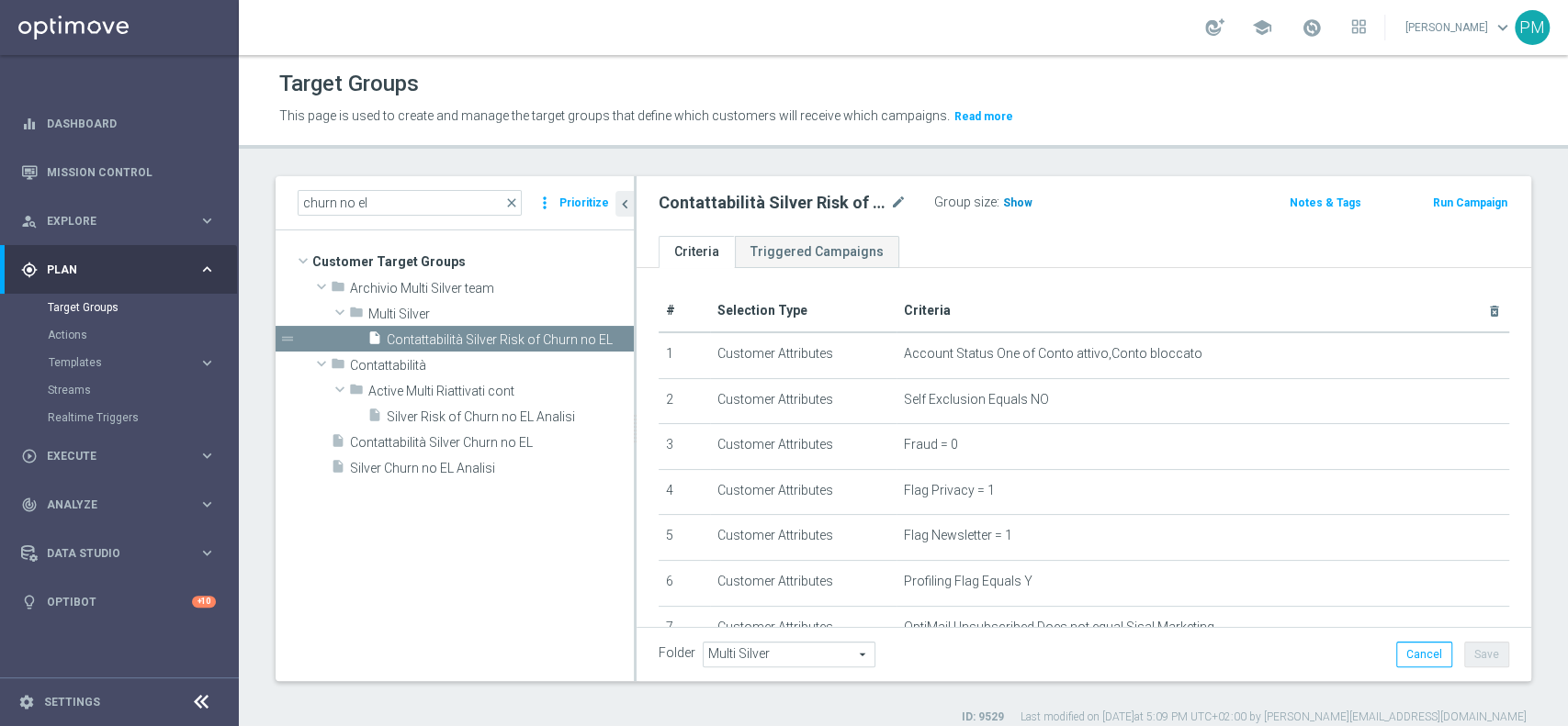
click at [1027, 195] on h3 "Show" at bounding box center [1018, 202] width 33 height 21
click at [456, 424] on div "insert_drive_file Silver Risk of Churn no EL Analisi" at bounding box center [478, 415] width 222 height 25
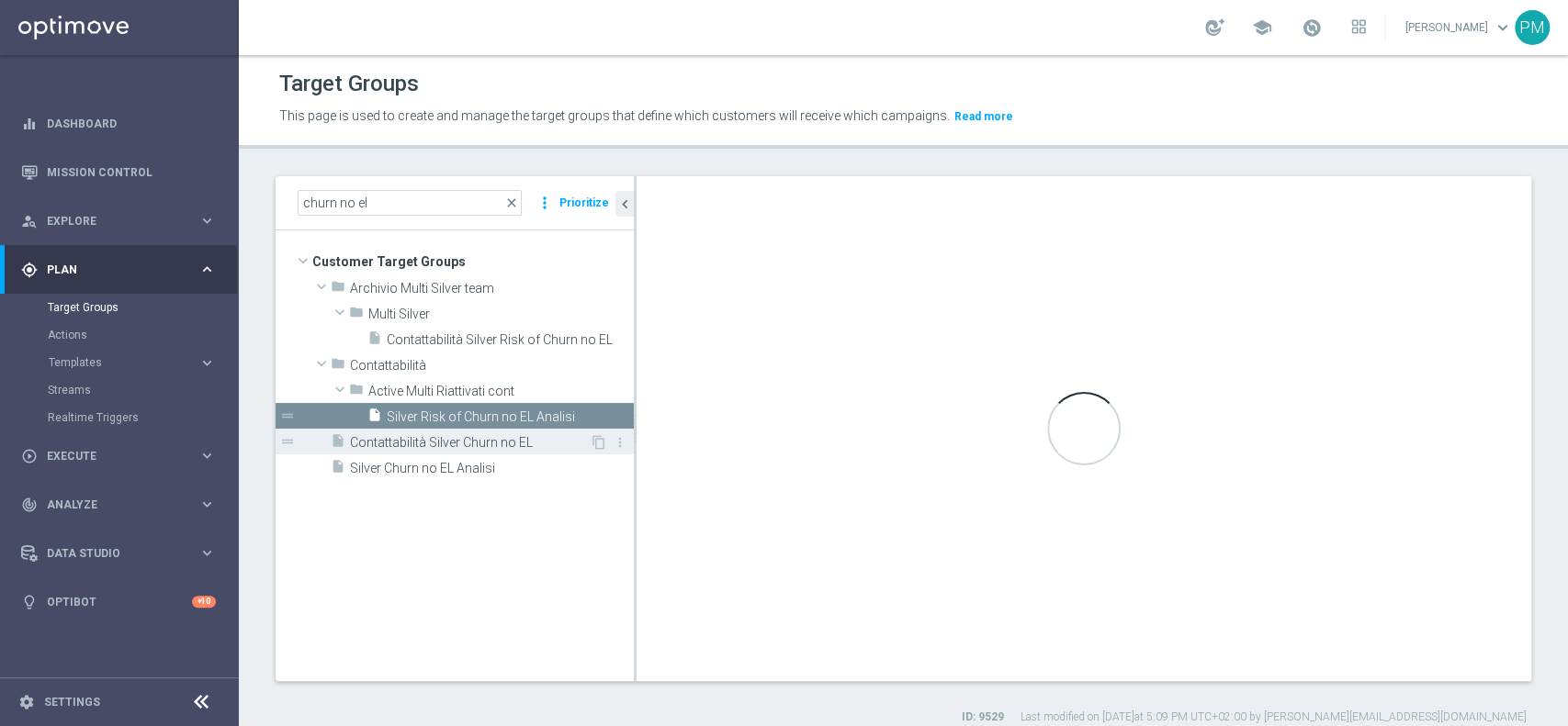
click at [456, 436] on span "Contattabilità Silver Churn no EL" at bounding box center [469, 443] width 240 height 16
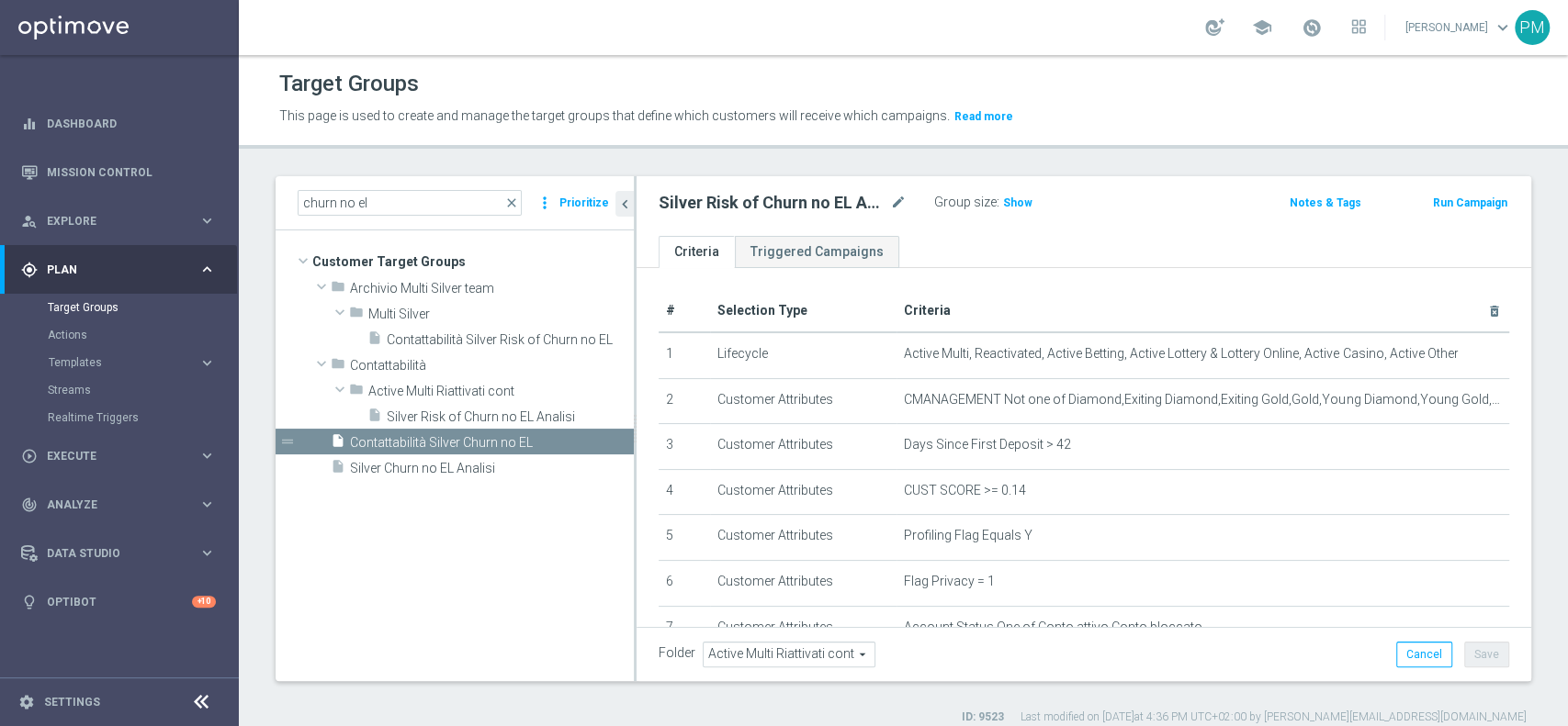
type input "Customer Target Groups"
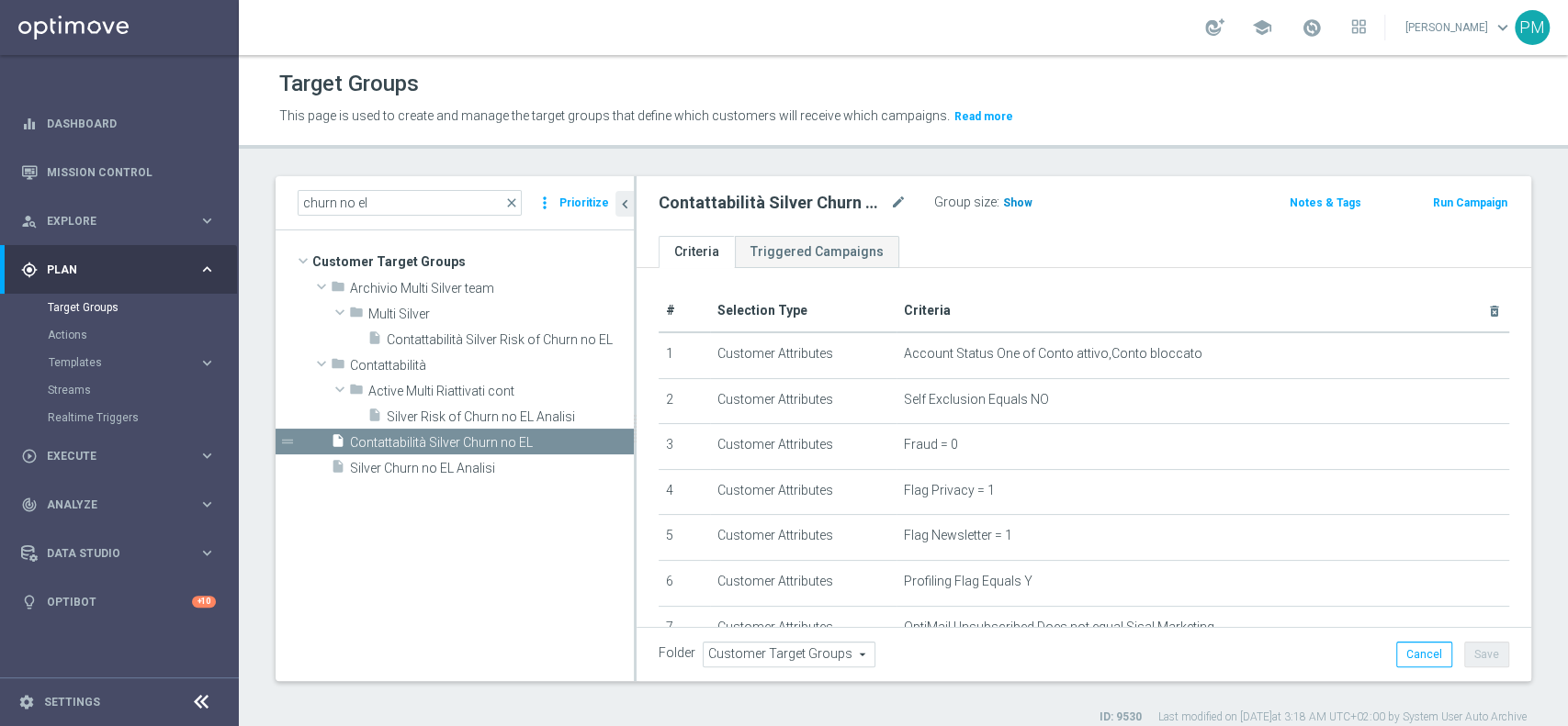
click at [1026, 200] on span "Show" at bounding box center [1018, 202] width 29 height 13
